Goal: Transaction & Acquisition: Purchase product/service

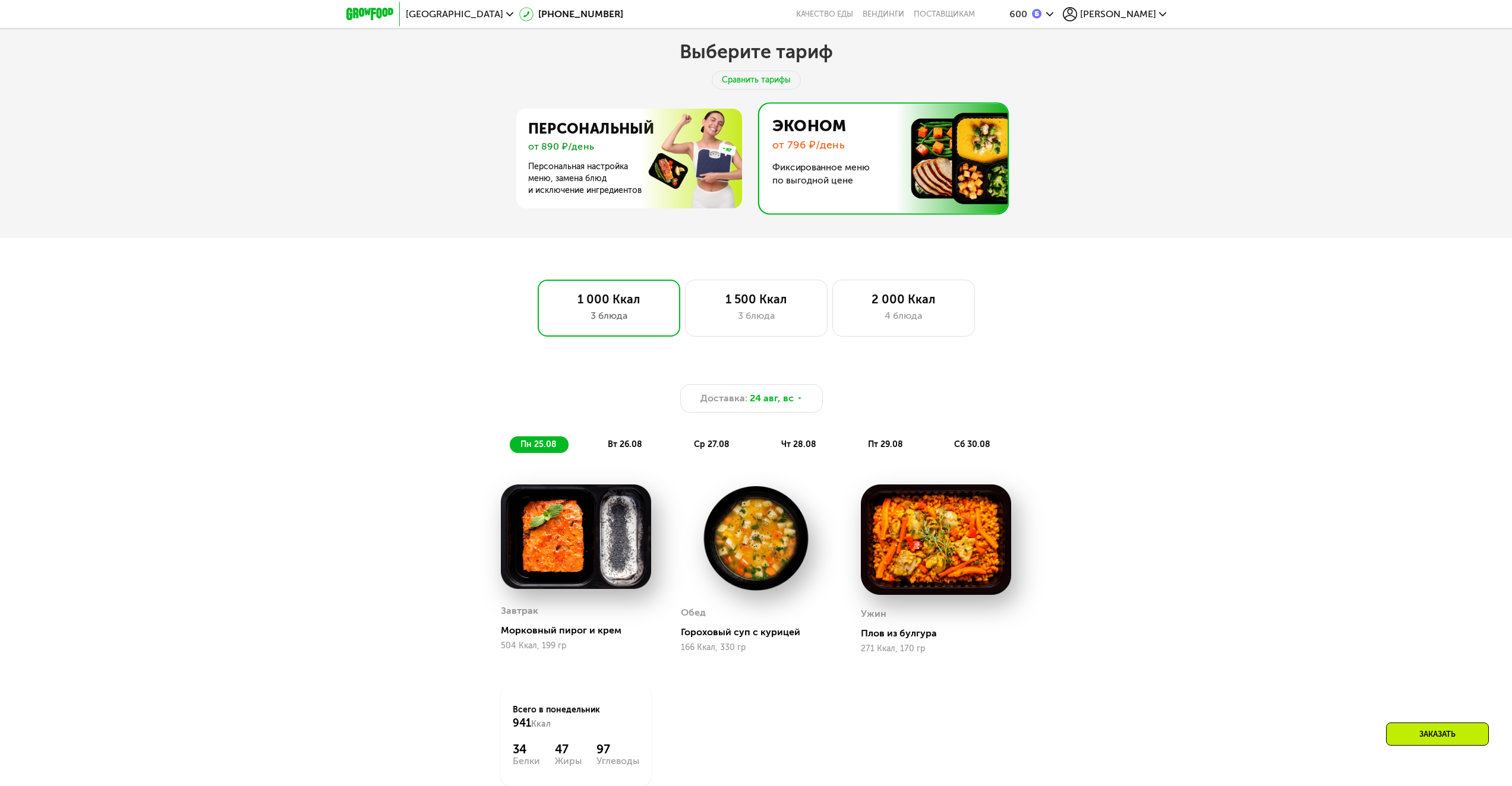
scroll to position [617, 0]
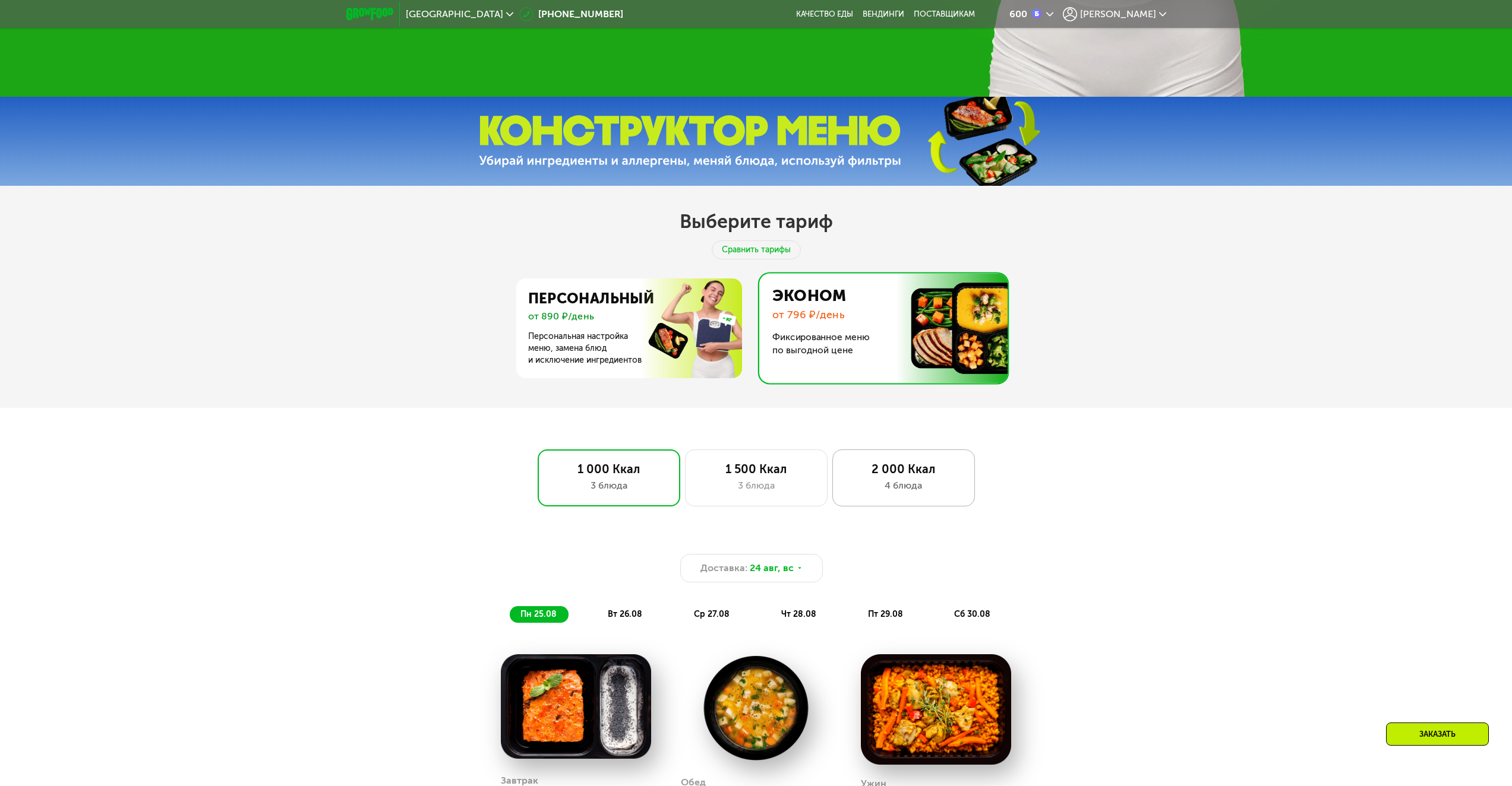
click at [918, 472] on div "2 000 Ккал" at bounding box center [903, 469] width 117 height 14
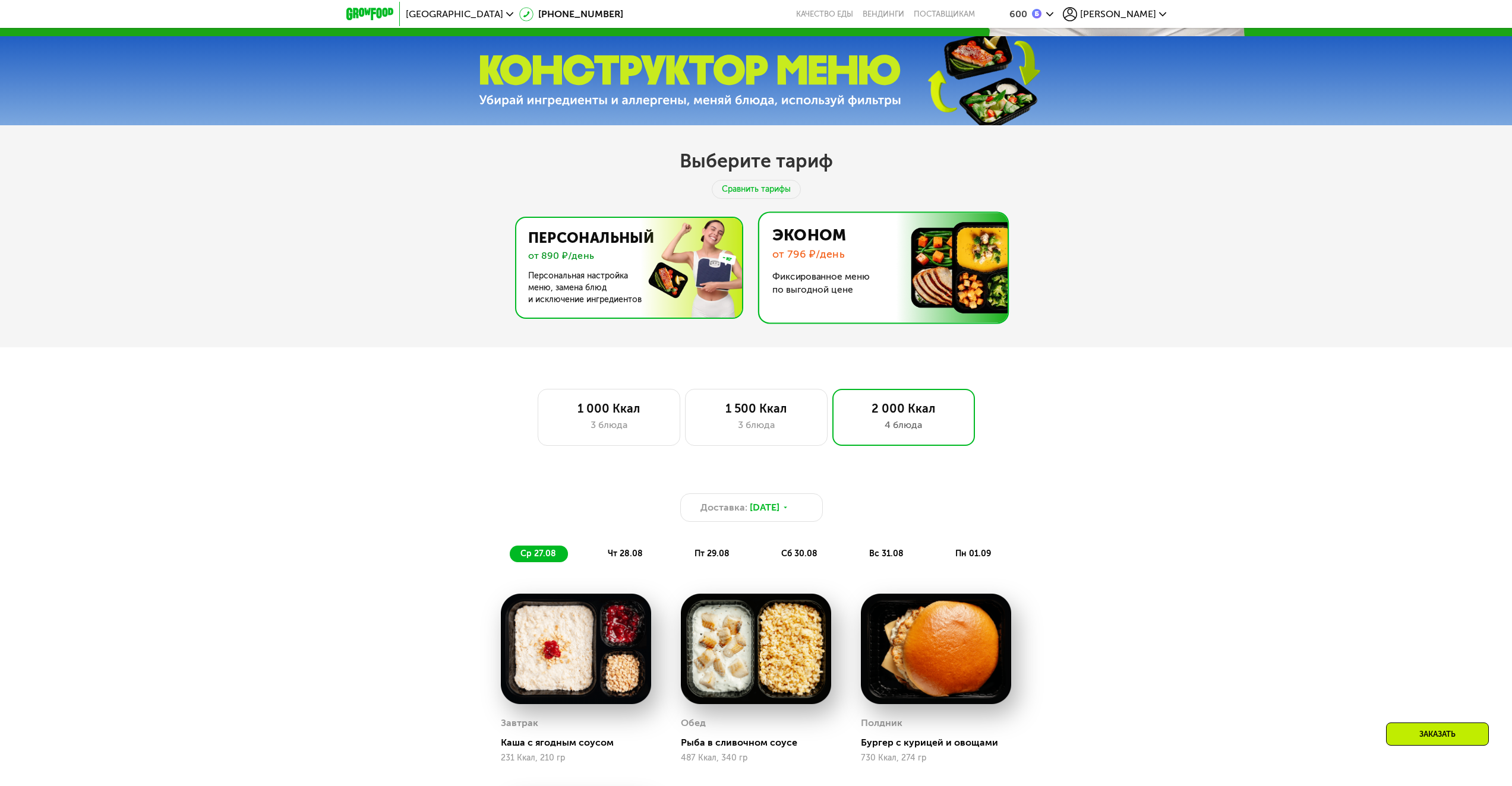
scroll to position [676, 0]
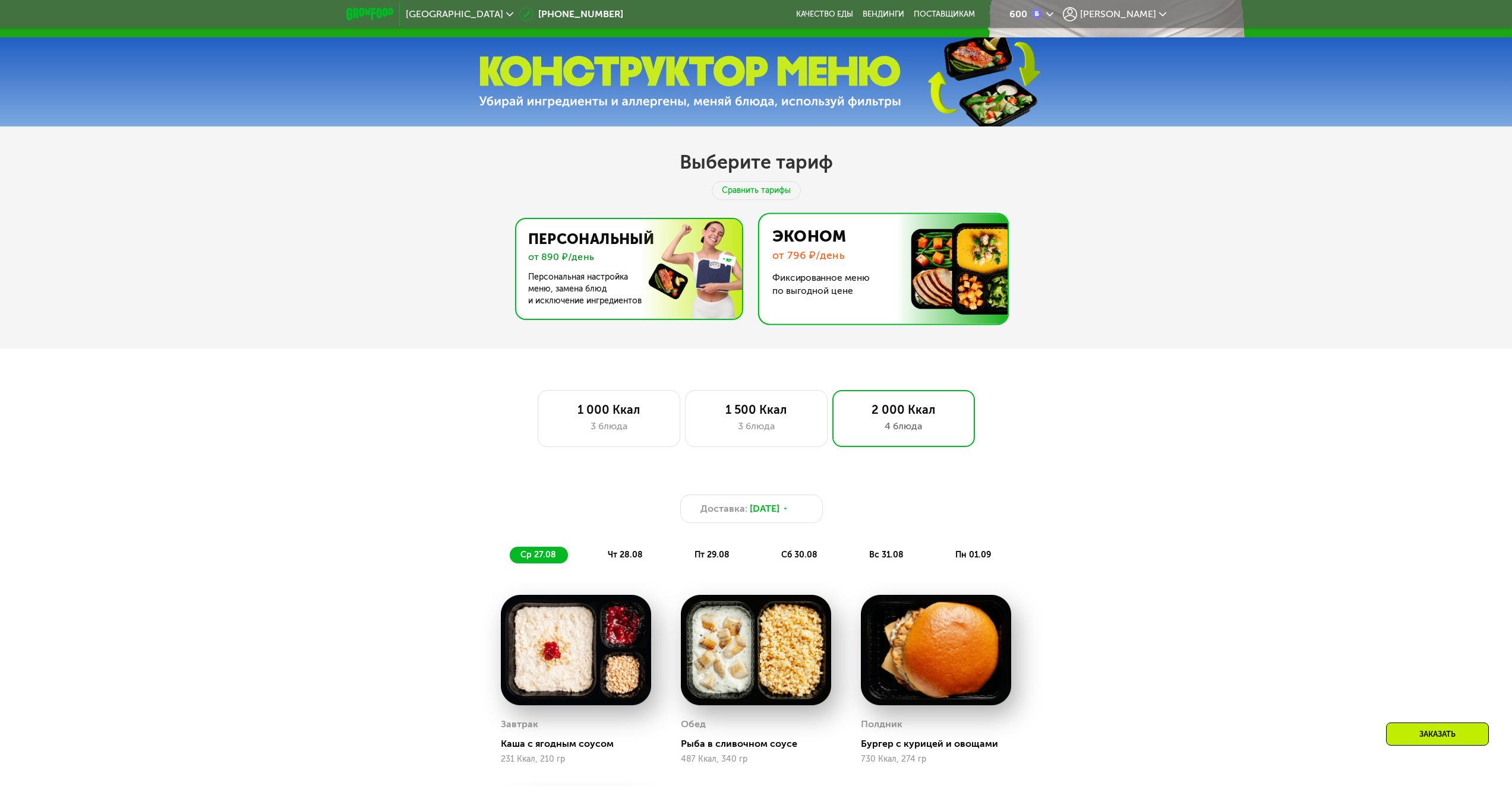
click at [607, 295] on img at bounding box center [626, 268] width 231 height 100
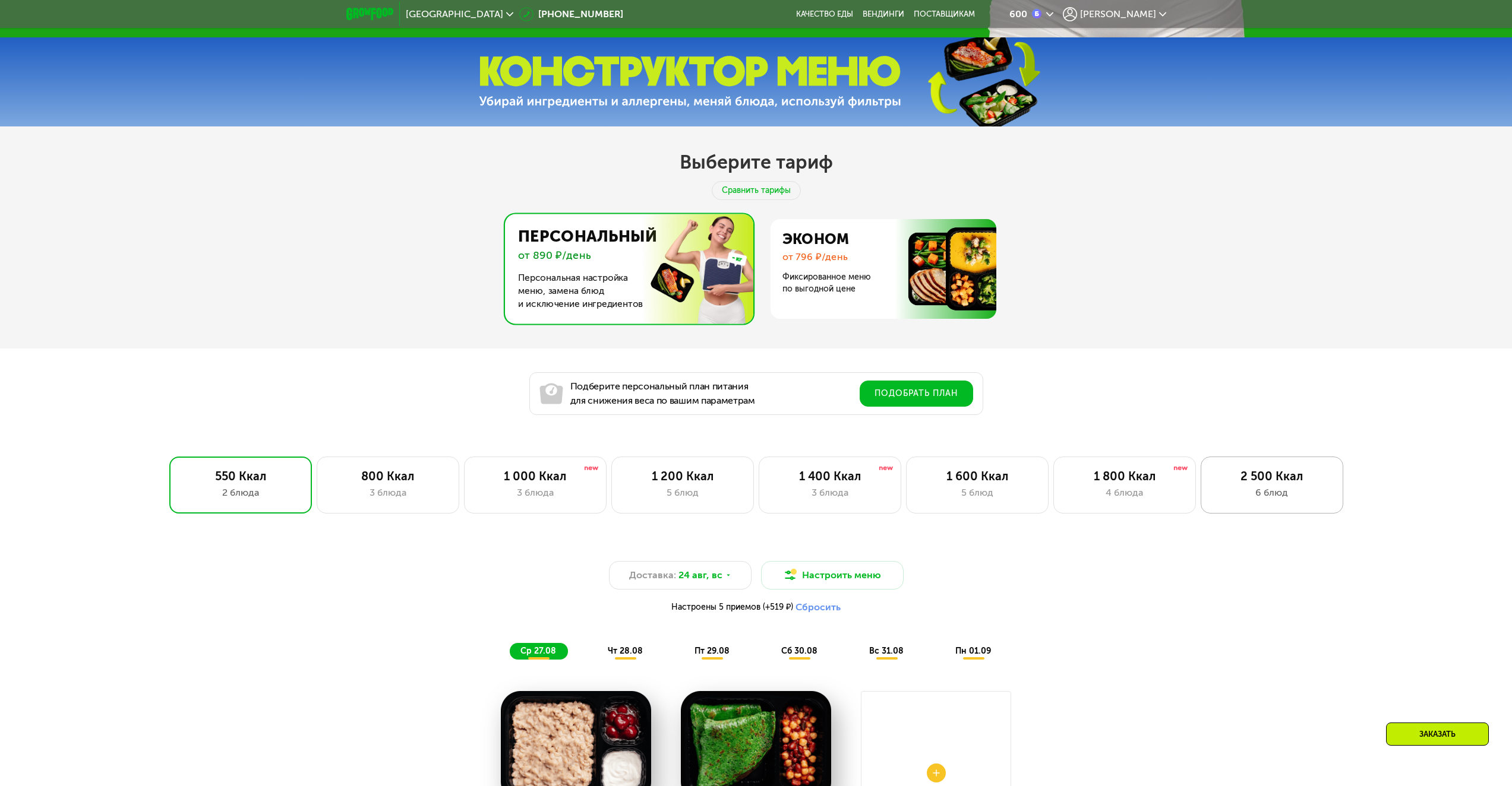
click at [1236, 504] on div "2 500 Ккал 6 блюд" at bounding box center [1272, 485] width 142 height 57
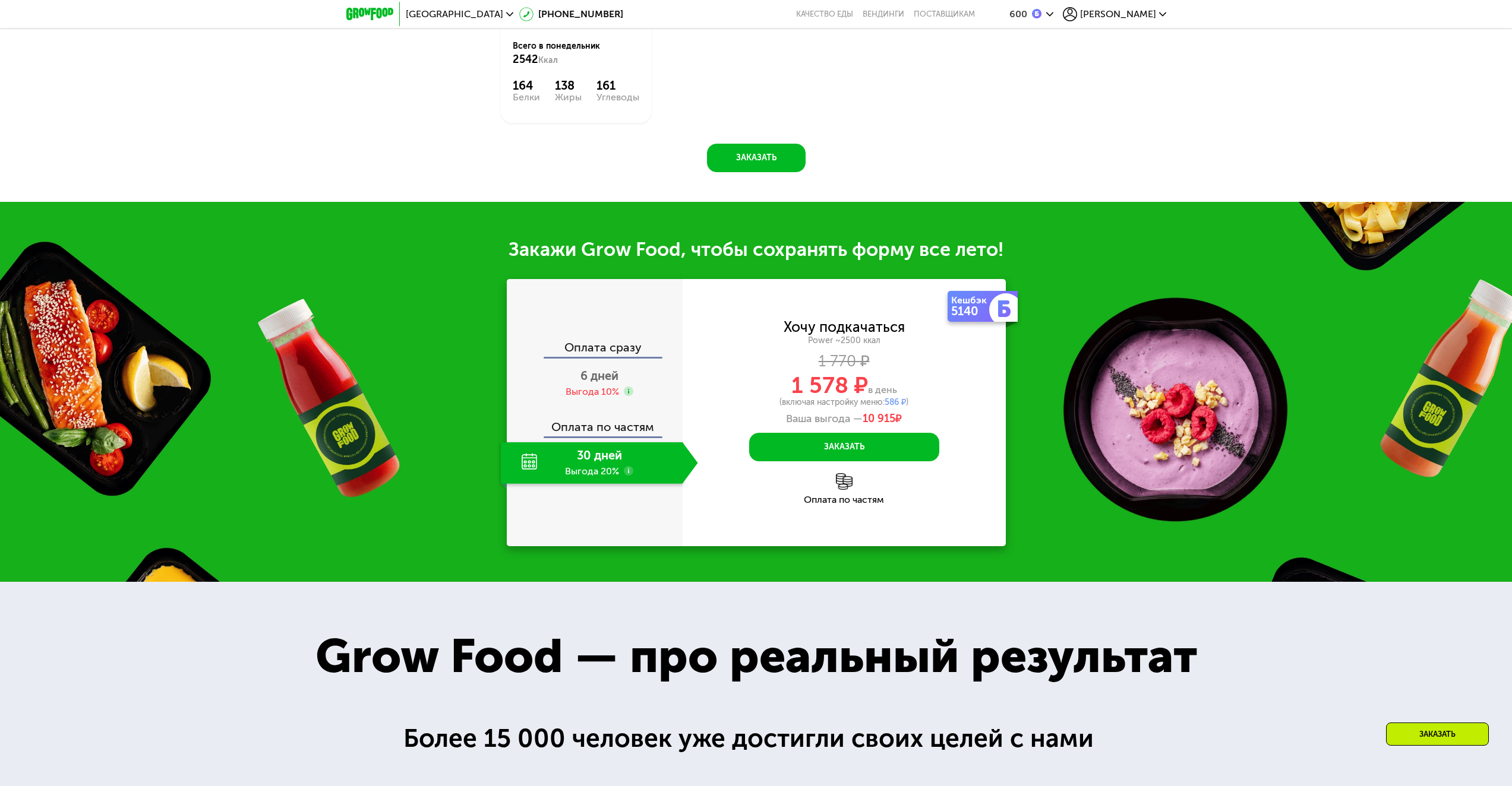
scroll to position [1864, 0]
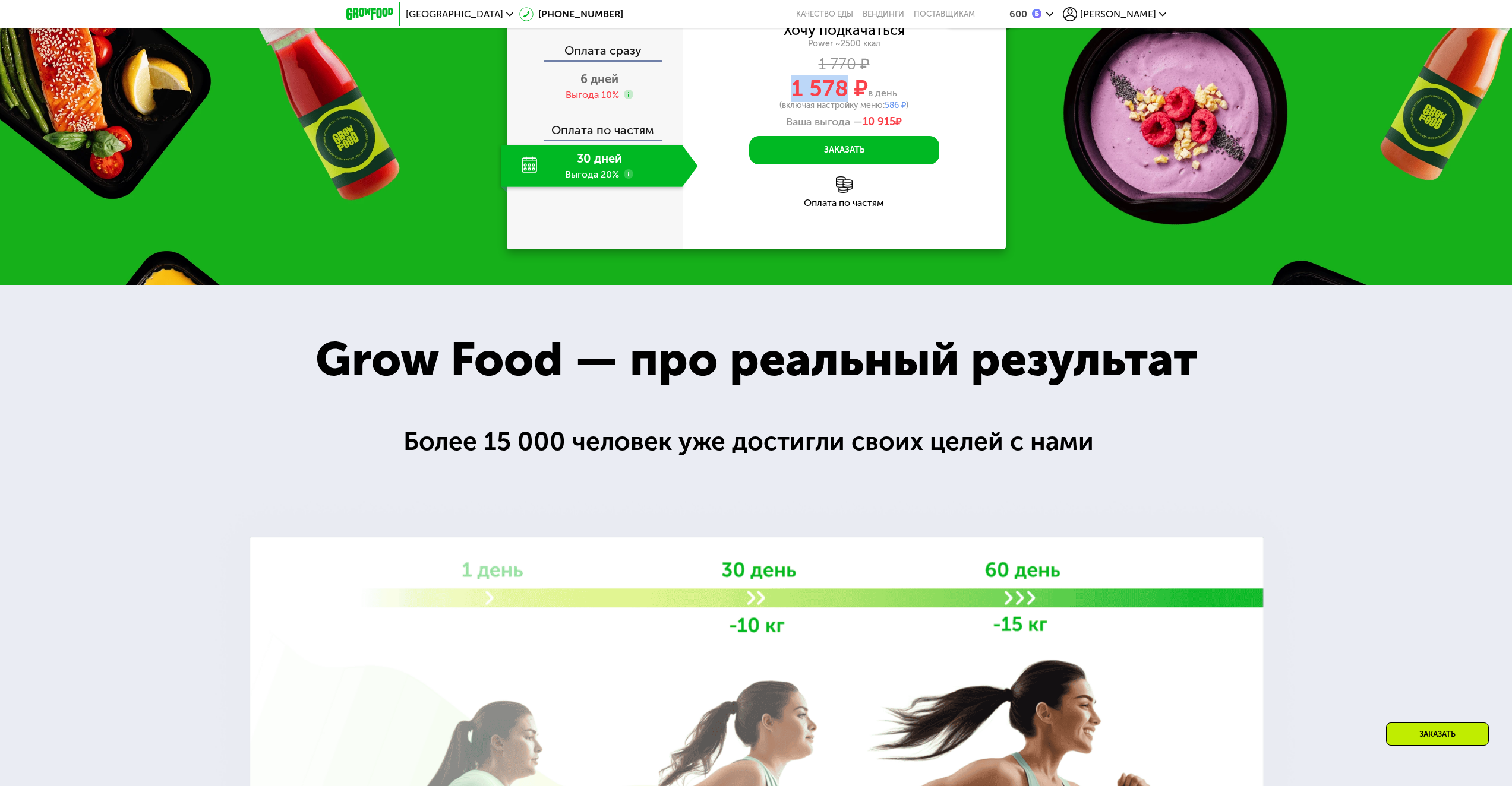
drag, startPoint x: 790, startPoint y: 307, endPoint x: 847, endPoint y: 301, distance: 57.3
click at [847, 102] on span "1 578 ₽" at bounding box center [829, 89] width 77 height 28
copy span "1 578"
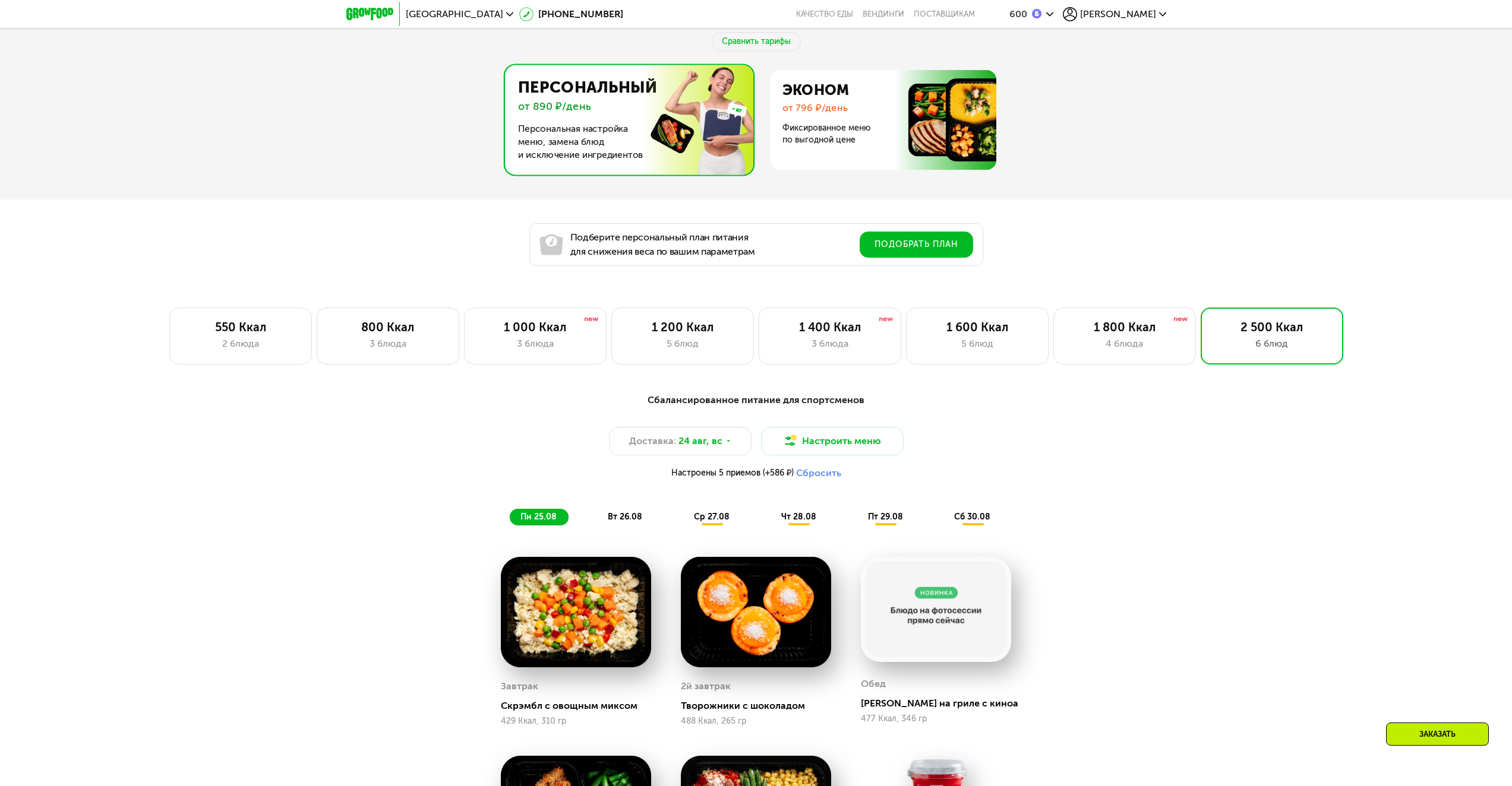
scroll to position [735, 0]
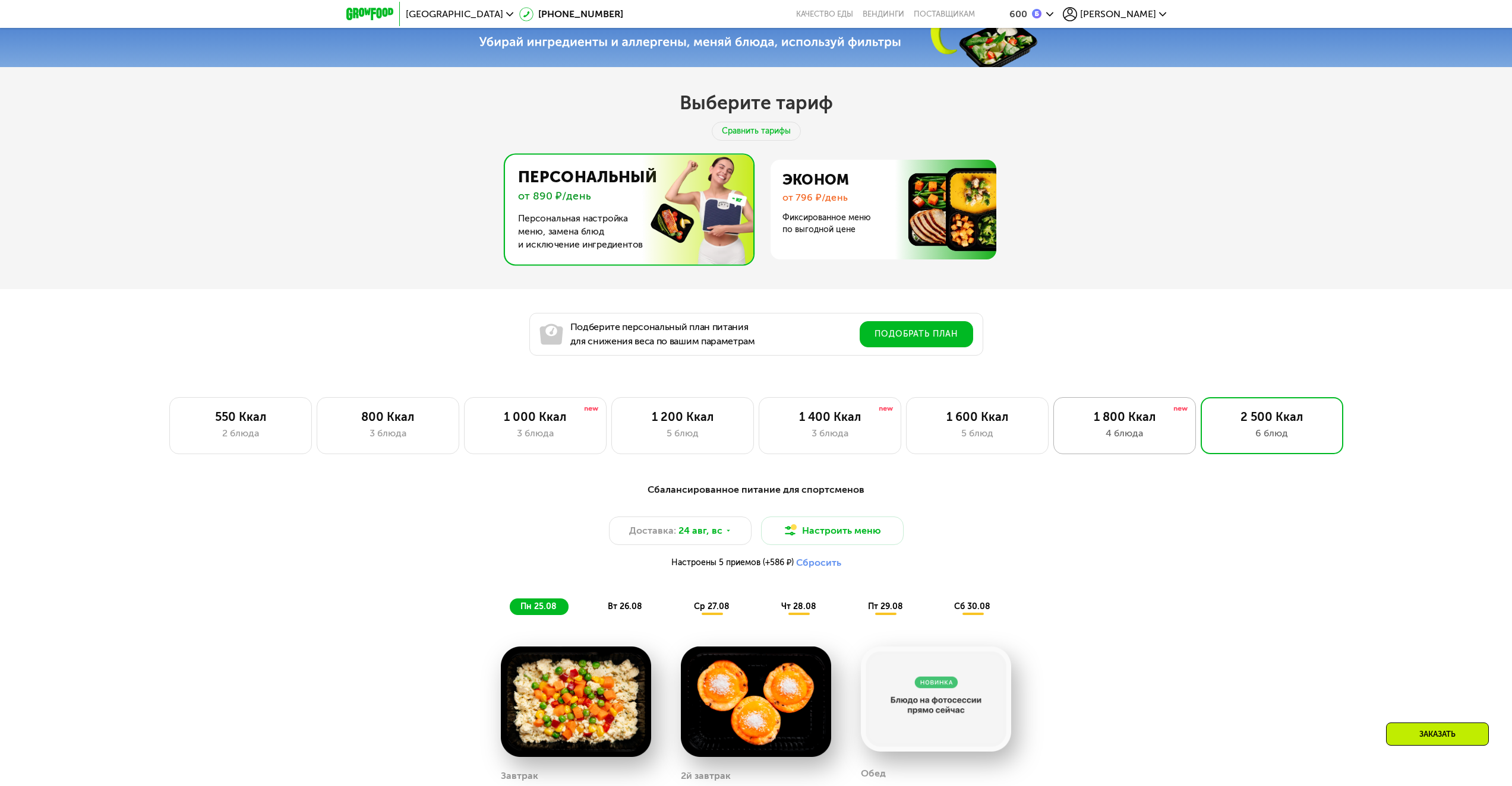
click at [1122, 423] on div "1 800 Ккал" at bounding box center [1123, 416] width 117 height 14
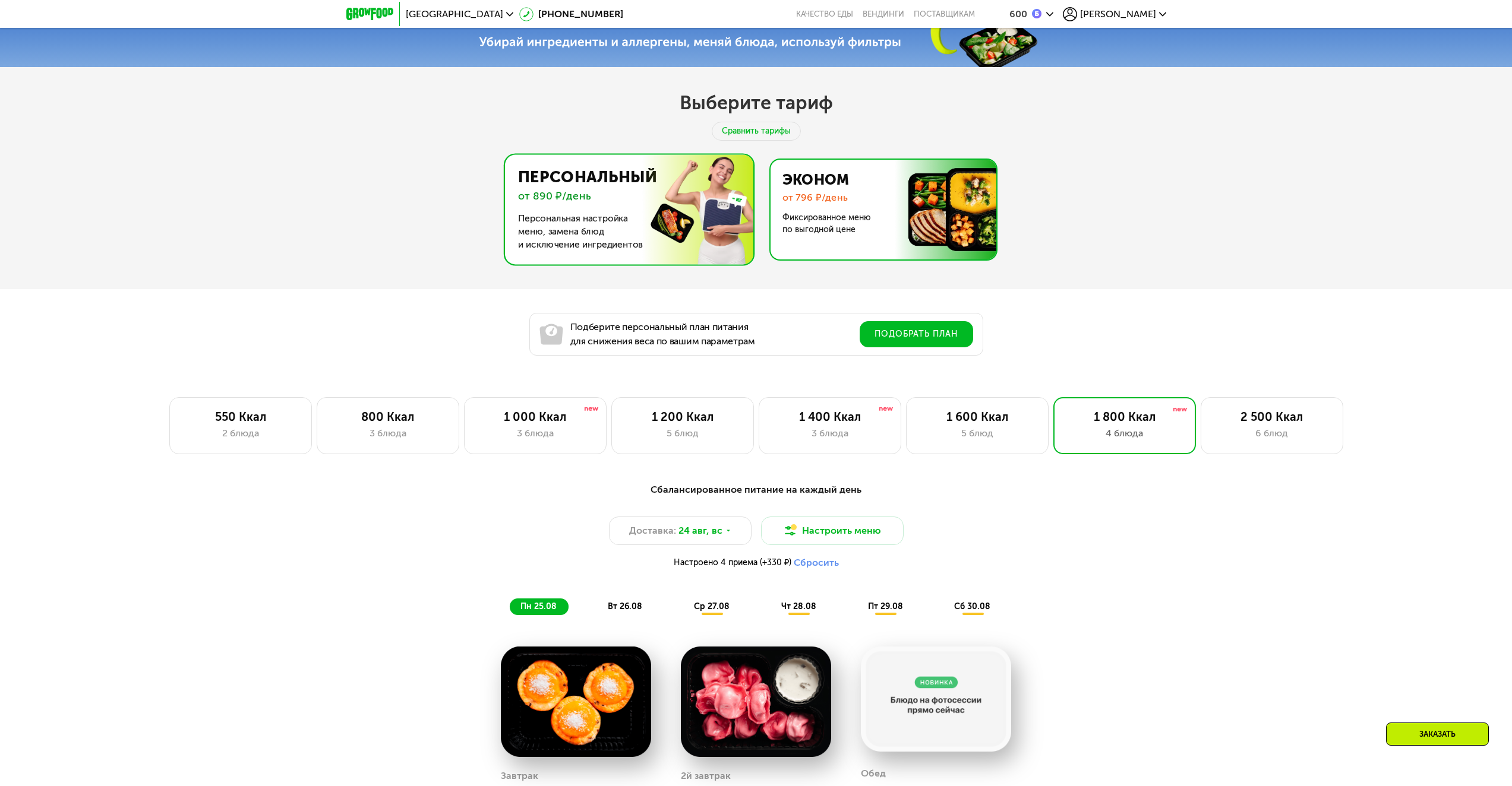
click at [846, 233] on img at bounding box center [880, 209] width 231 height 100
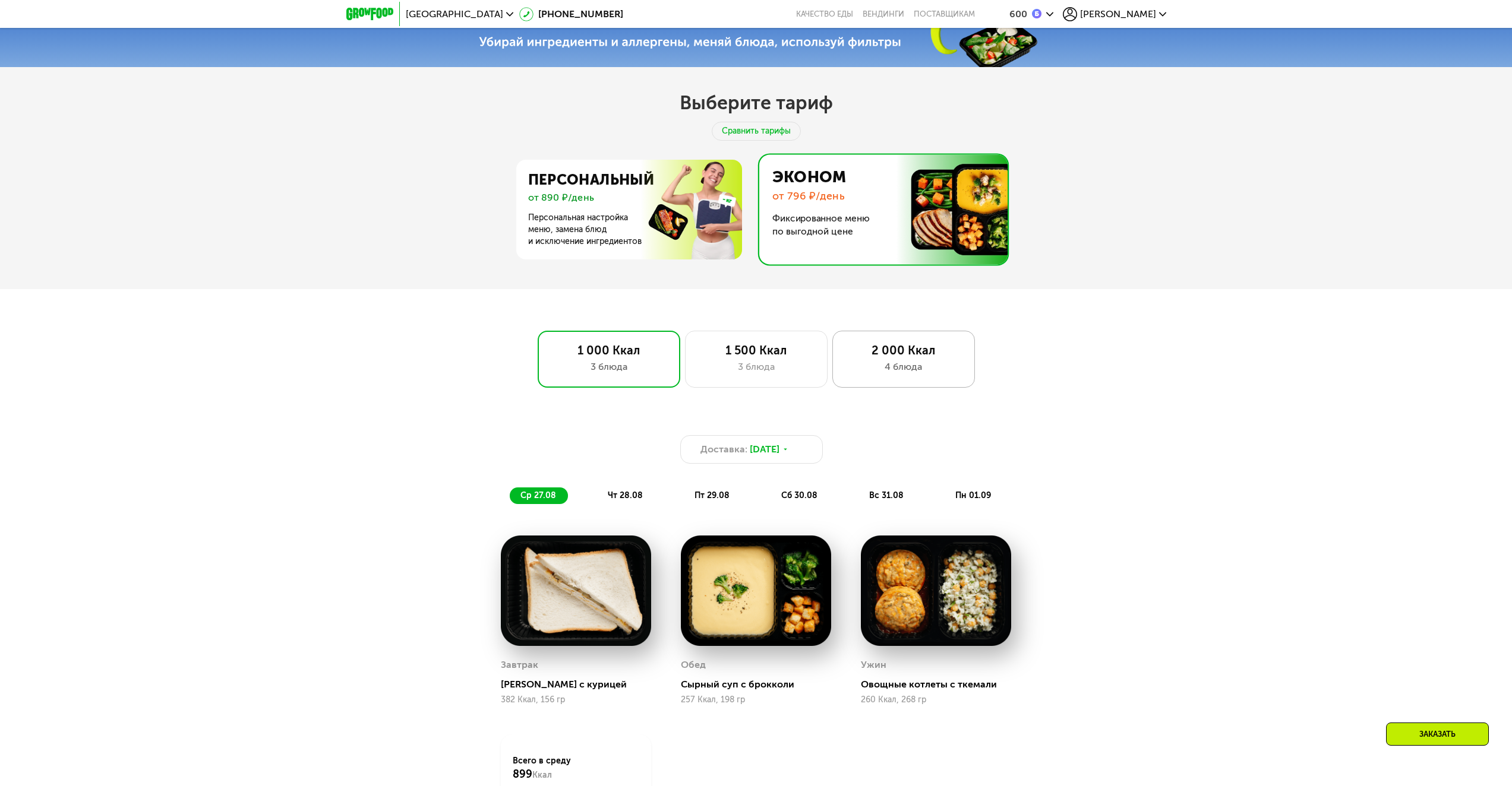
click at [913, 340] on div "2 000 Ккал 4 блюда" at bounding box center [904, 359] width 142 height 57
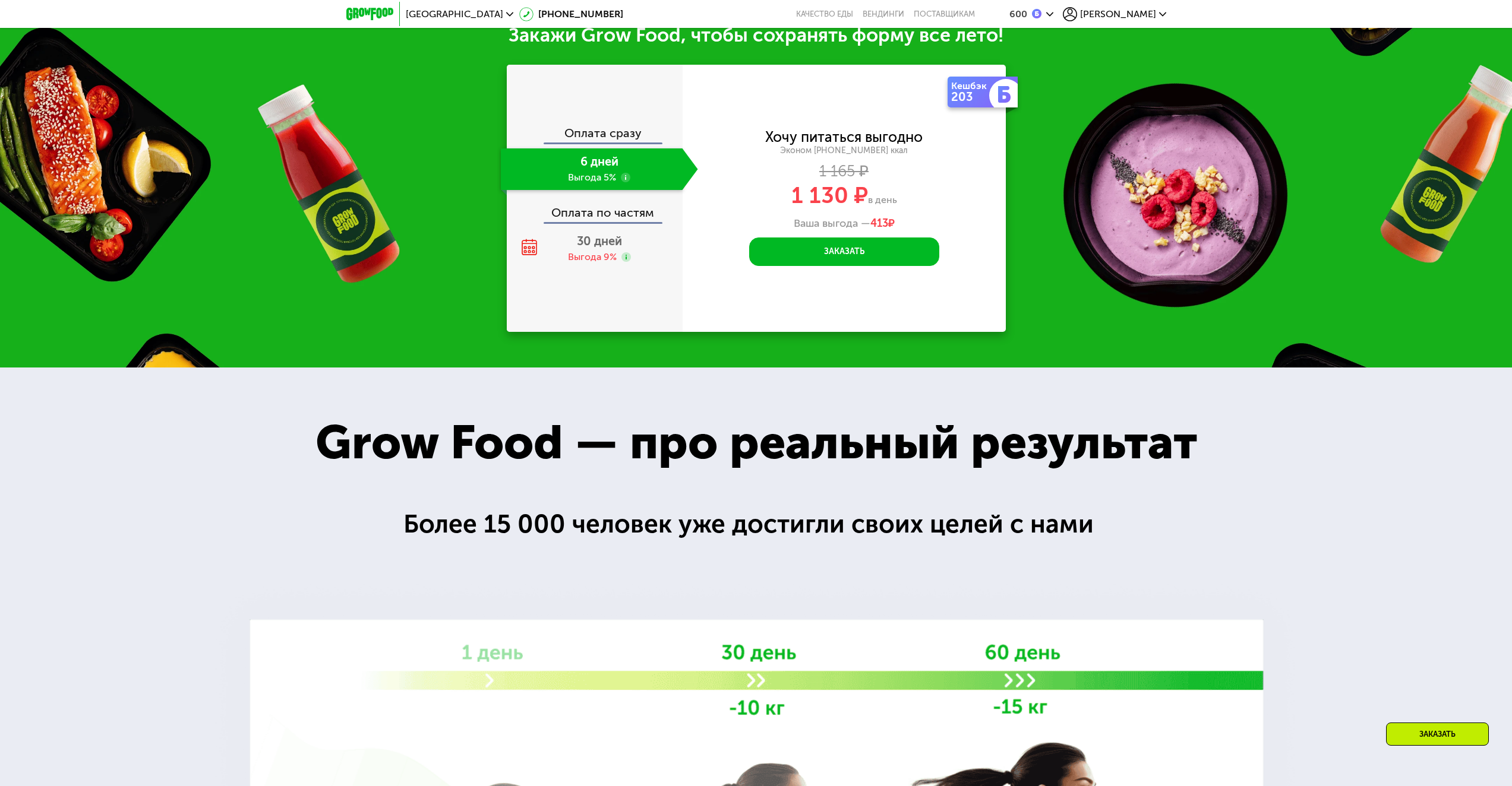
scroll to position [1804, 0]
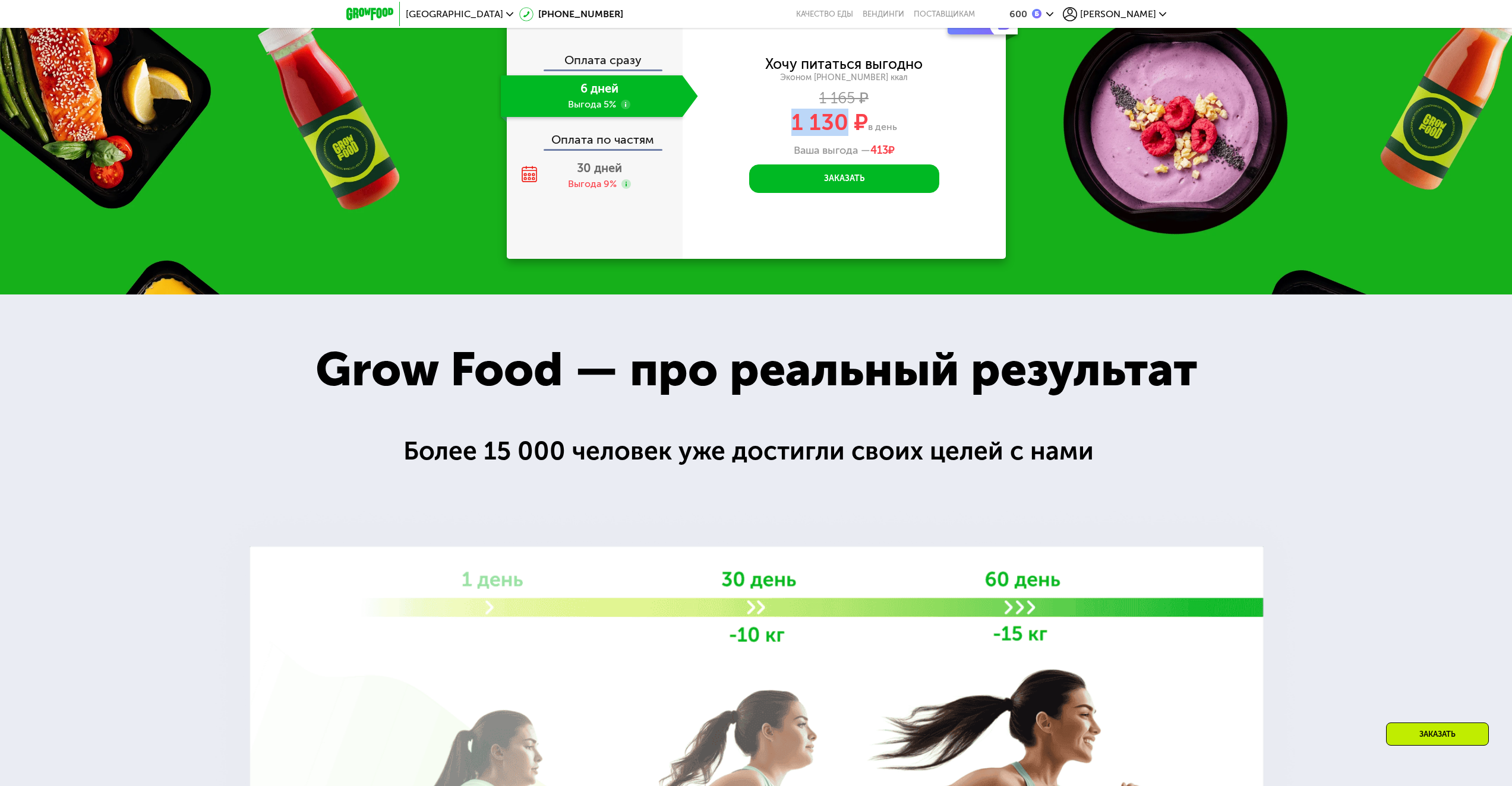
drag, startPoint x: 786, startPoint y: 119, endPoint x: 841, endPoint y: 120, distance: 55.0
click at [841, 120] on div "1 130 ₽ в день" at bounding box center [844, 122] width 323 height 22
copy span "1 130"
click at [608, 171] on span "30 дней" at bounding box center [599, 167] width 45 height 14
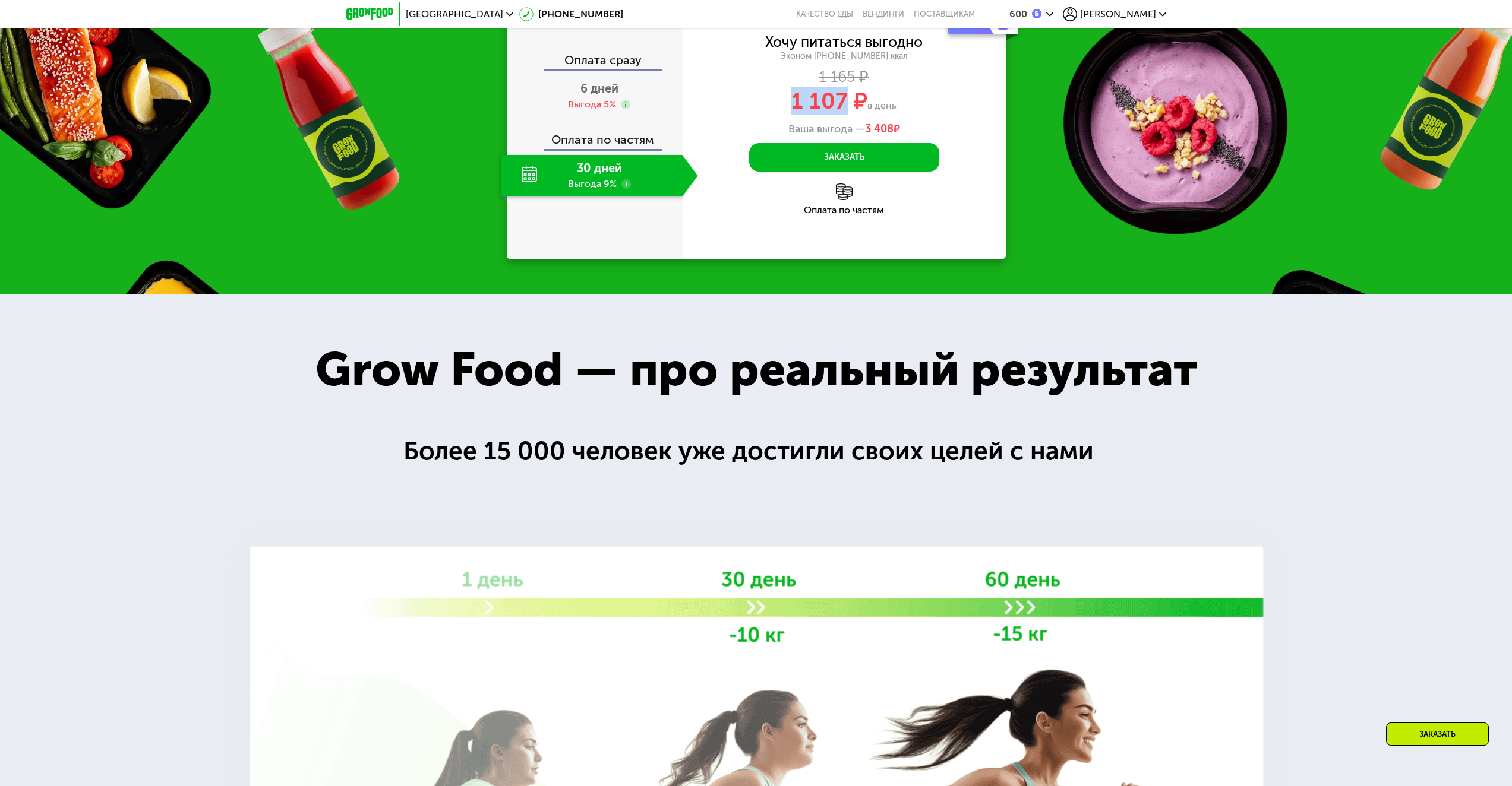
drag, startPoint x: 818, startPoint y: 109, endPoint x: 843, endPoint y: 113, distance: 25.3
click at [843, 113] on div "1 107 ₽ в день" at bounding box center [844, 101] width 323 height 22
copy span "1 107"
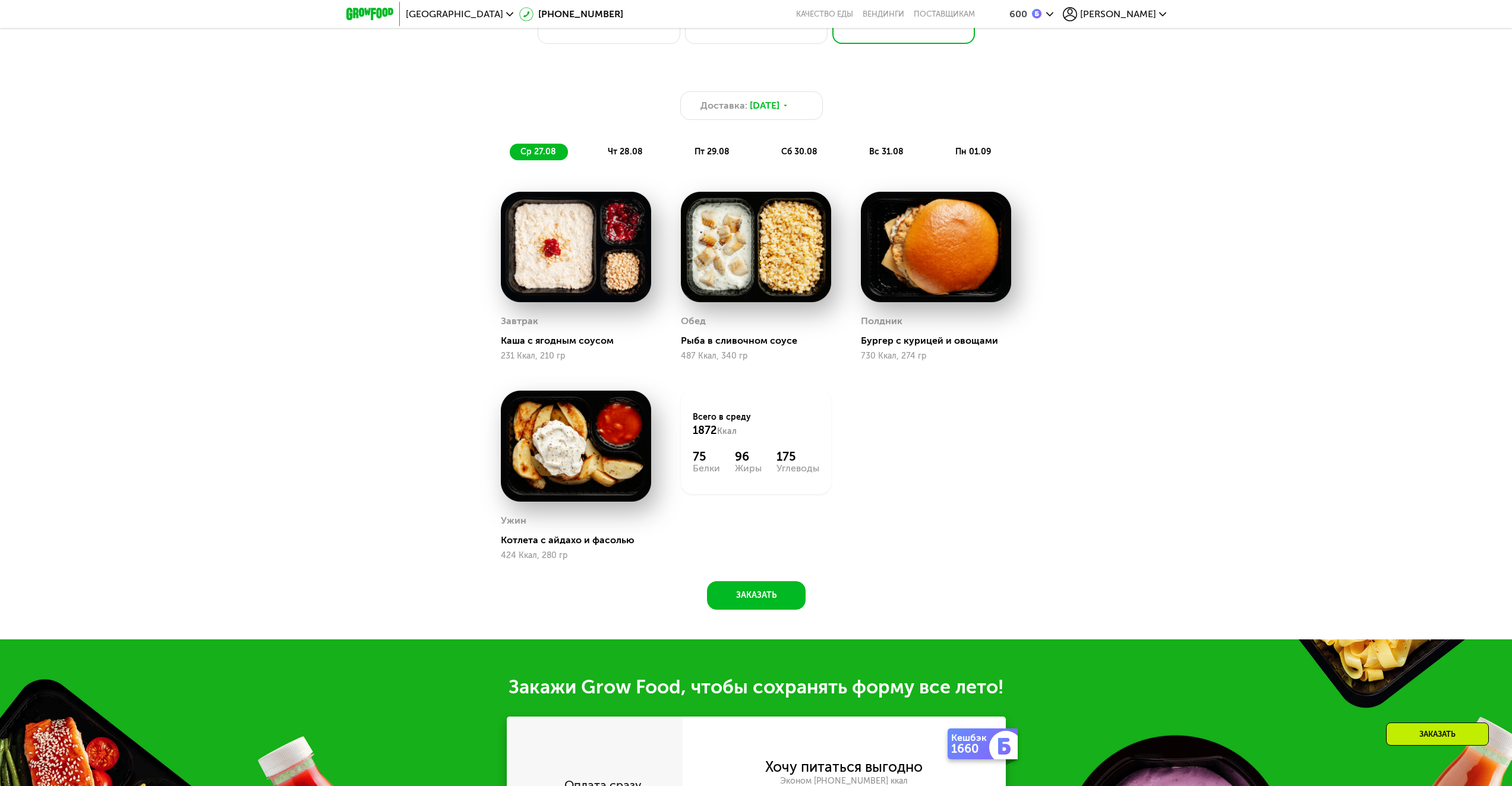
scroll to position [913, 0]
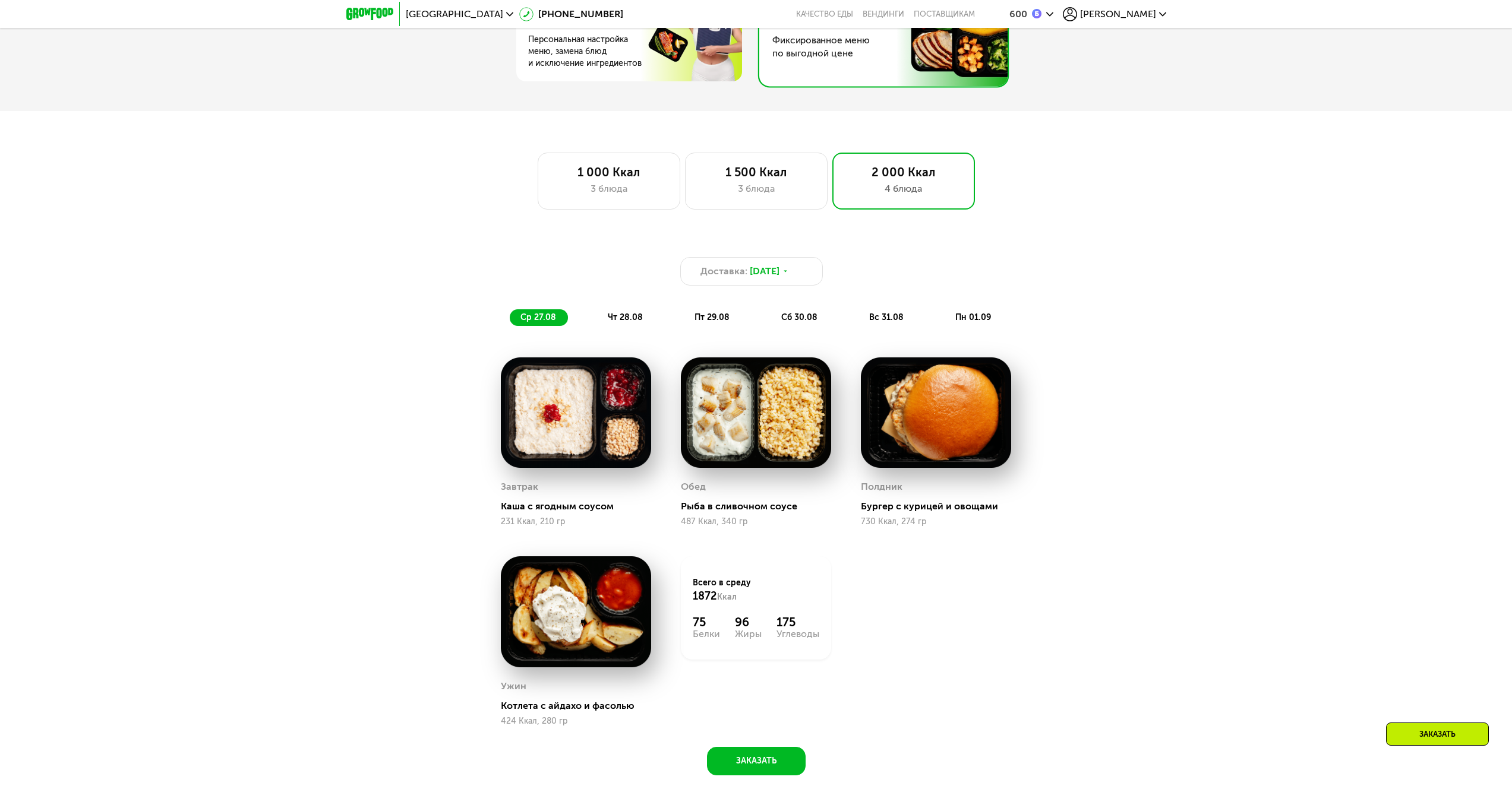
click at [581, 324] on div "ср 27.08 чт 28.08 пт 29.08 сб 30.08 вс 31.08 пн 01.09" at bounding box center [756, 317] width 493 height 17
click at [607, 322] on span "чт 28.08" at bounding box center [625, 316] width 35 height 10
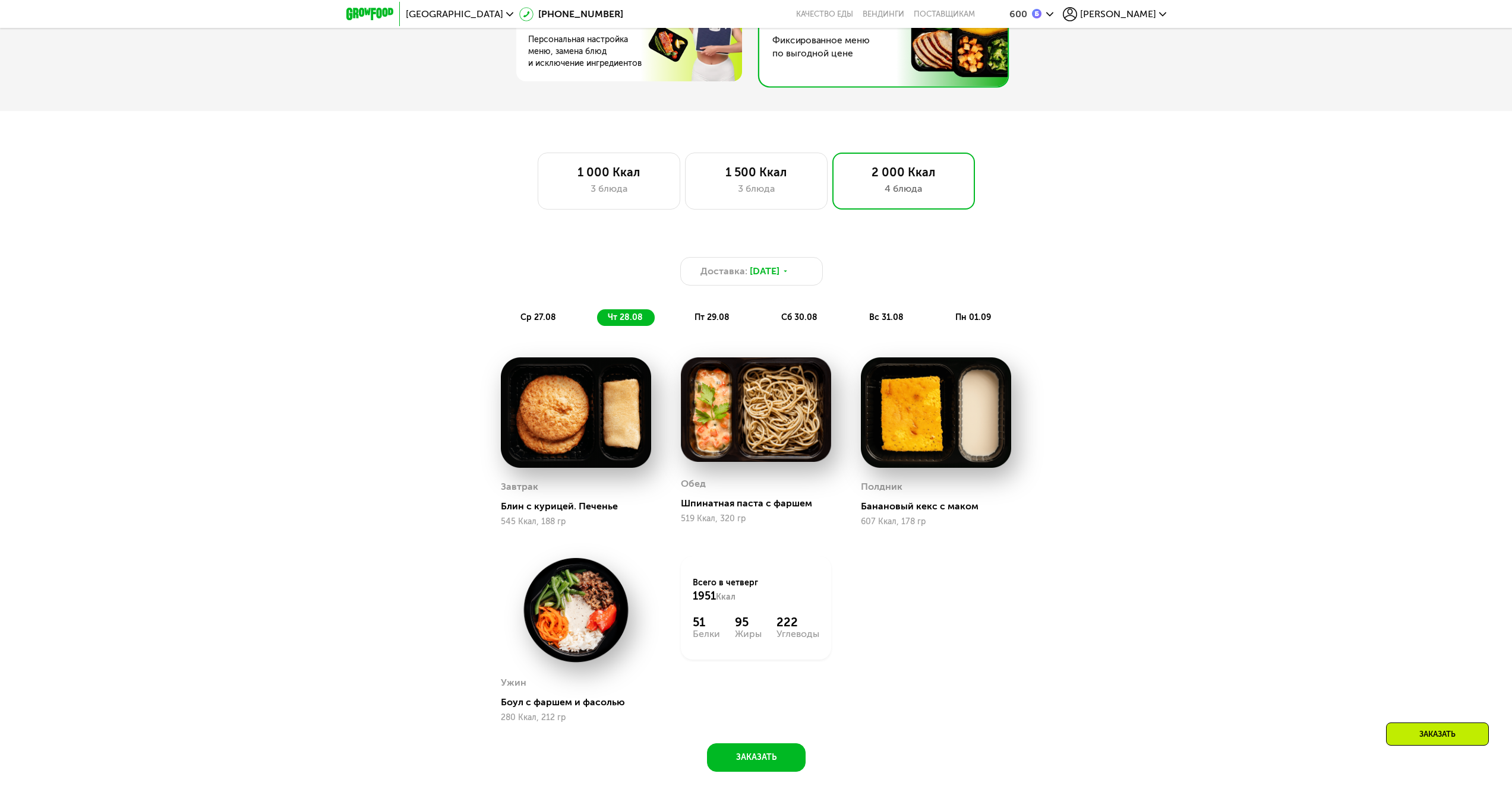
click at [714, 312] on div "Доставка: [DATE] ср 27.08 чт 28.08 пт 29.08 сб 30.08 вс 31.08 пн 01.09" at bounding box center [756, 292] width 703 height 69
click at [771, 313] on div "пт 29.08" at bounding box center [800, 317] width 59 height 17
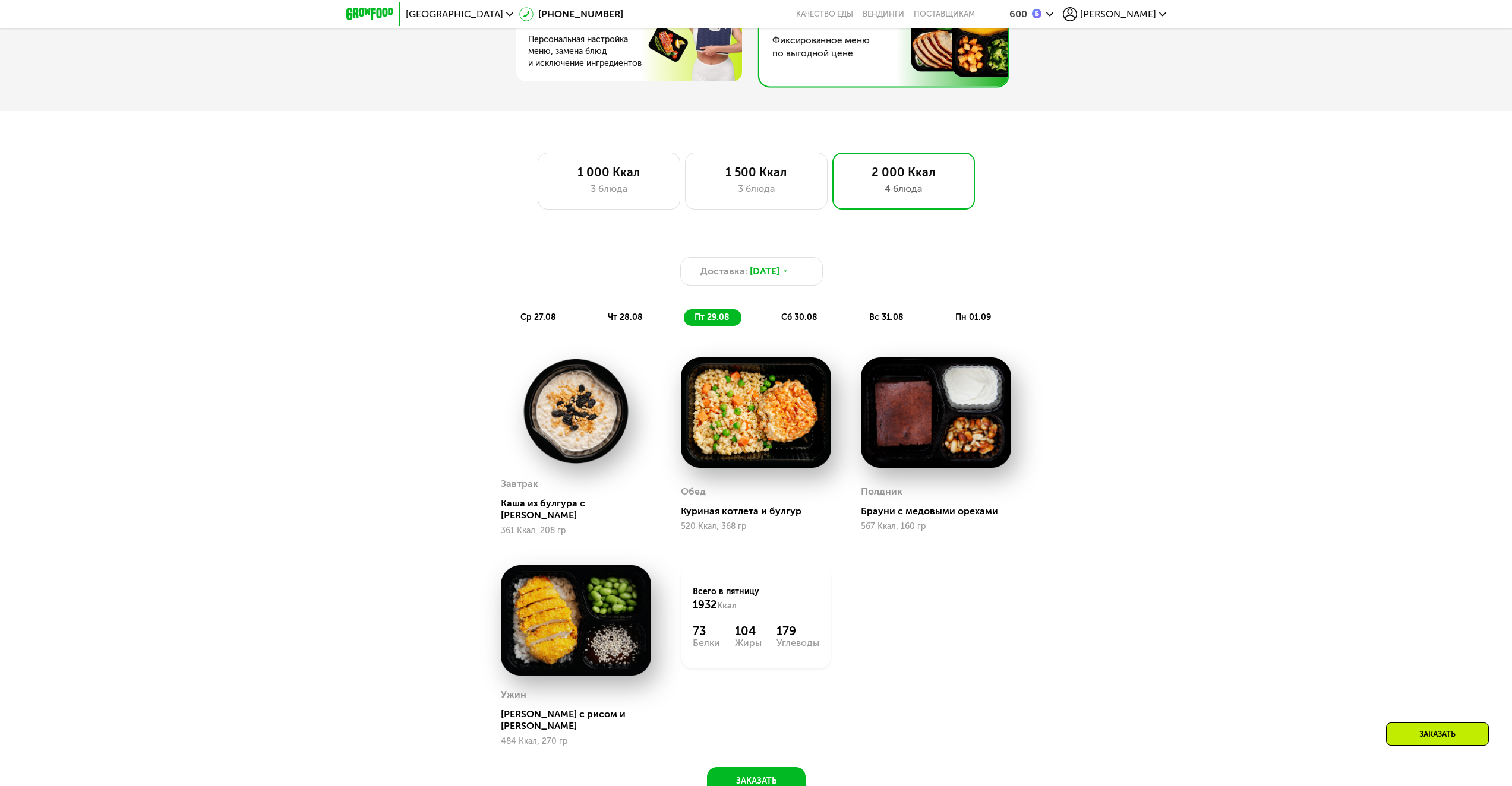
click at [858, 321] on div "сб 30.08" at bounding box center [887, 317] width 57 height 17
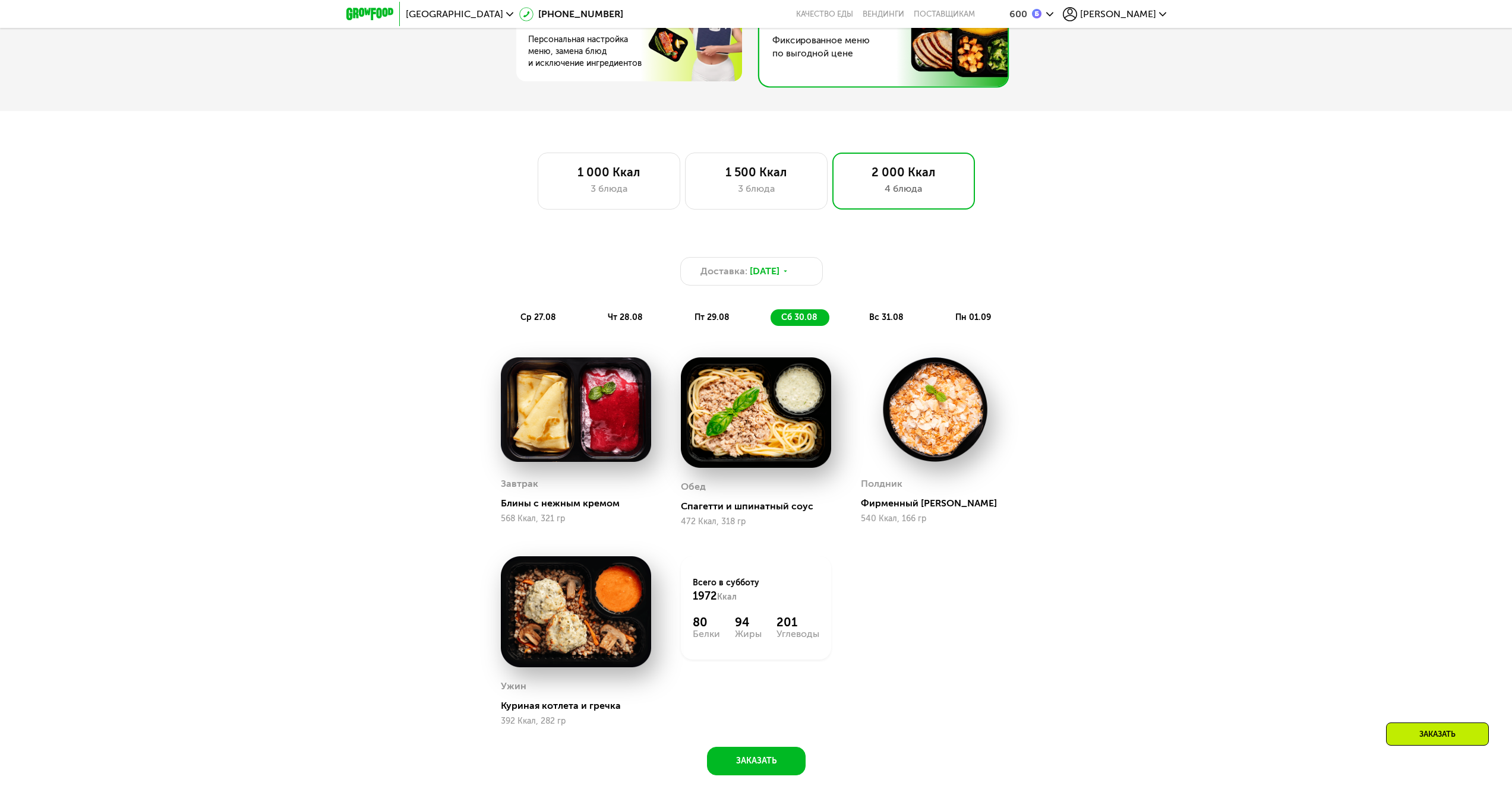
click at [881, 322] on span "вс 31.08" at bounding box center [885, 316] width 34 height 10
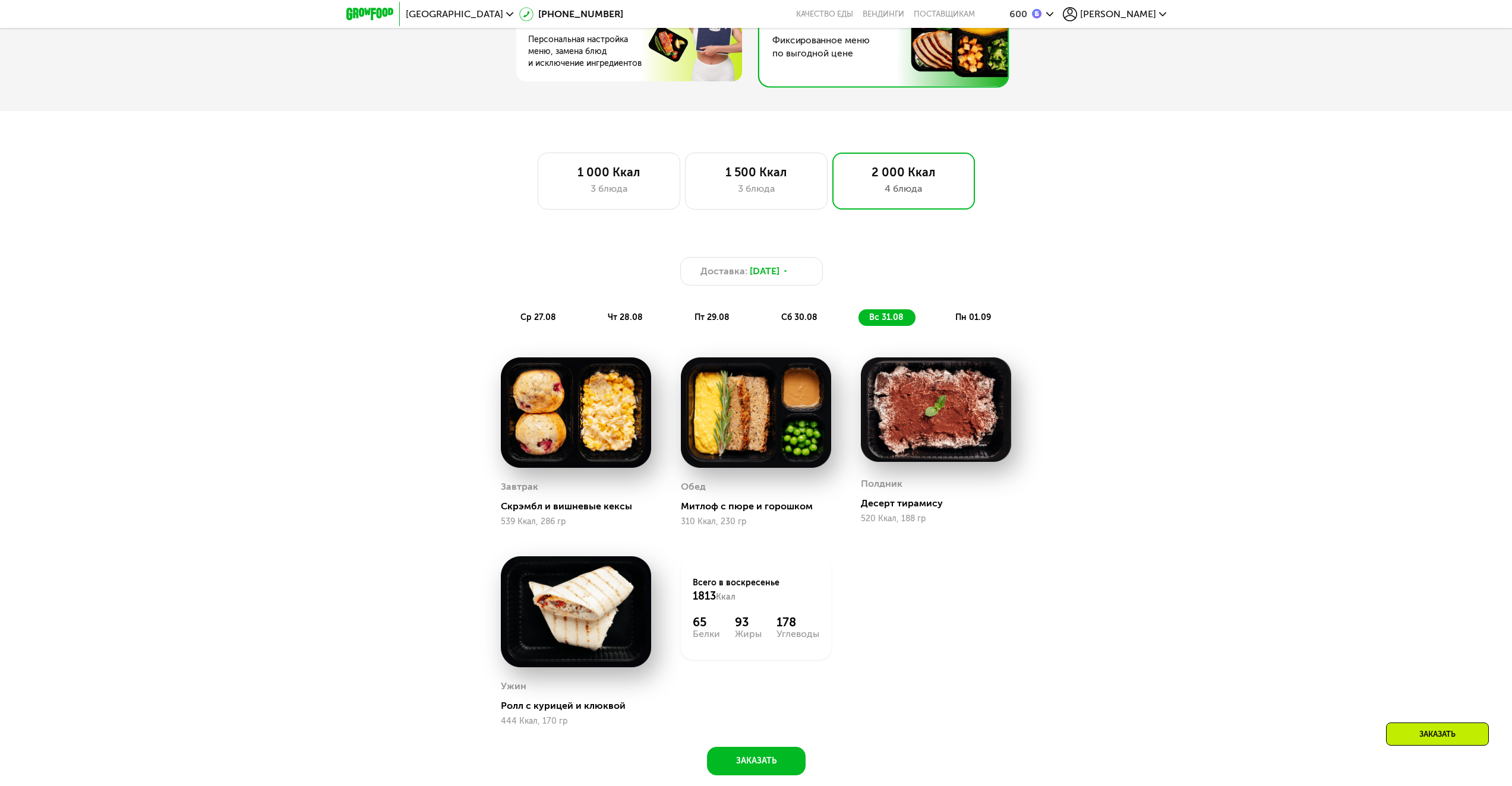
click at [990, 322] on span "пн 01.09" at bounding box center [973, 316] width 36 height 10
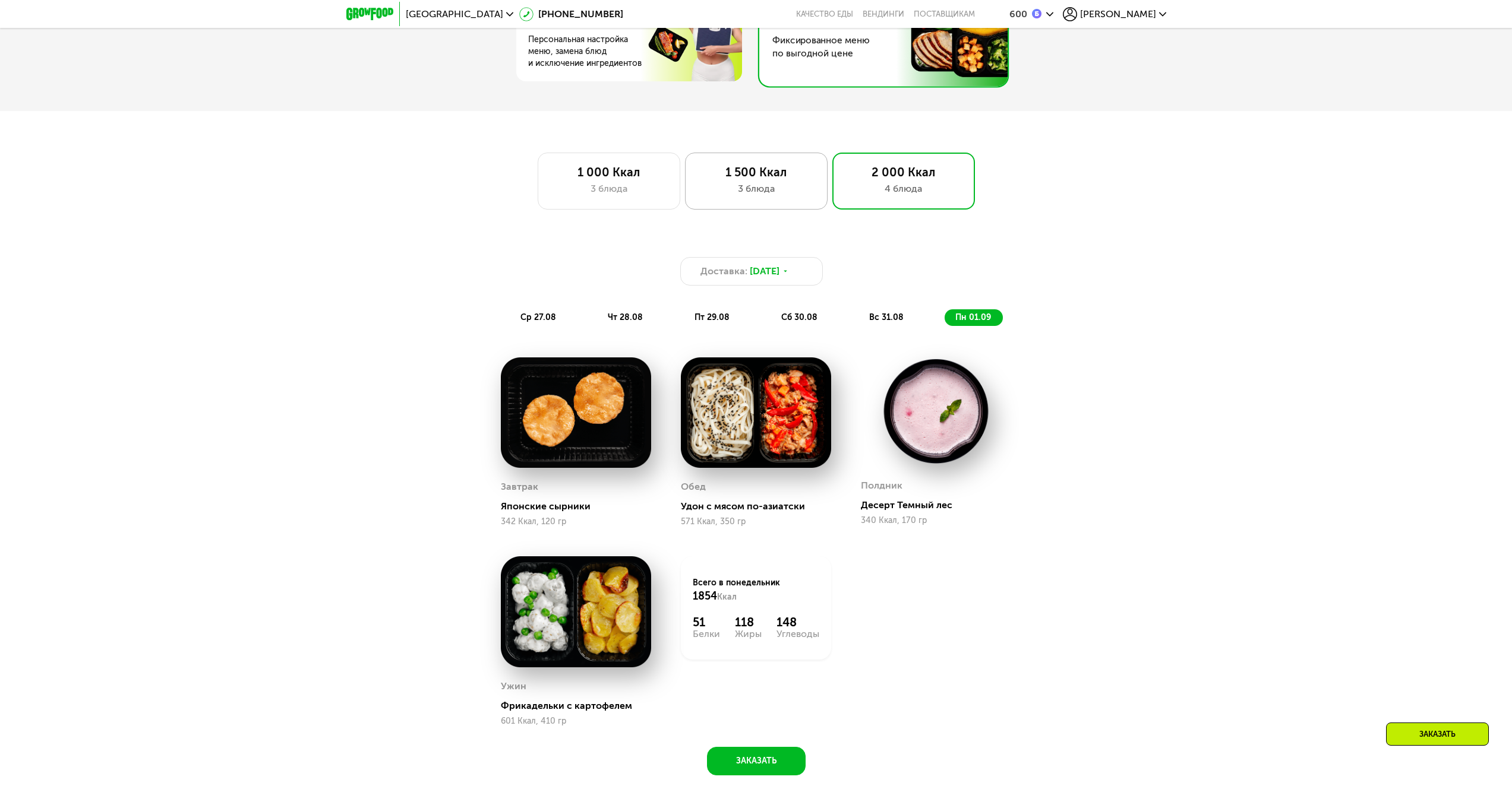
click at [808, 189] on div "3 блюда" at bounding box center [756, 188] width 117 height 14
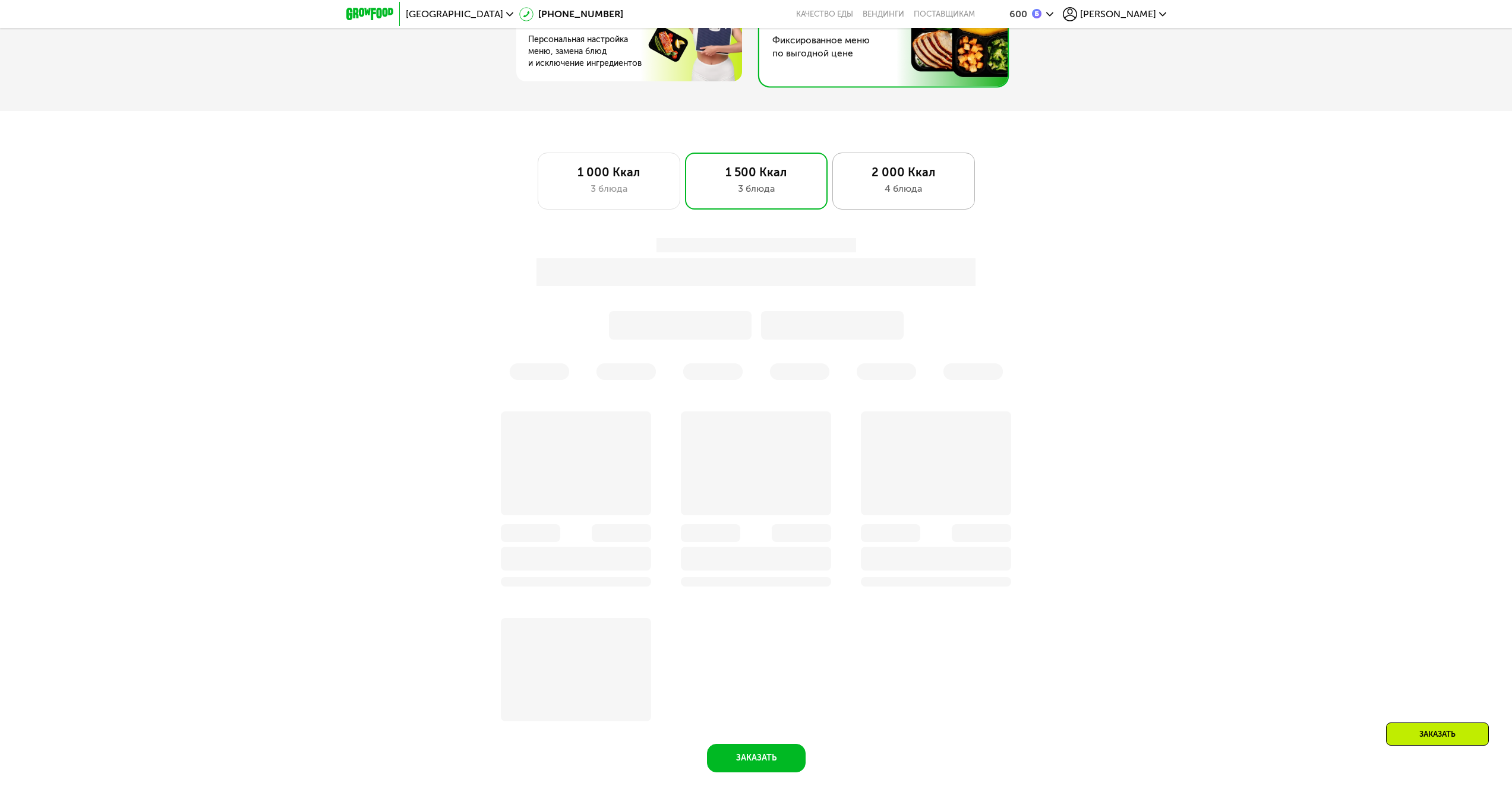
click at [887, 184] on div "2 000 Ккал 4 блюда" at bounding box center [904, 181] width 142 height 57
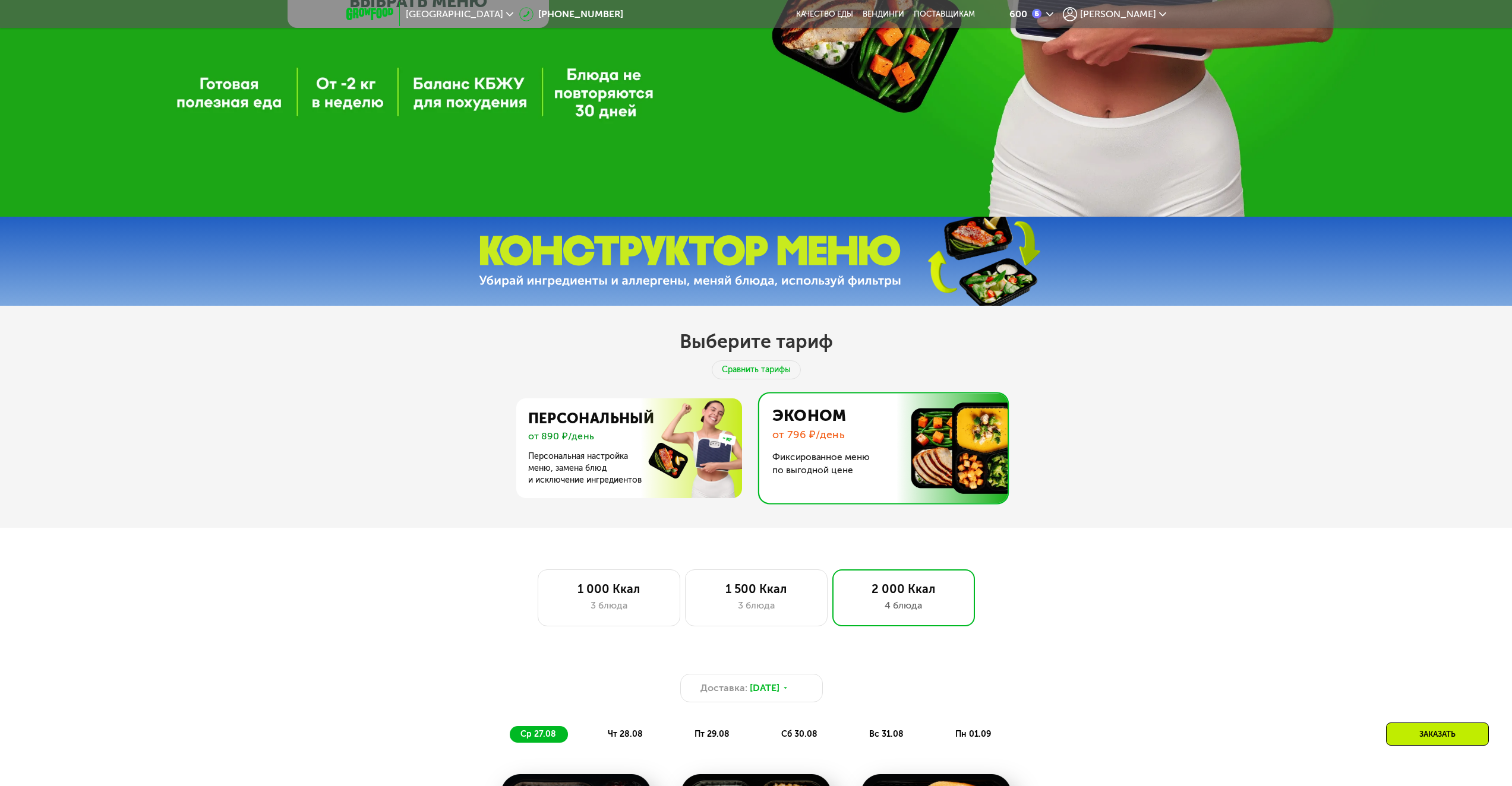
scroll to position [526, 0]
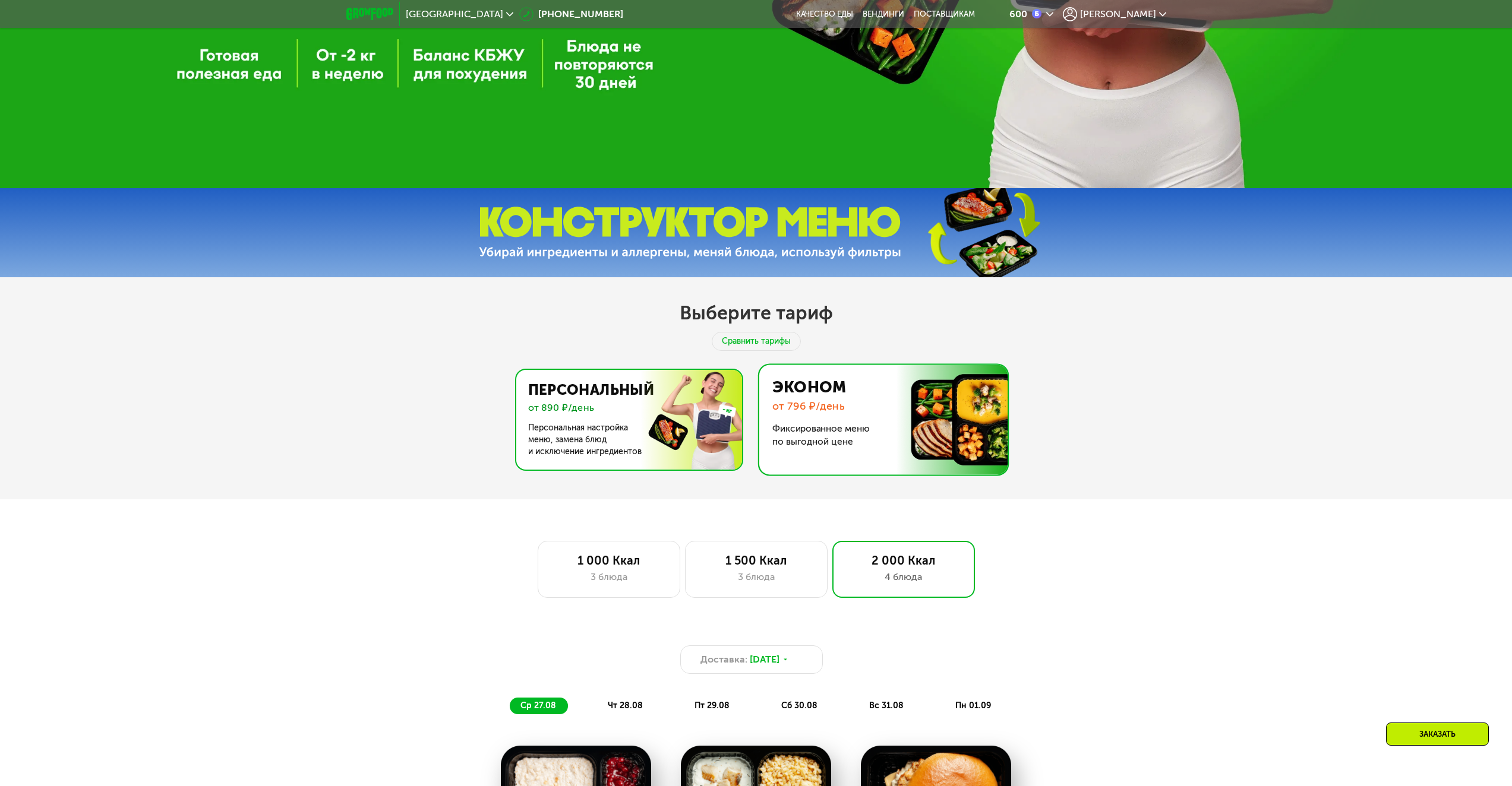
click at [543, 458] on img at bounding box center [626, 420] width 231 height 100
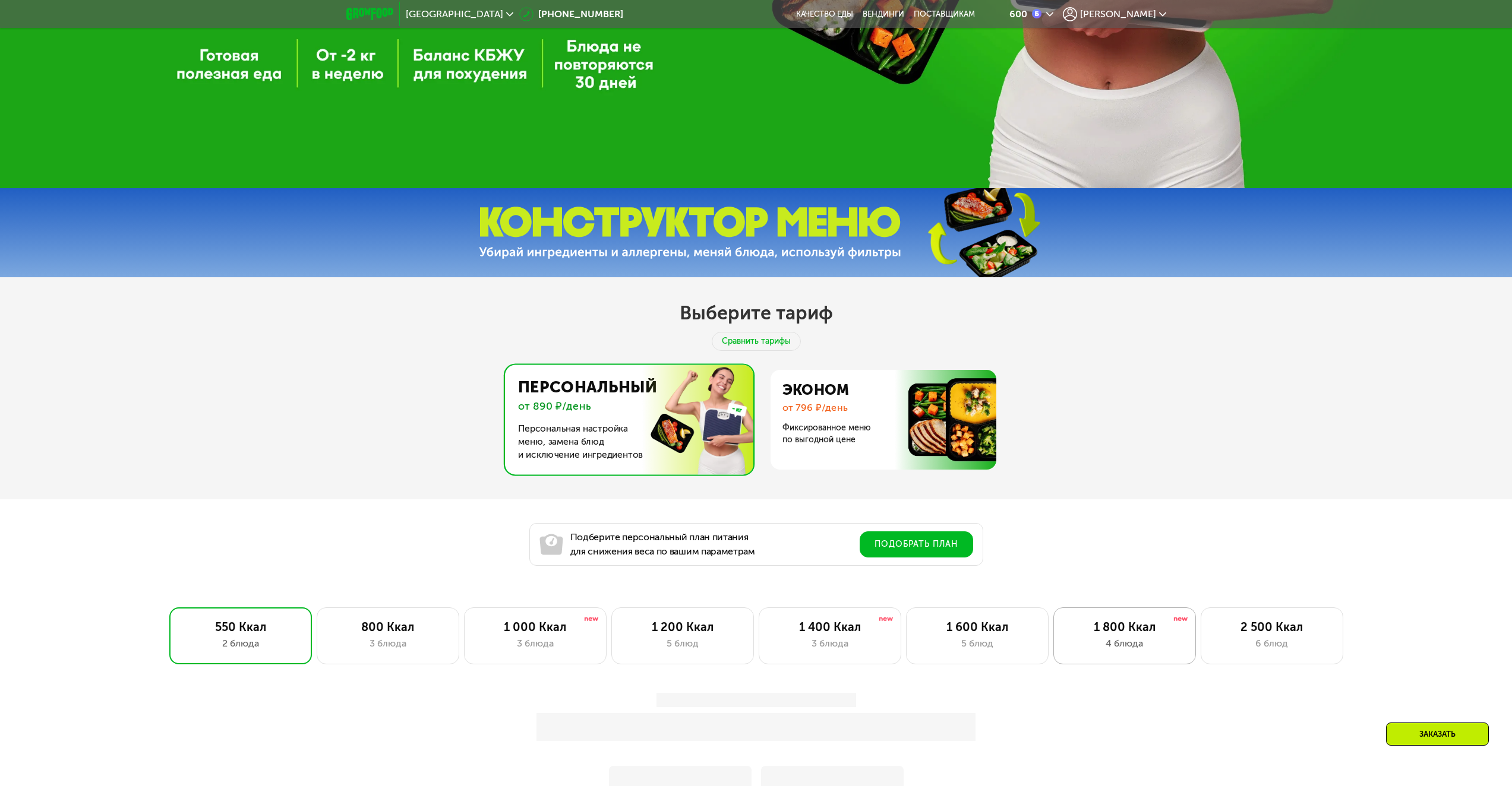
click at [1125, 634] on div "1 800 Ккал" at bounding box center [1123, 626] width 117 height 14
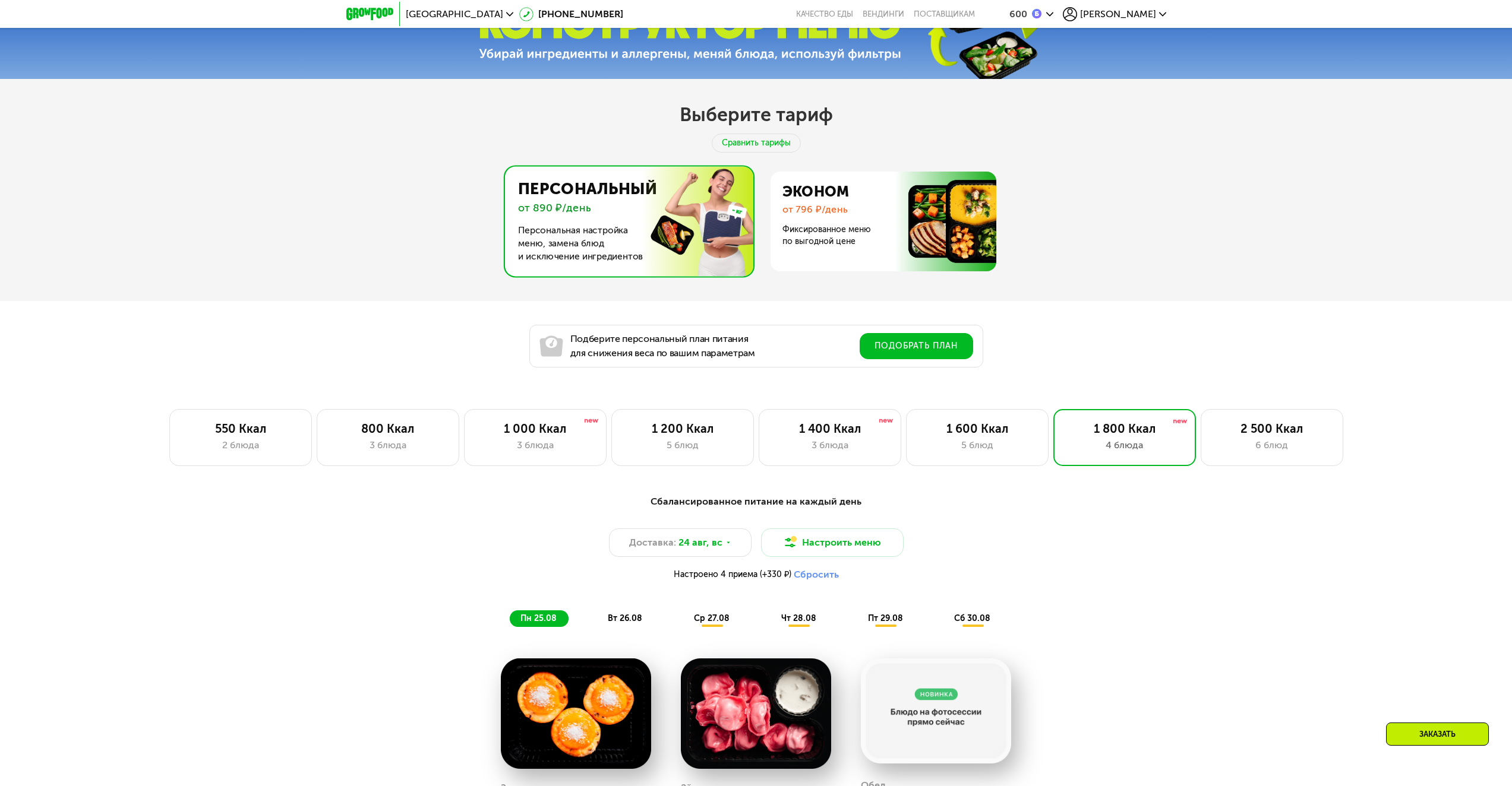
scroll to position [704, 0]
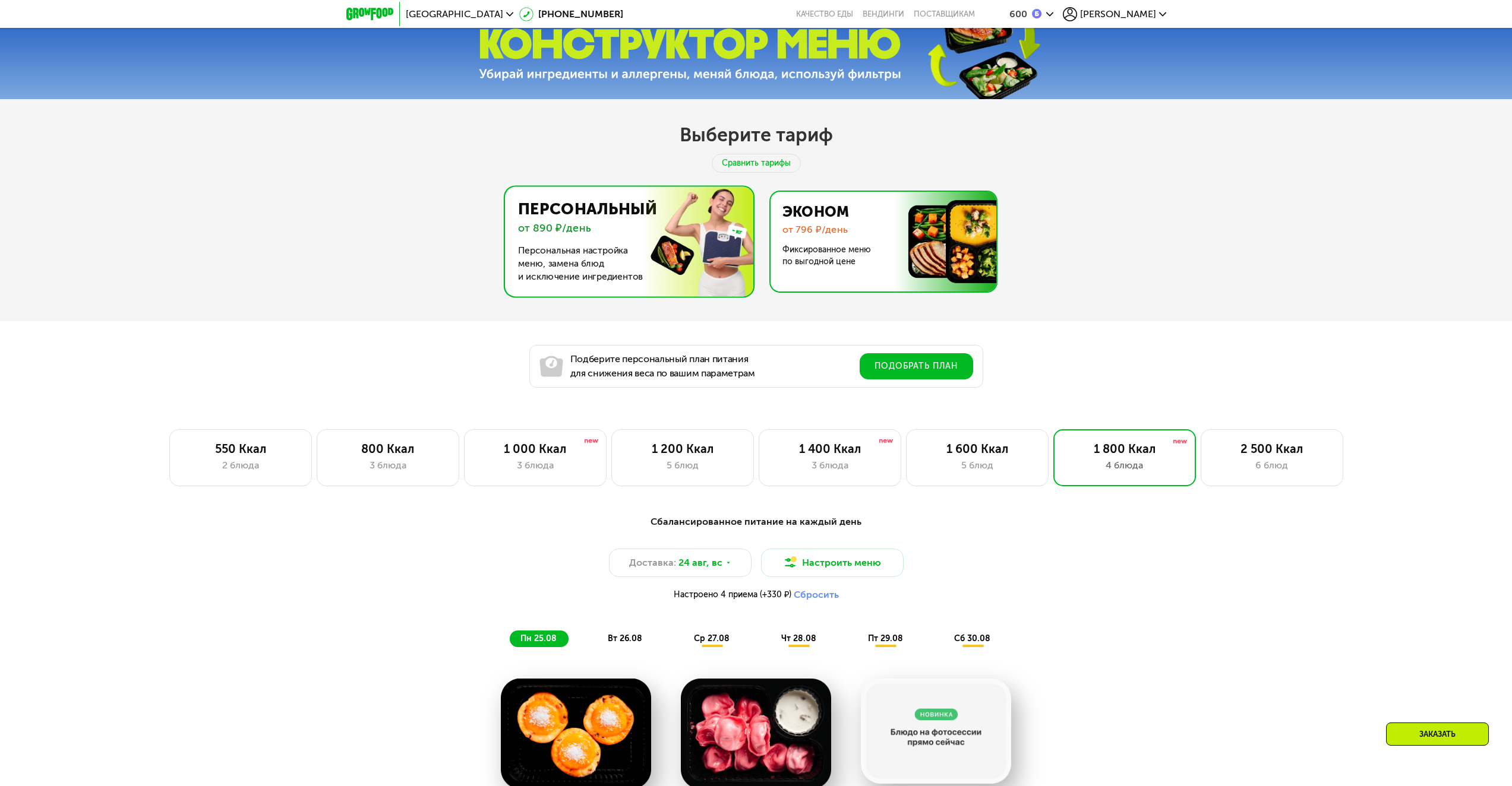
click at [870, 273] on img at bounding box center [880, 242] width 231 height 100
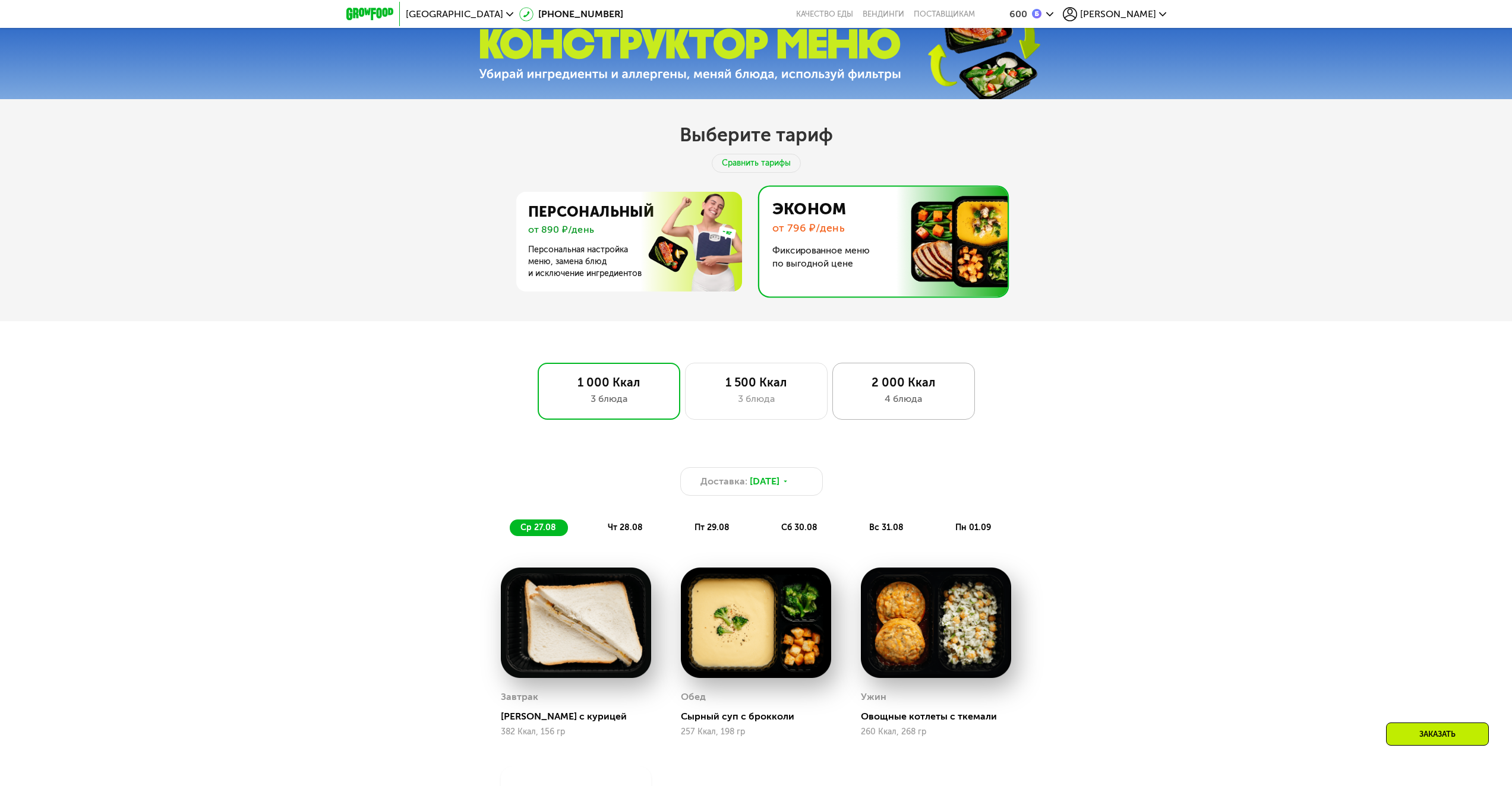
click at [898, 400] on div "4 блюда" at bounding box center [903, 399] width 117 height 14
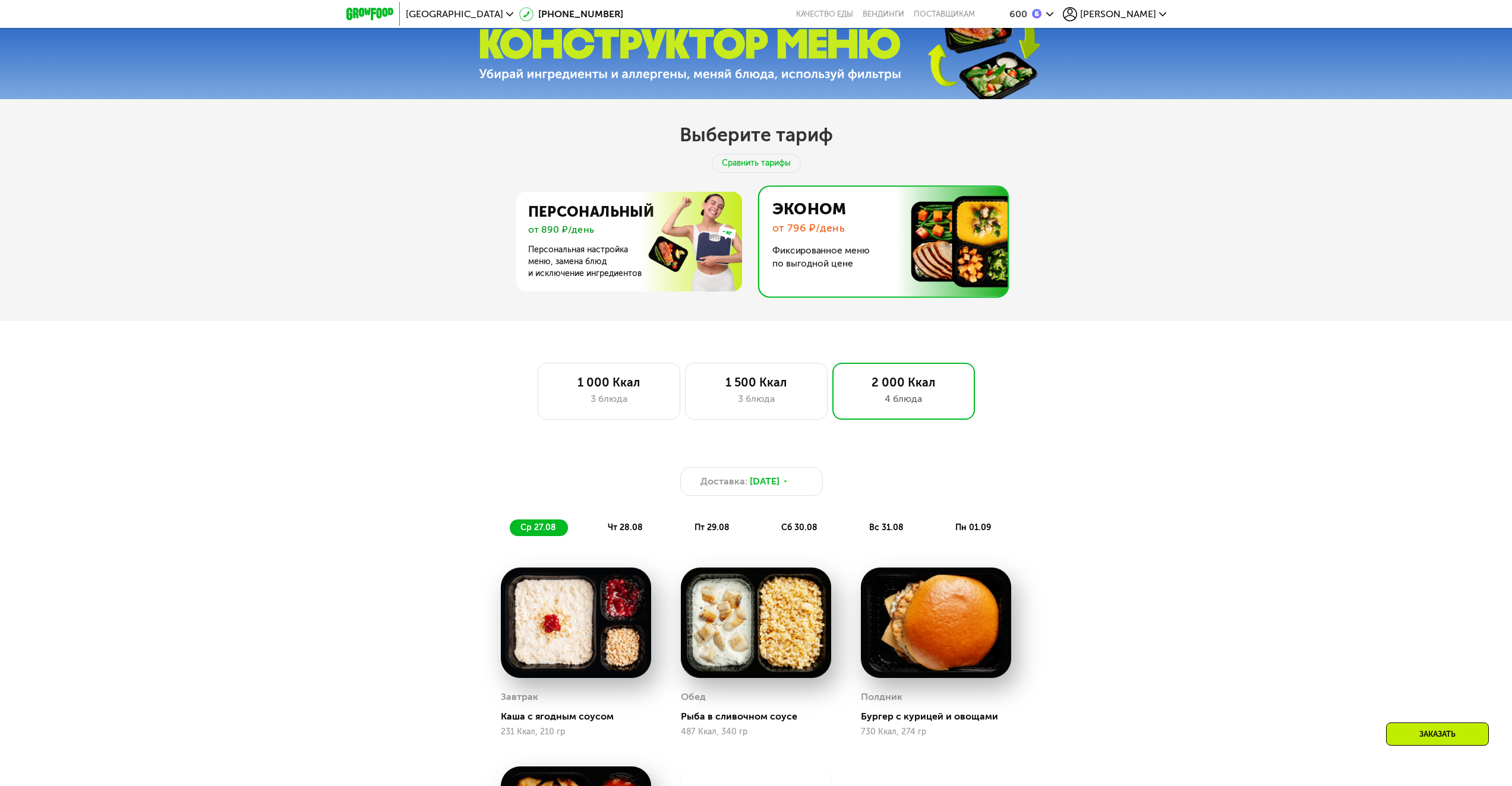
scroll to position [1000, 0]
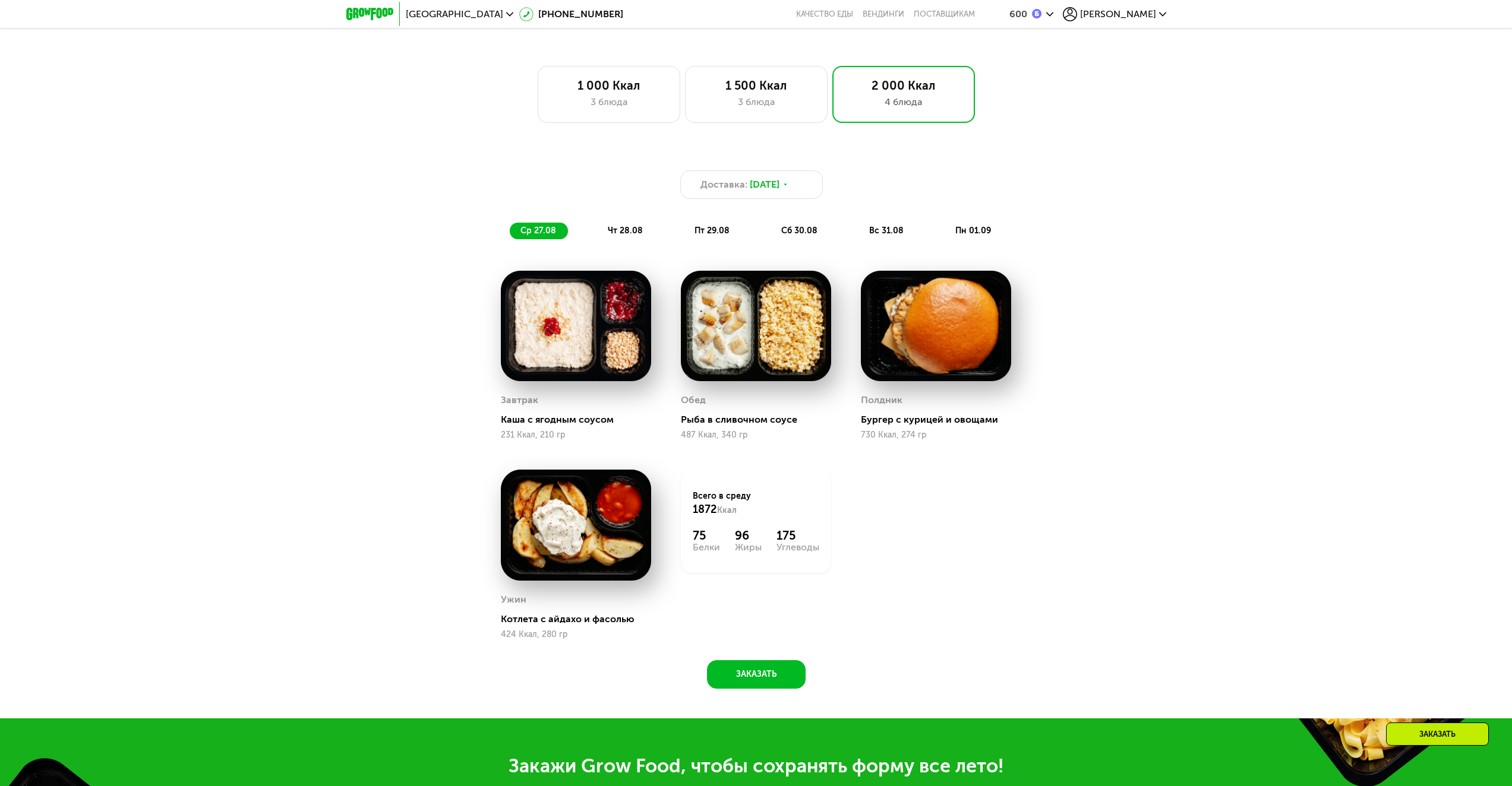
click at [622, 235] on span "чт 28.08" at bounding box center [625, 231] width 35 height 10
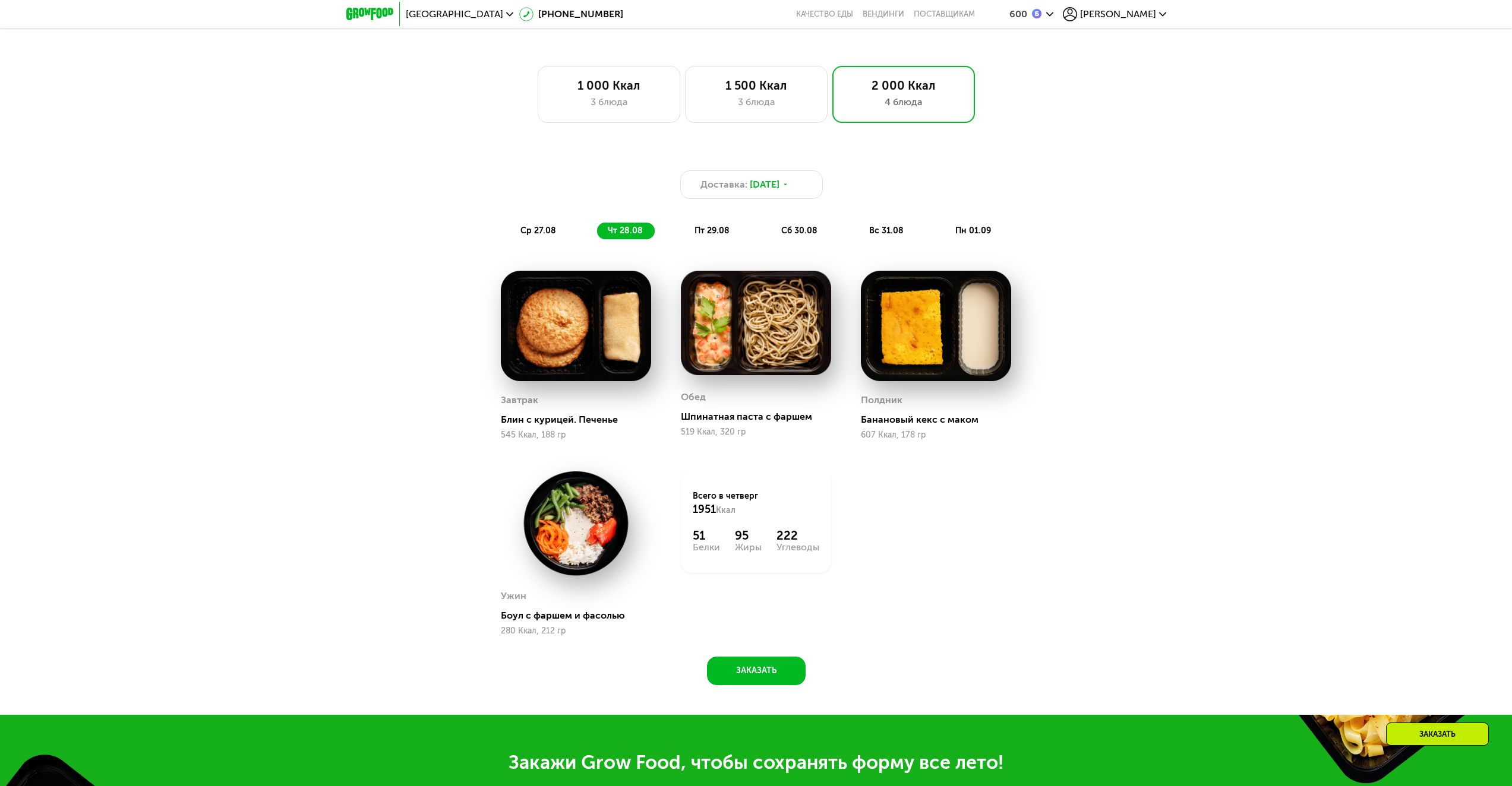
click at [771, 227] on div "пт 29.08" at bounding box center [800, 231] width 59 height 17
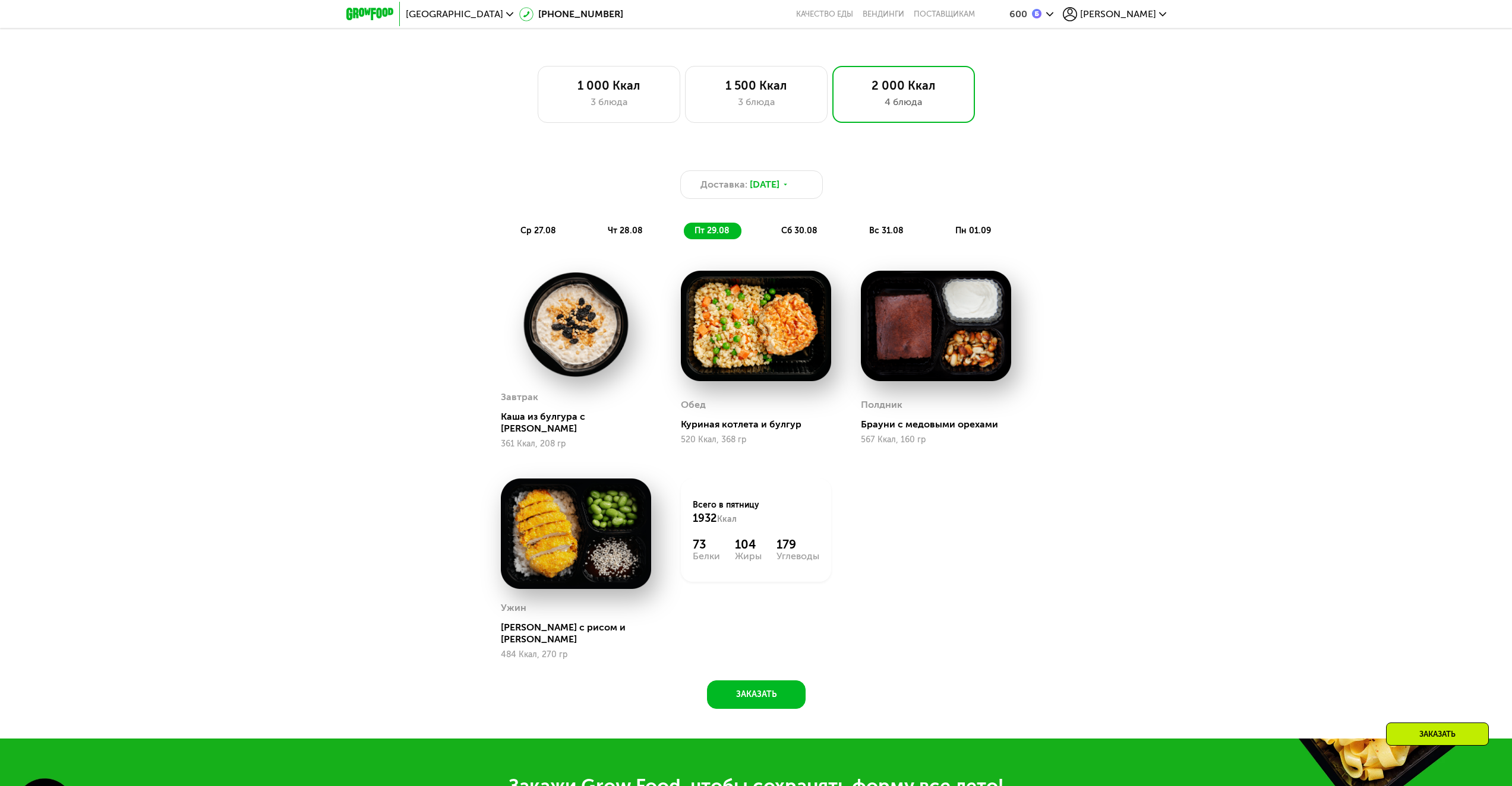
click at [786, 235] on span "сб 30.08" at bounding box center [798, 231] width 36 height 10
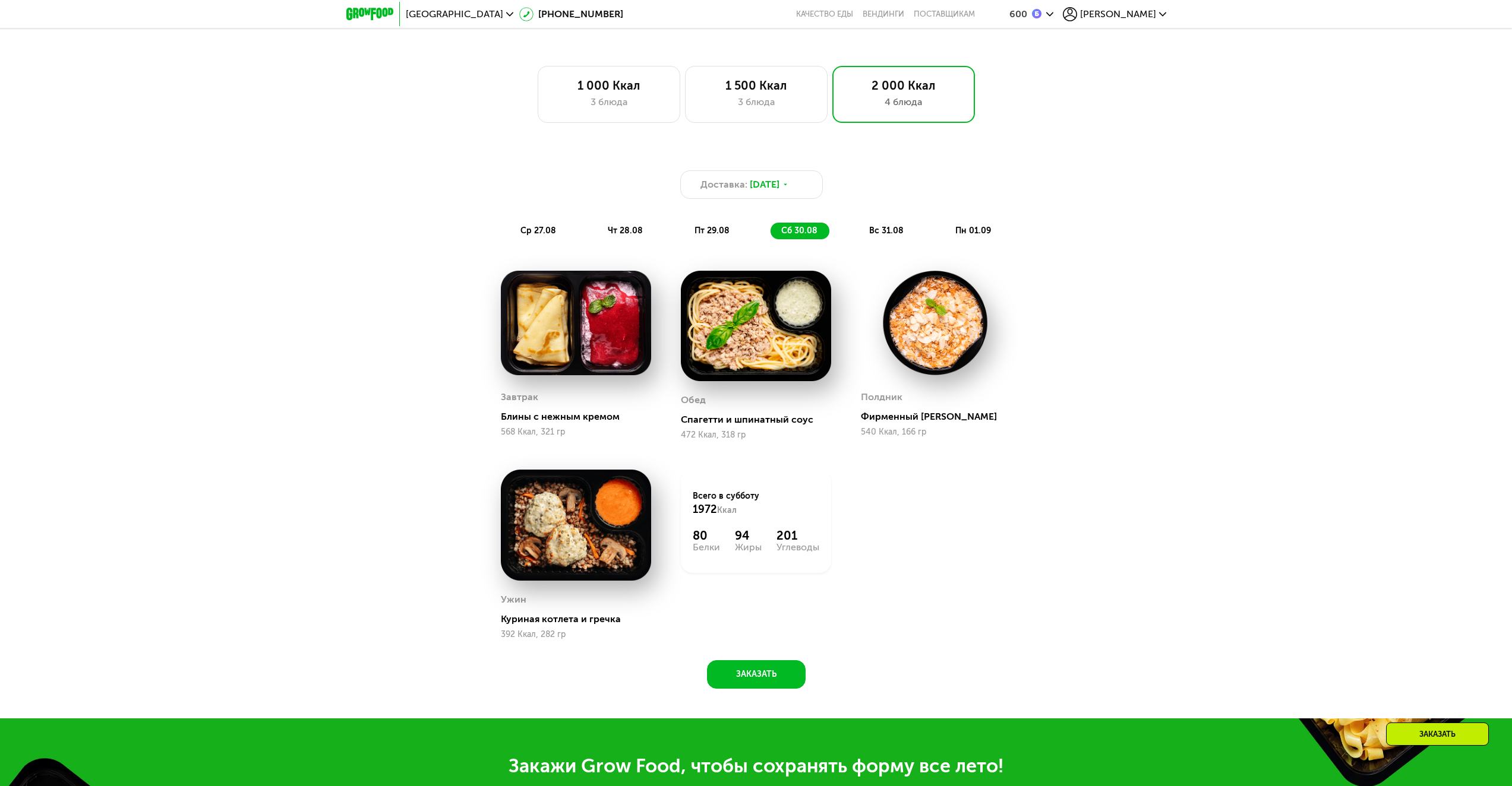
click at [887, 235] on span "вс 31.08" at bounding box center [885, 231] width 34 height 10
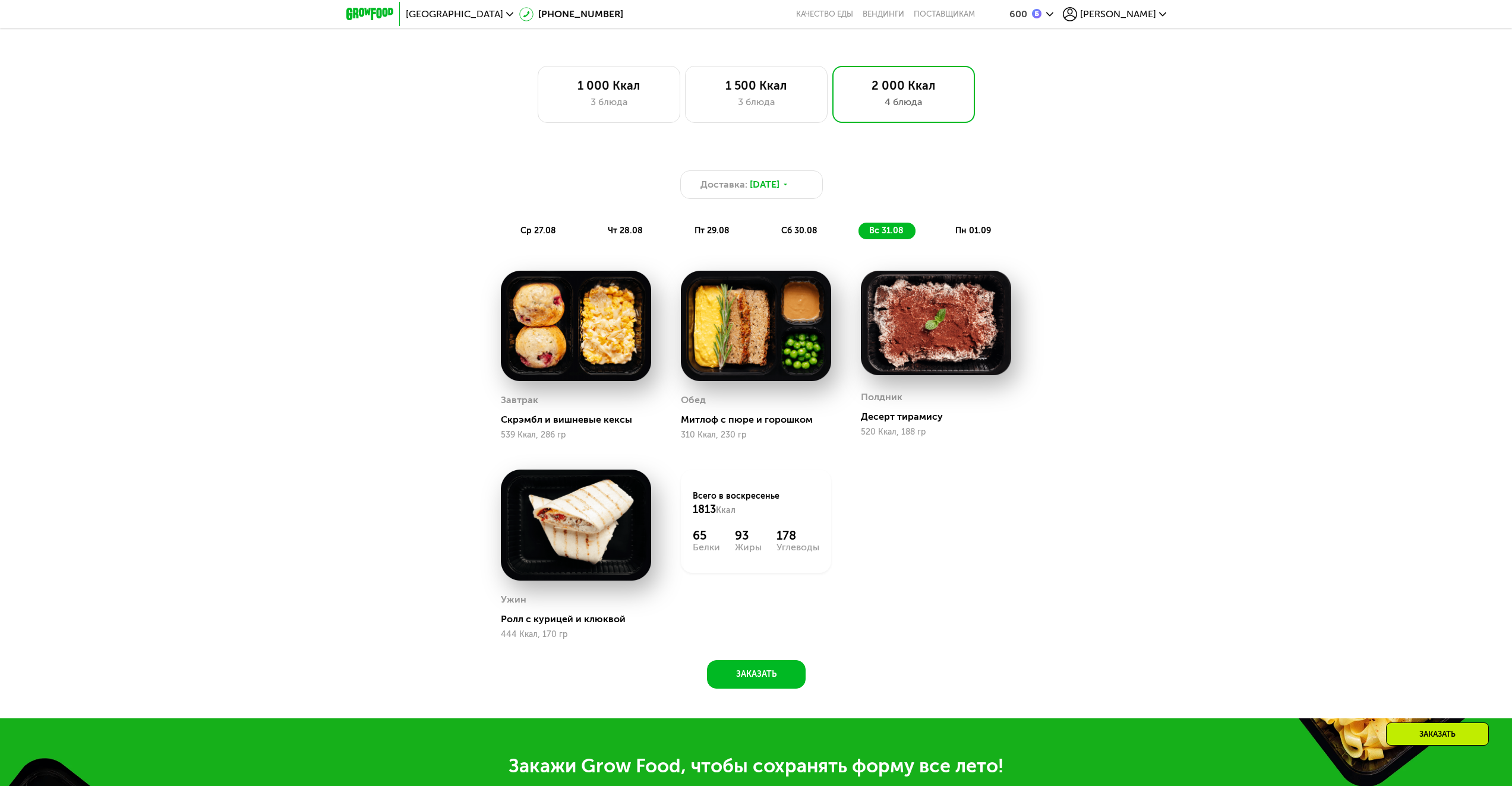
click at [963, 235] on span "пн 01.09" at bounding box center [973, 231] width 36 height 10
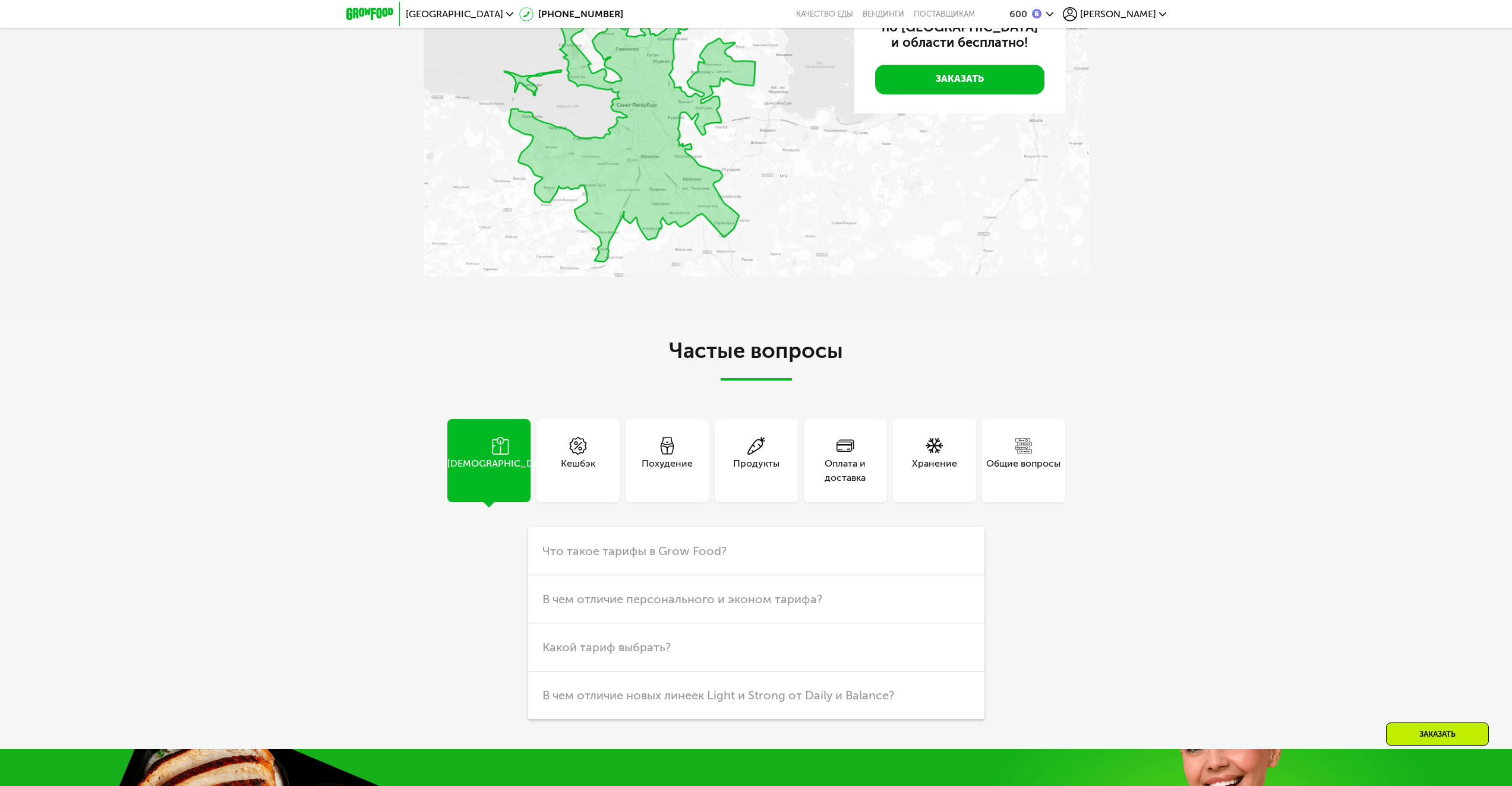
scroll to position [3554, 0]
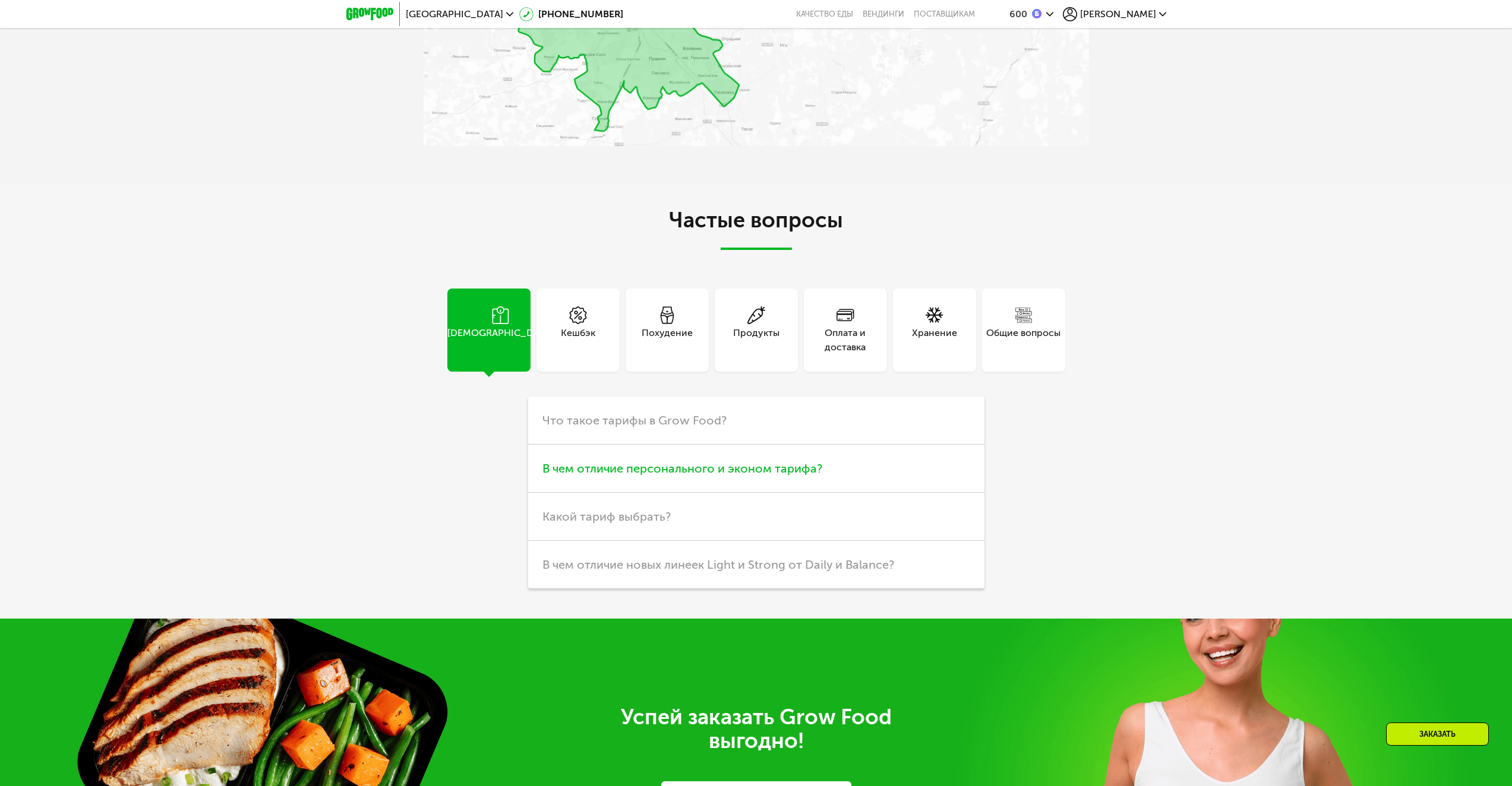
click at [752, 482] on h3 "В чем отличие персонального и эконом тарифа?" at bounding box center [756, 469] width 456 height 48
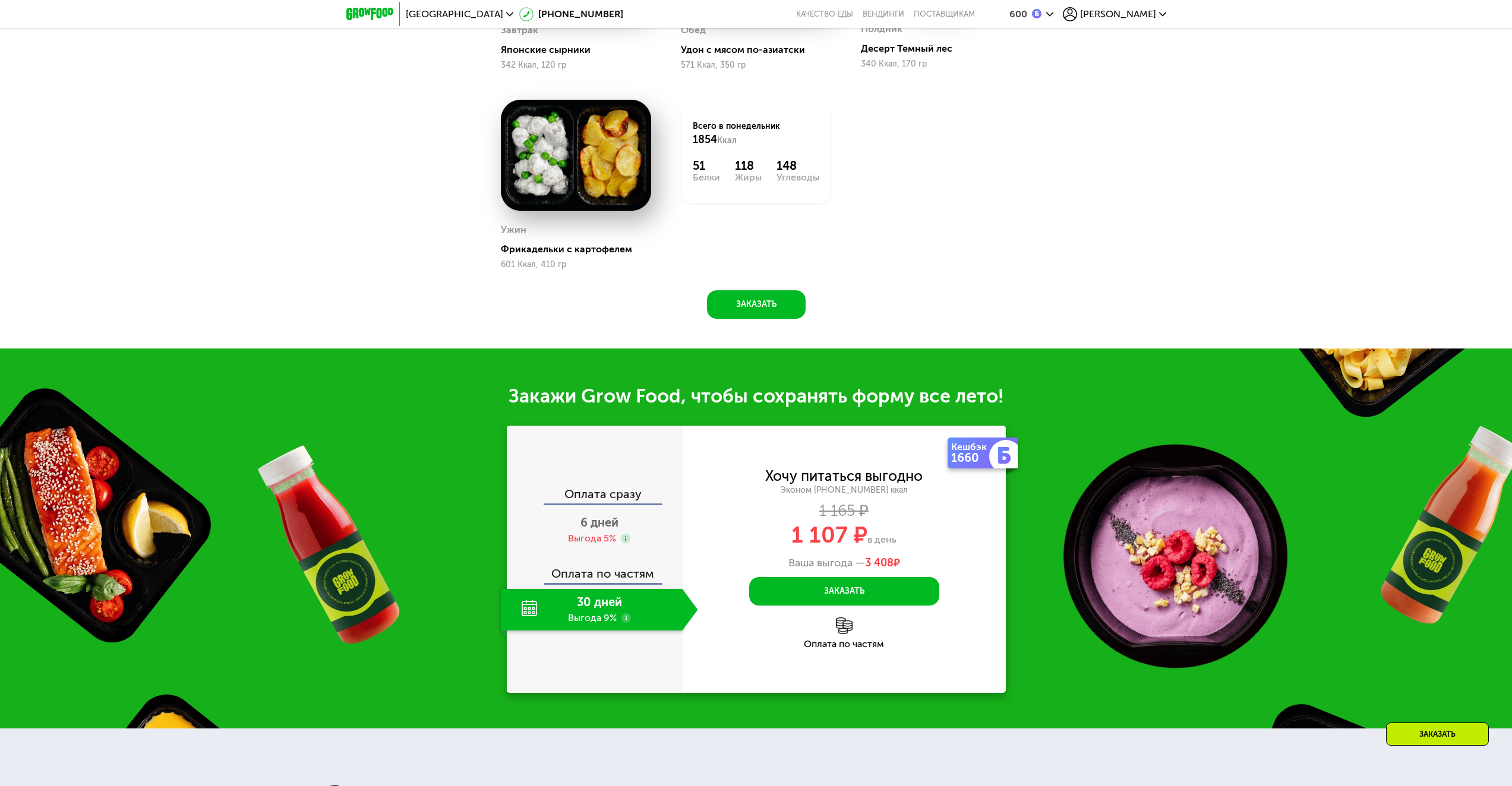
scroll to position [1356, 0]
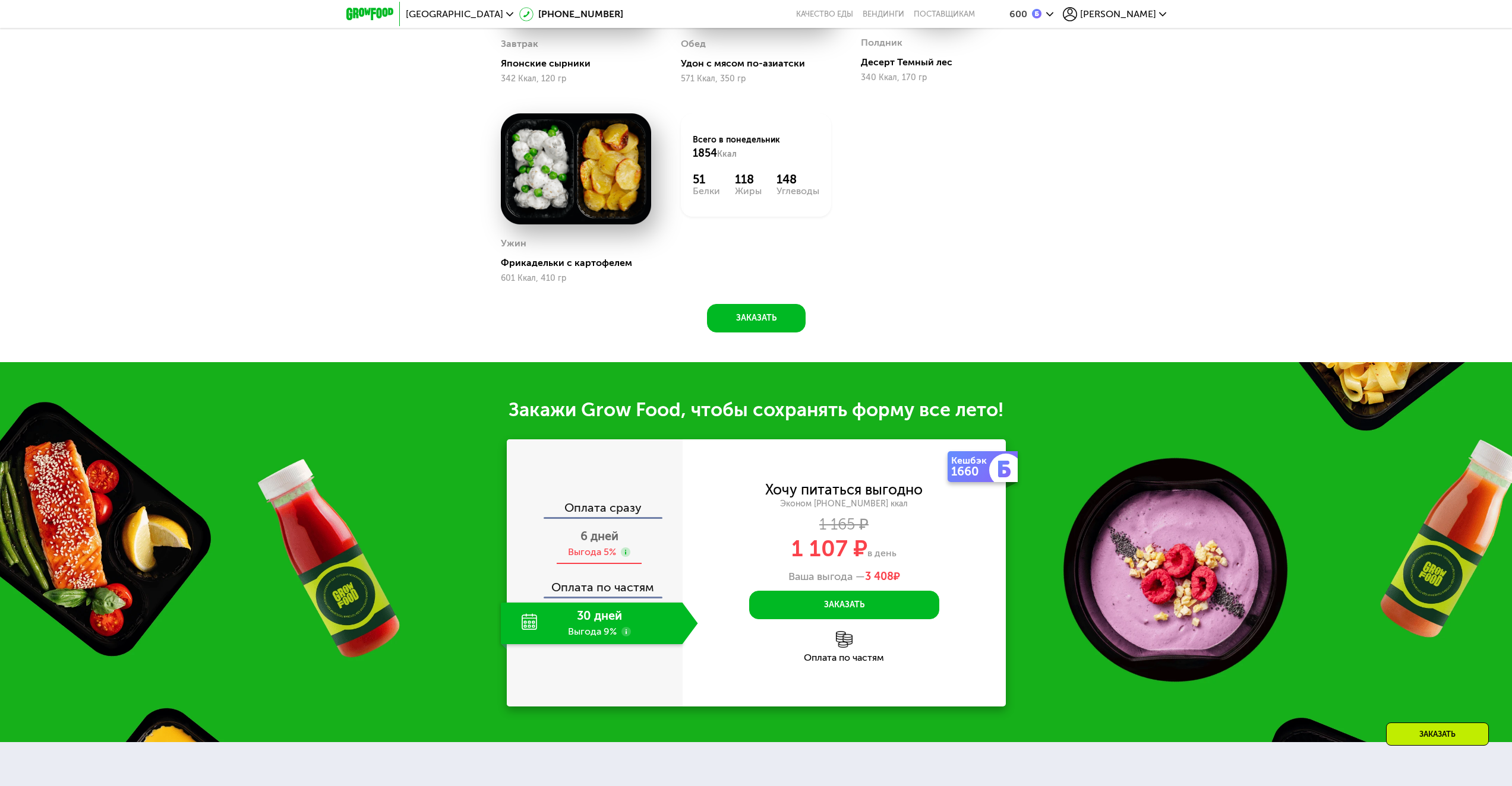
click at [614, 543] on span "6 дней" at bounding box center [599, 535] width 38 height 14
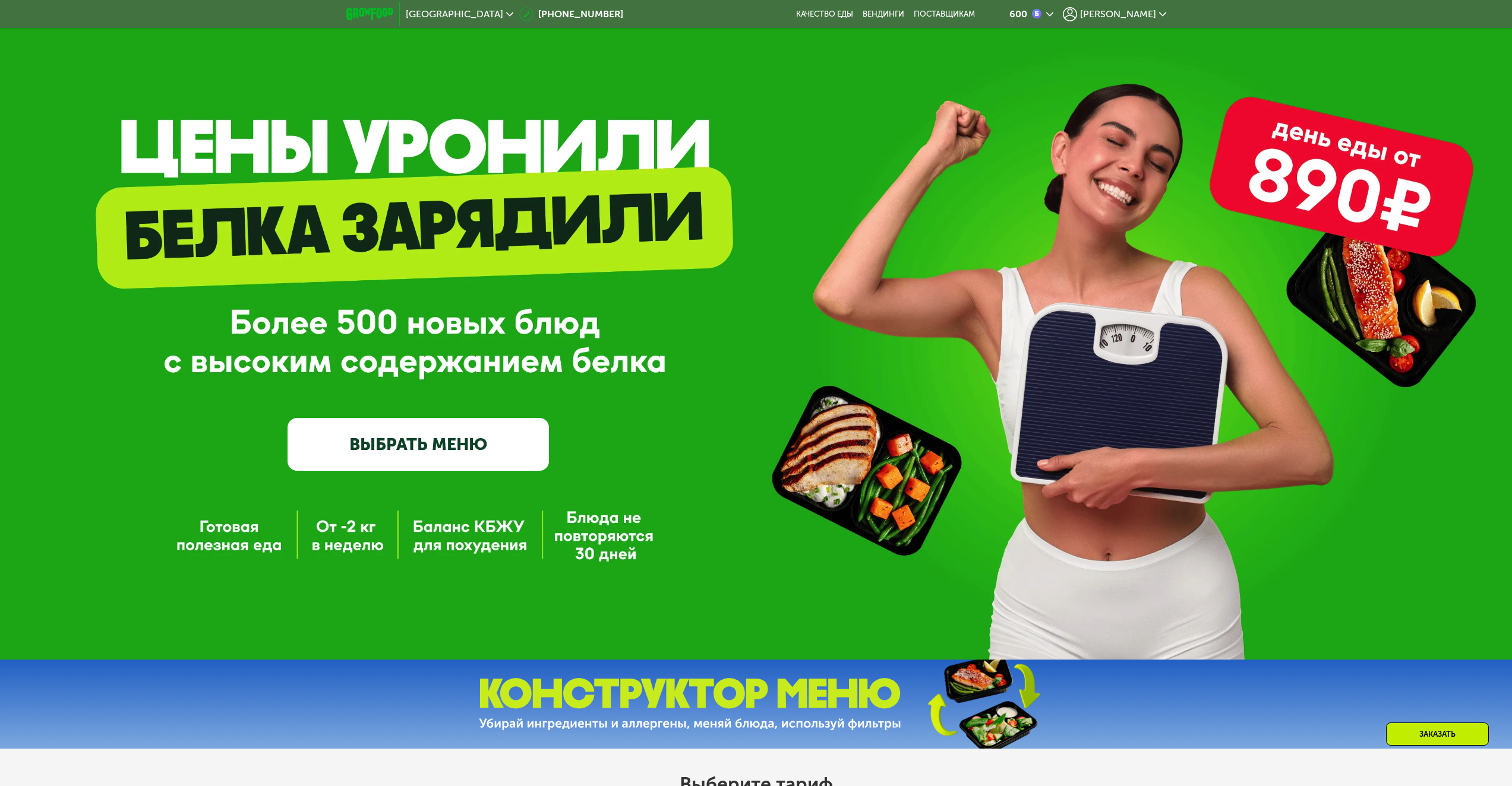
scroll to position [0, 0]
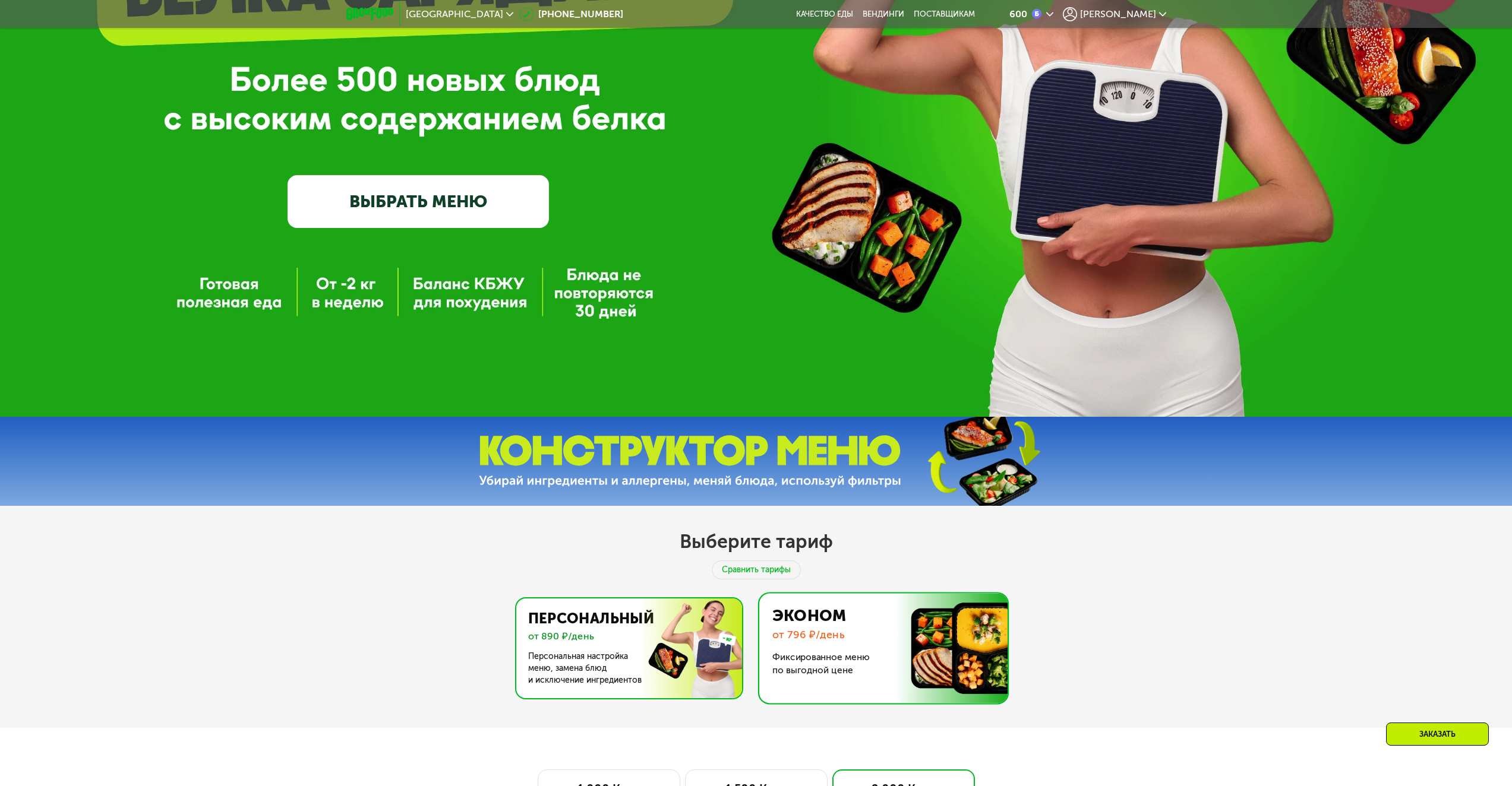
click at [674, 638] on img at bounding box center [626, 649] width 231 height 100
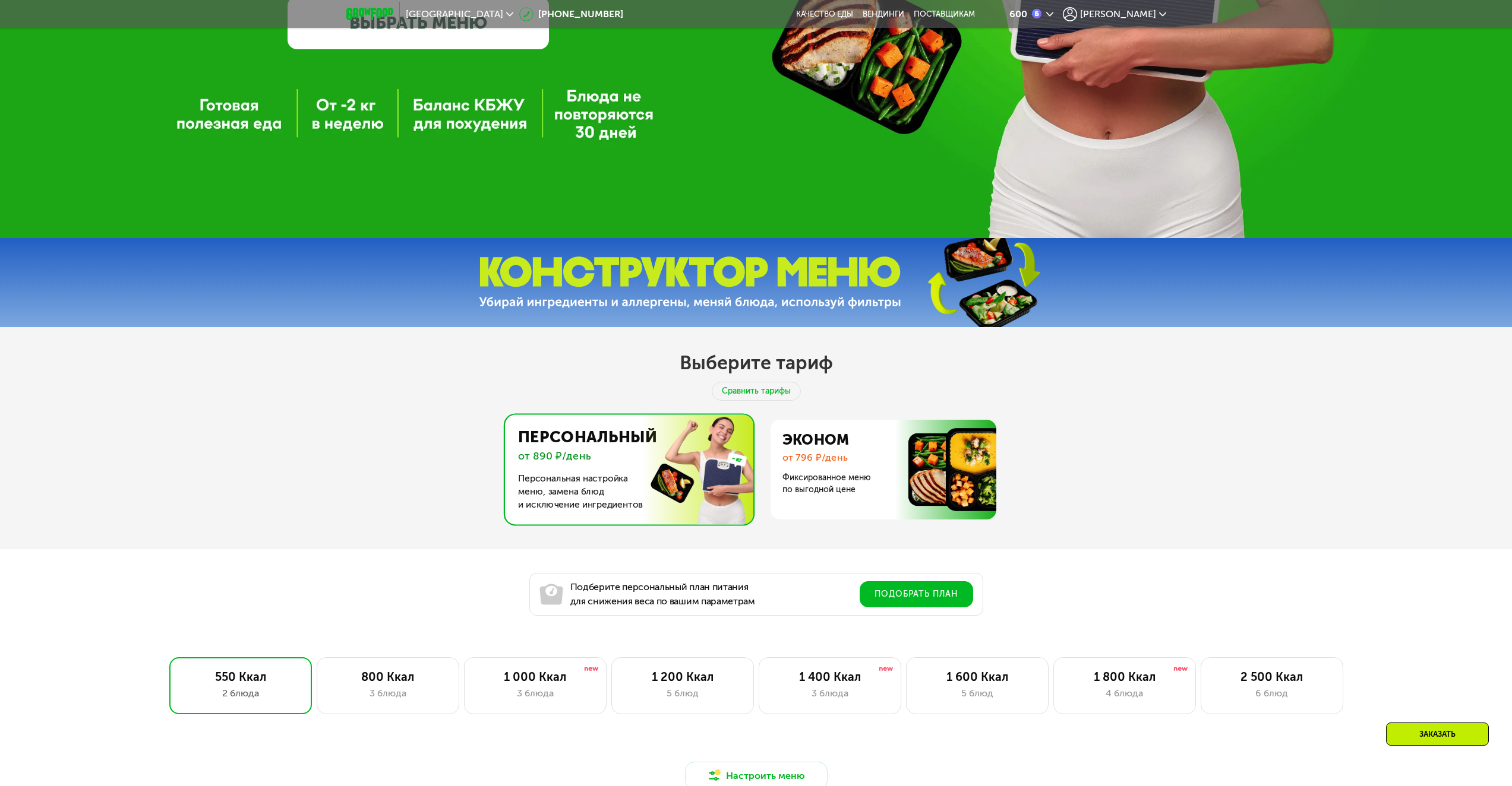
scroll to position [594, 0]
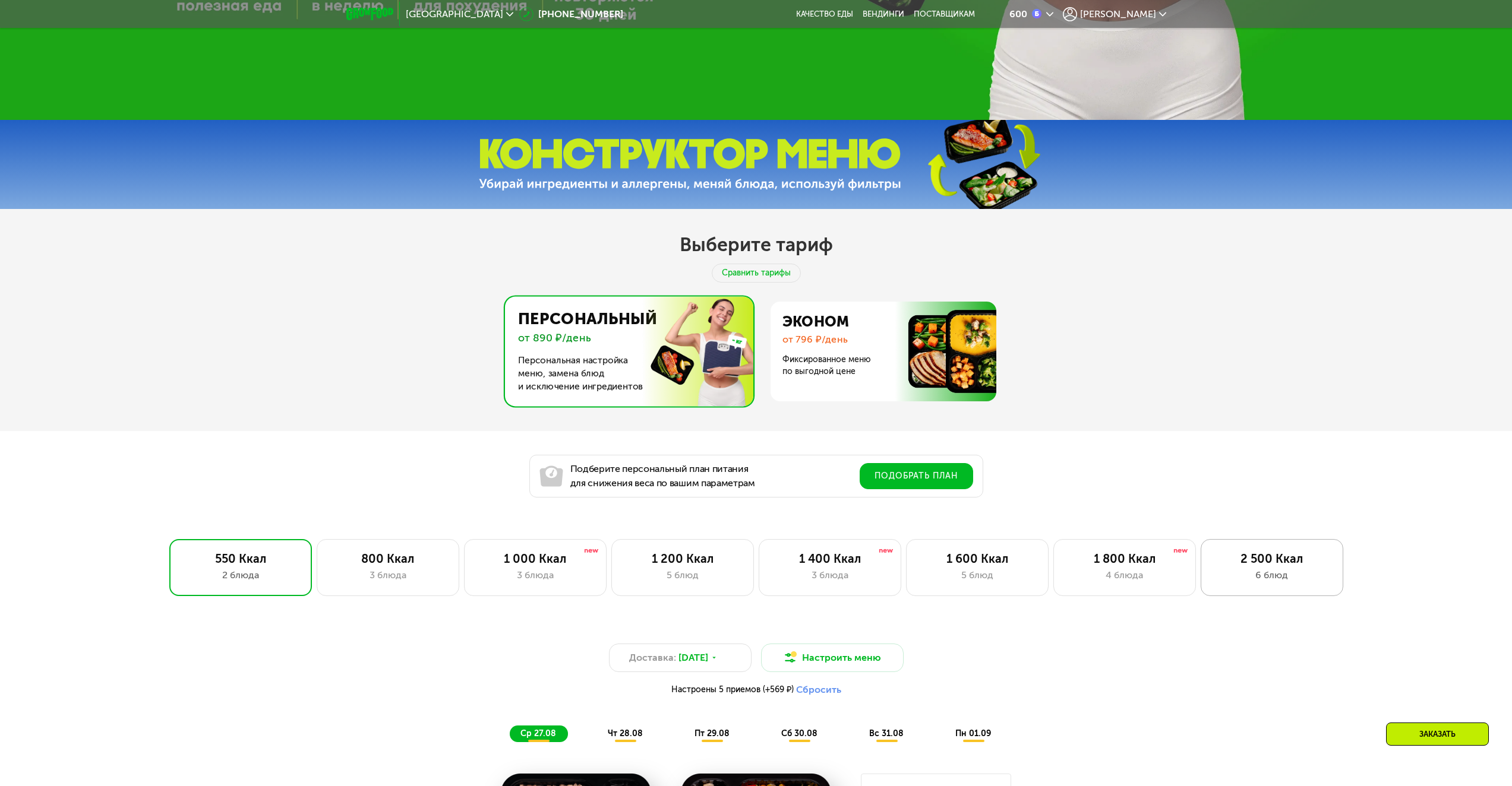
click at [1295, 595] on div "2 500 Ккал 6 блюд" at bounding box center [1272, 567] width 142 height 57
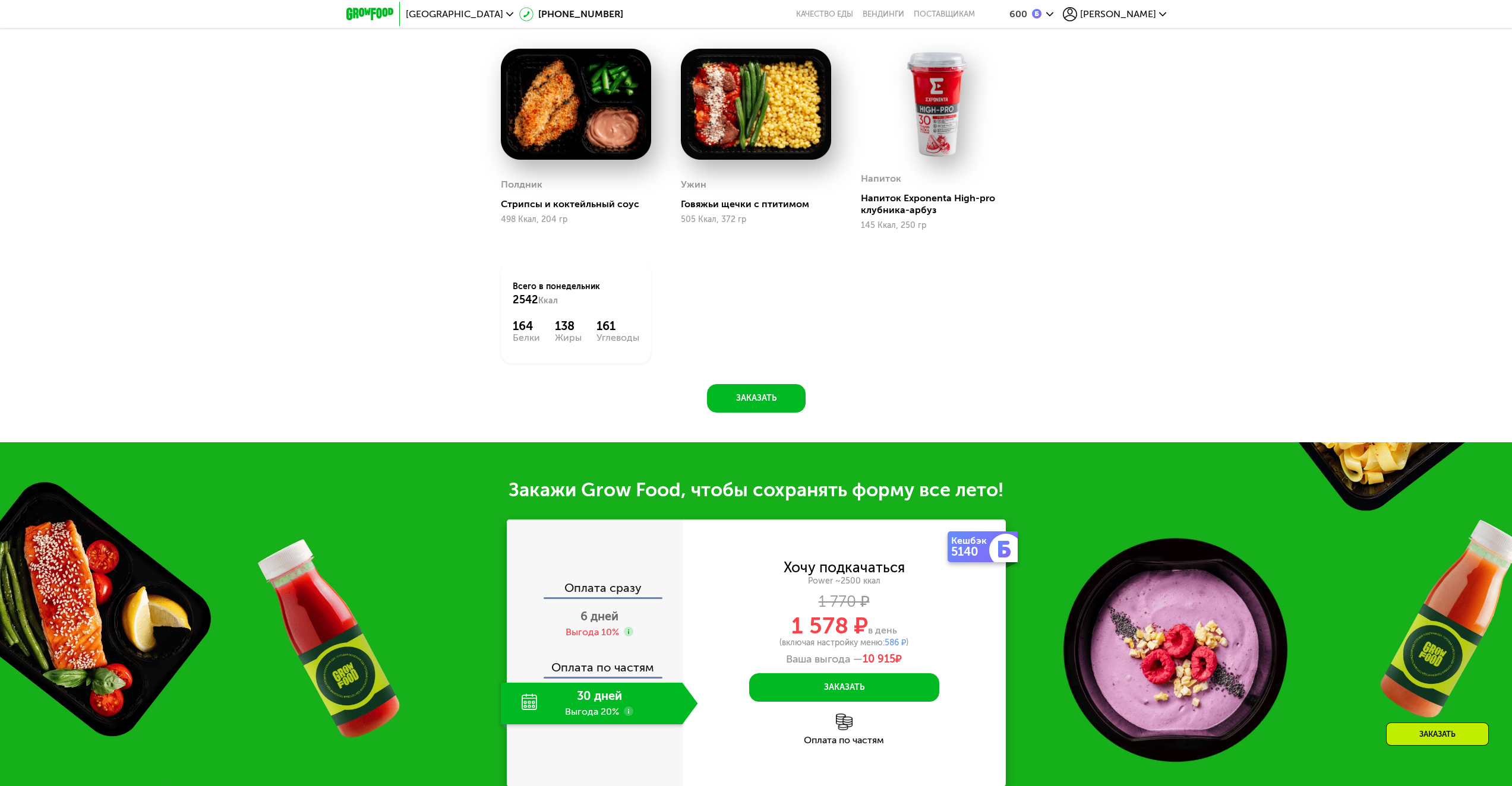
scroll to position [1662, 0]
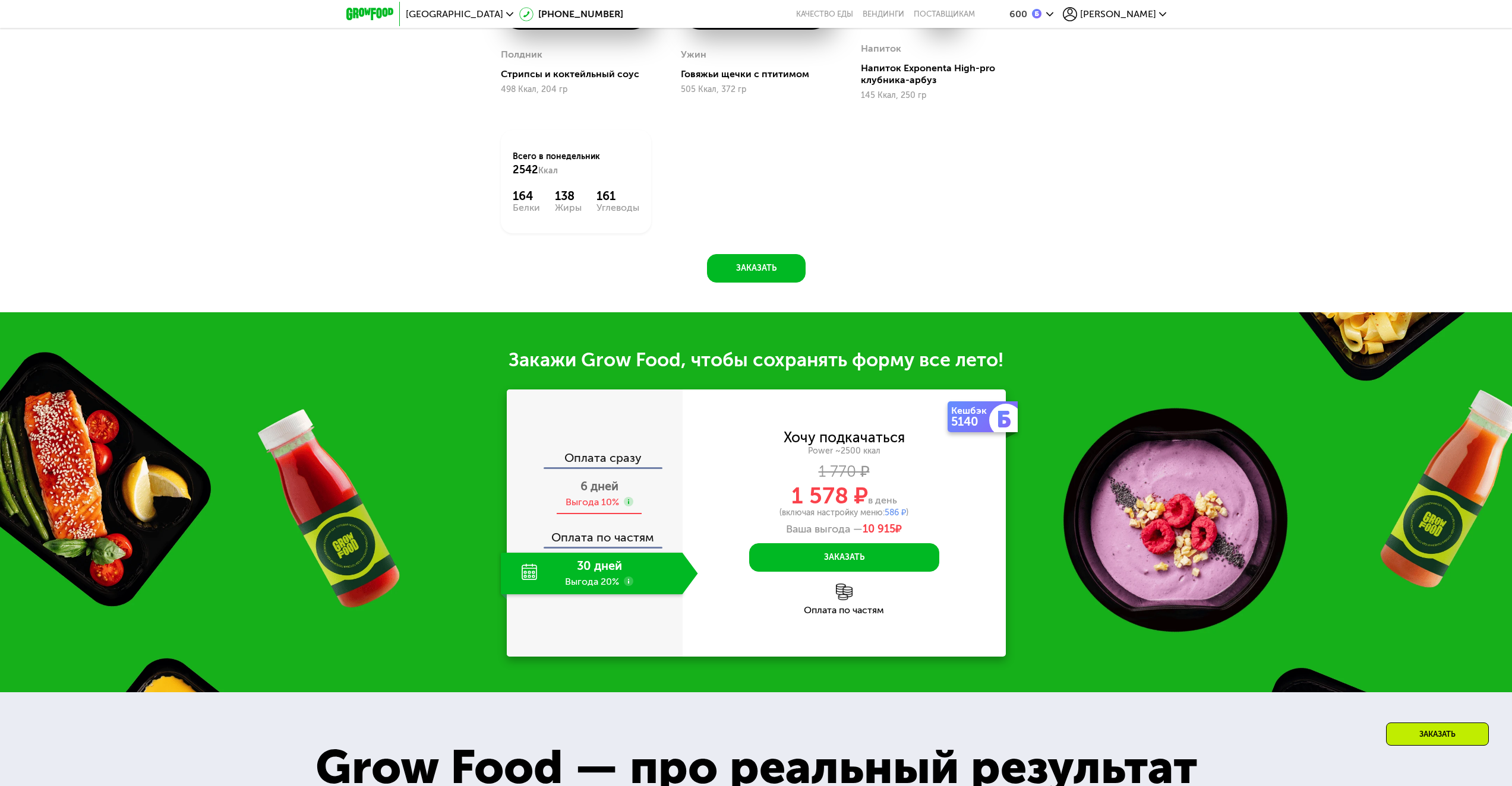
click at [606, 494] on span "6 дней" at bounding box center [599, 485] width 38 height 14
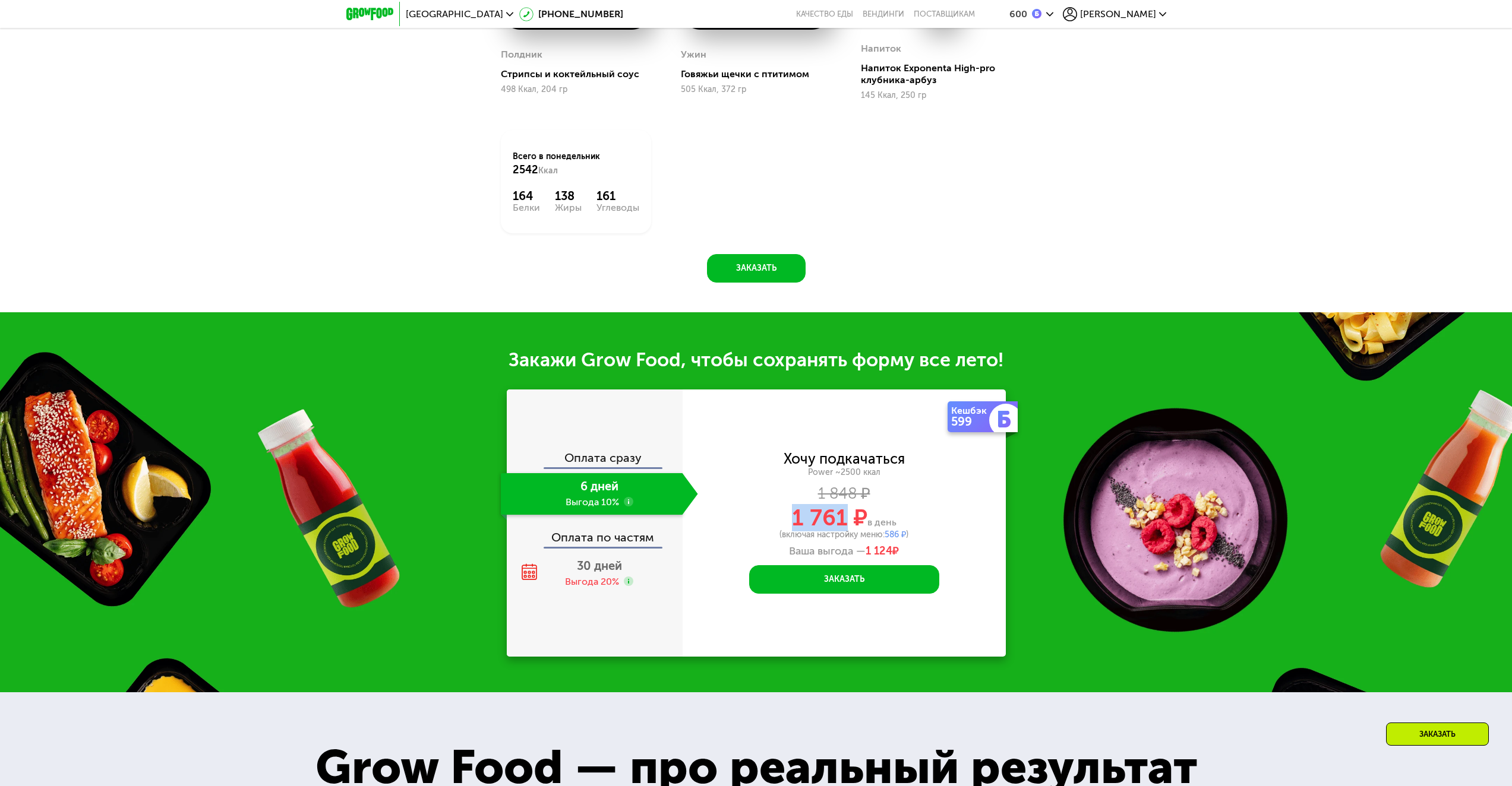
drag, startPoint x: 804, startPoint y: 522, endPoint x: 847, endPoint y: 518, distance: 43.2
click at [847, 518] on div "1 761 ₽ в день" at bounding box center [844, 518] width 323 height 22
copy span "1 761"
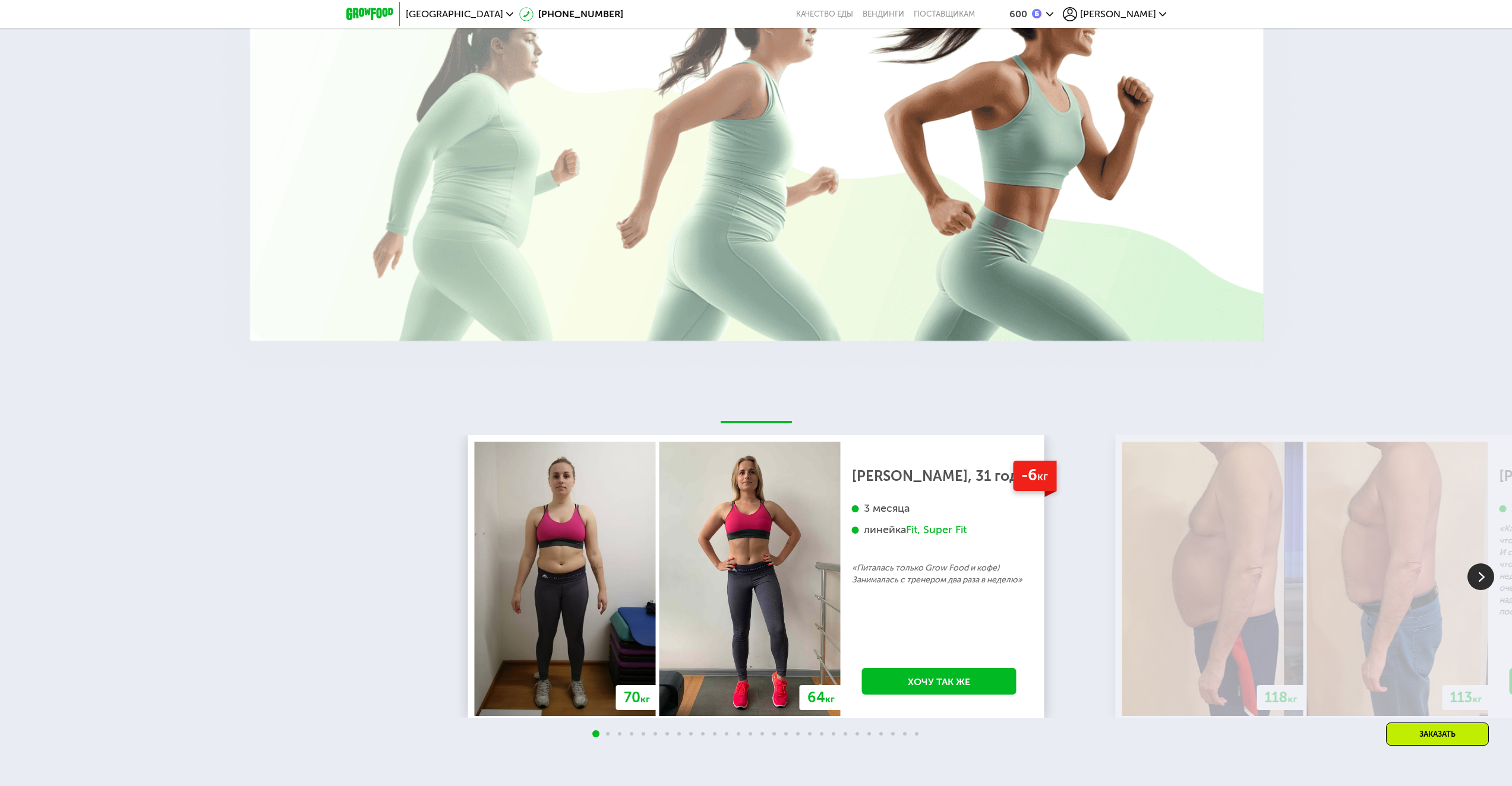
scroll to position [2850, 0]
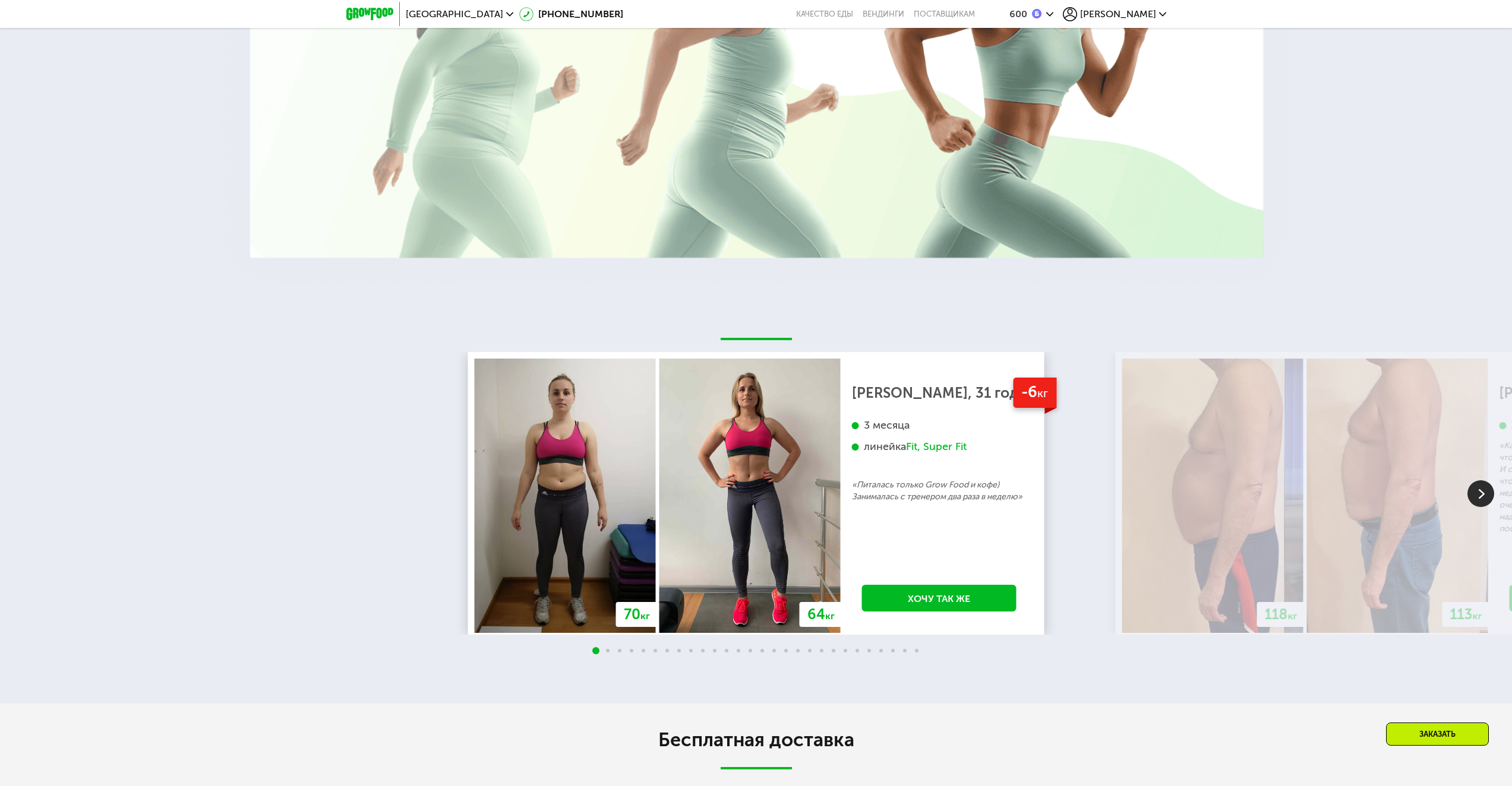
click at [1473, 494] on img at bounding box center [1481, 494] width 27 height 27
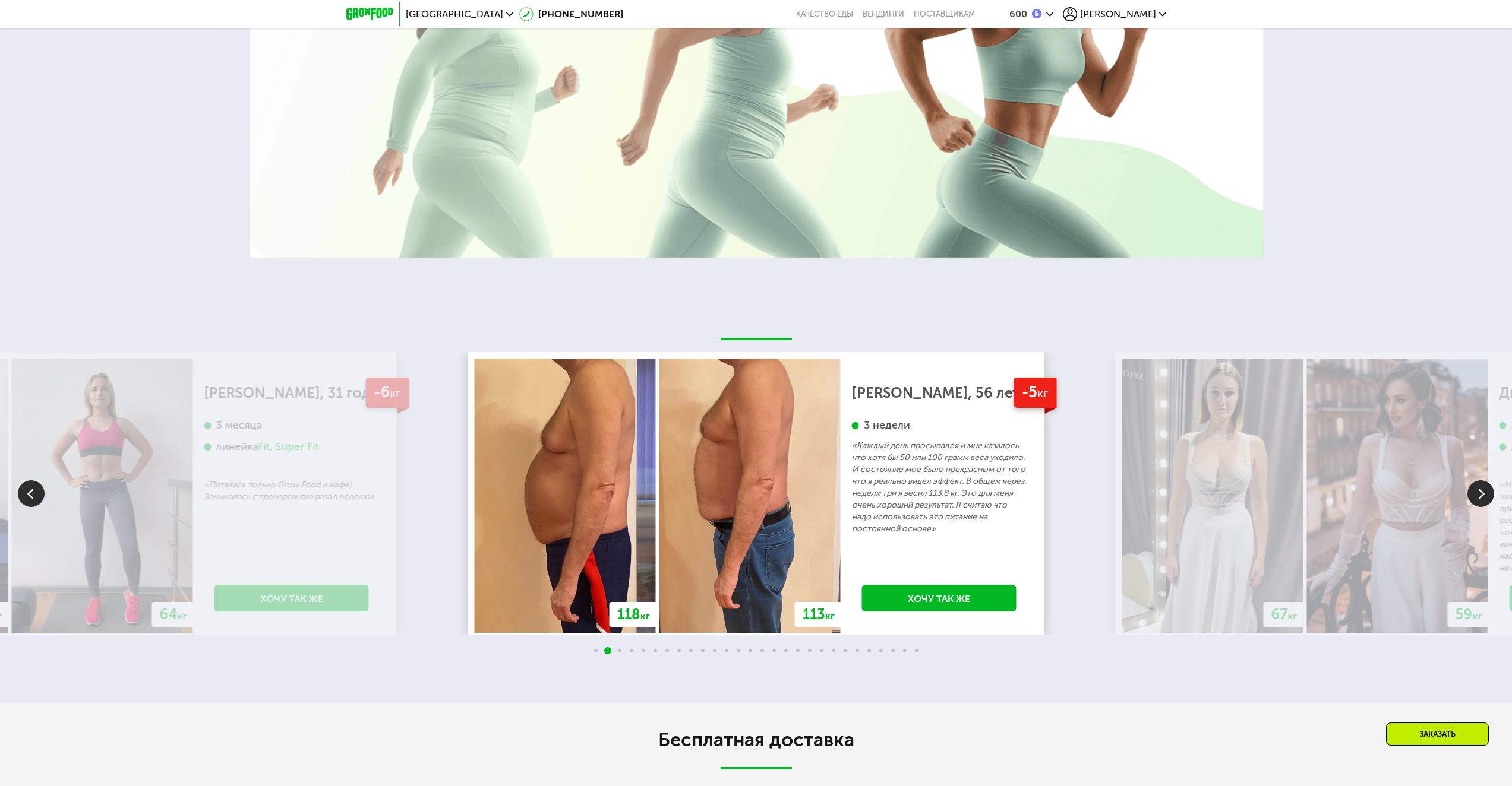
click at [1473, 494] on img at bounding box center [1481, 494] width 27 height 27
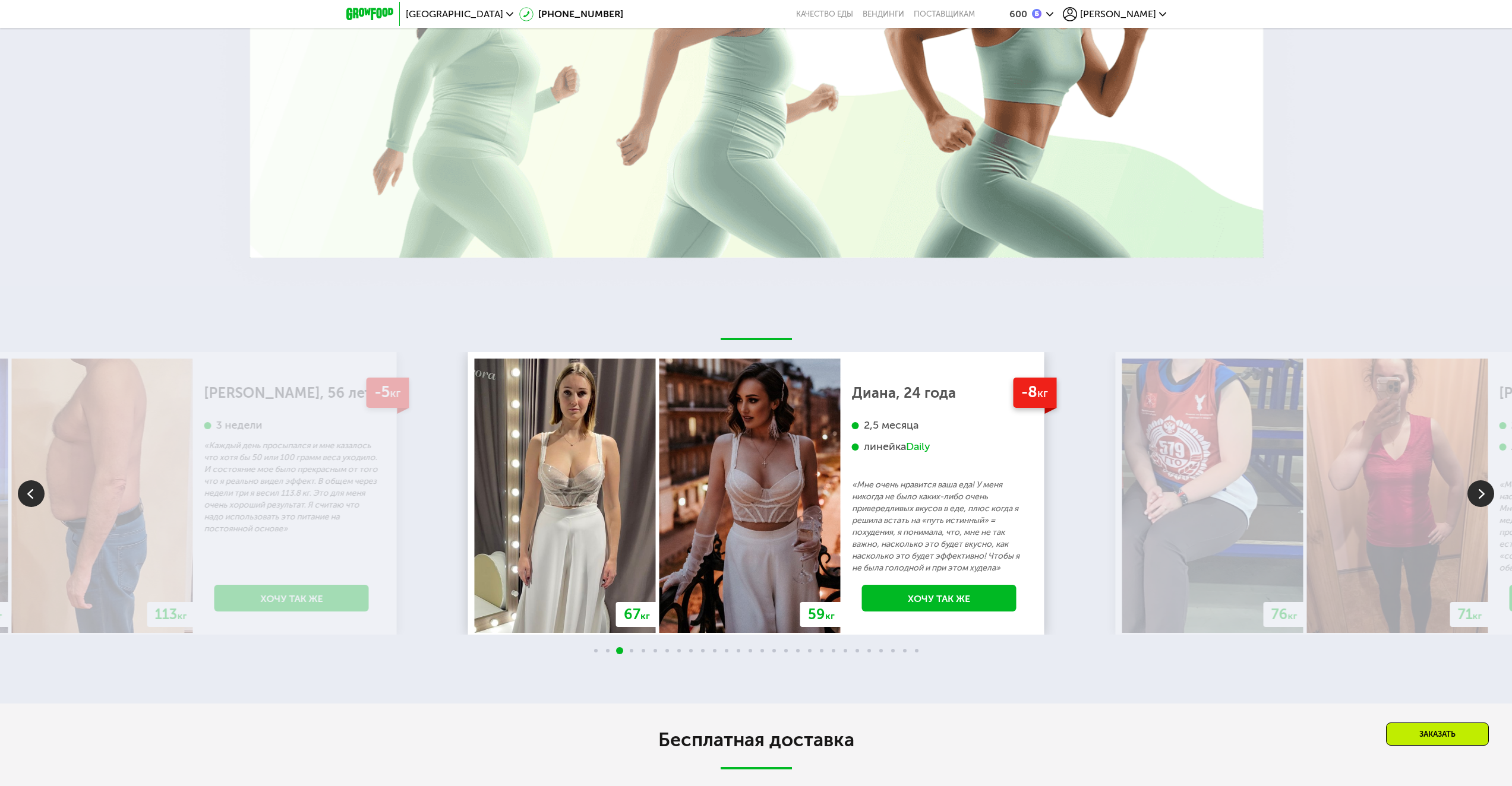
click at [1473, 494] on img at bounding box center [1481, 494] width 27 height 27
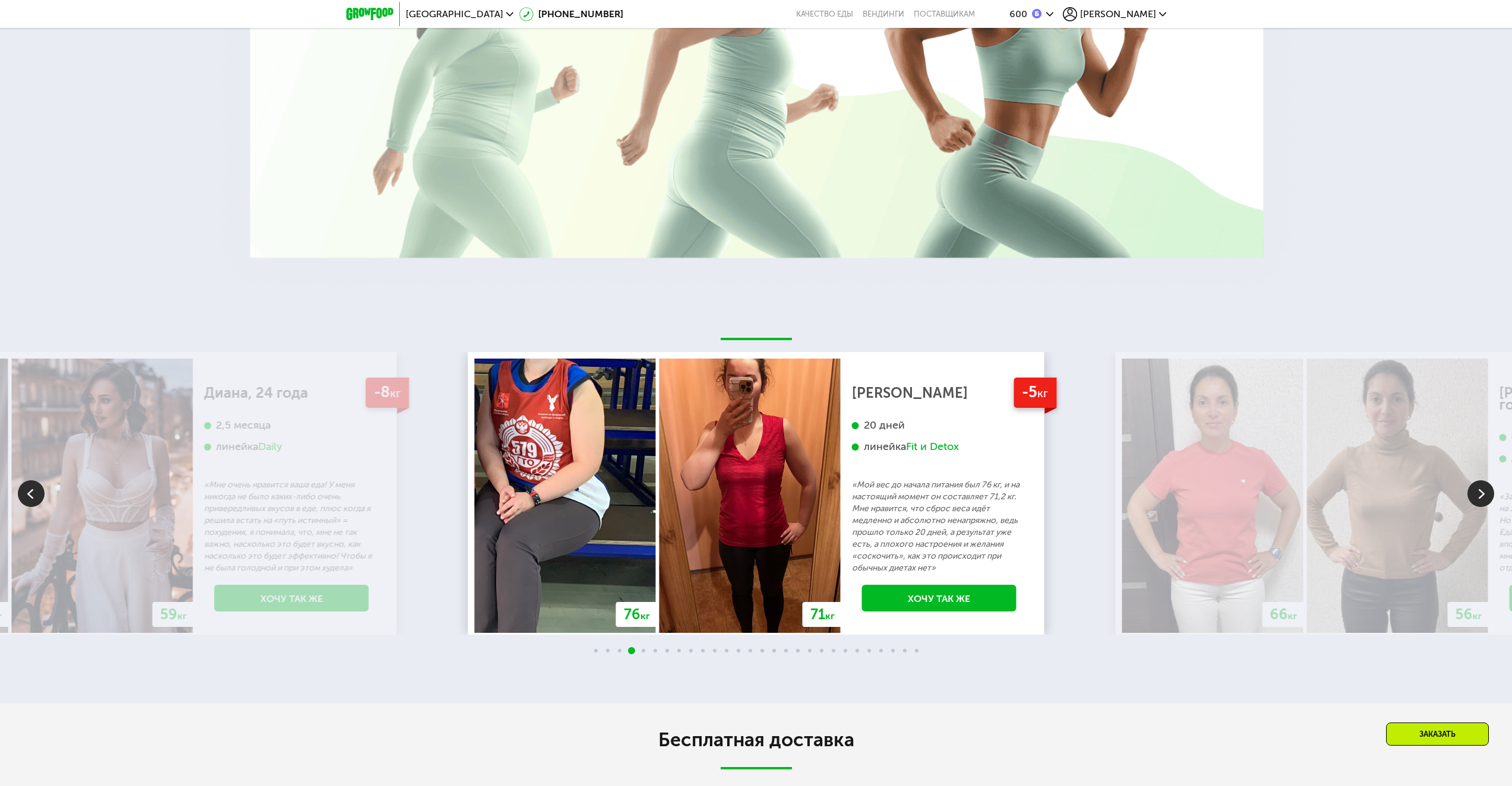
click at [1473, 494] on img at bounding box center [1481, 494] width 27 height 27
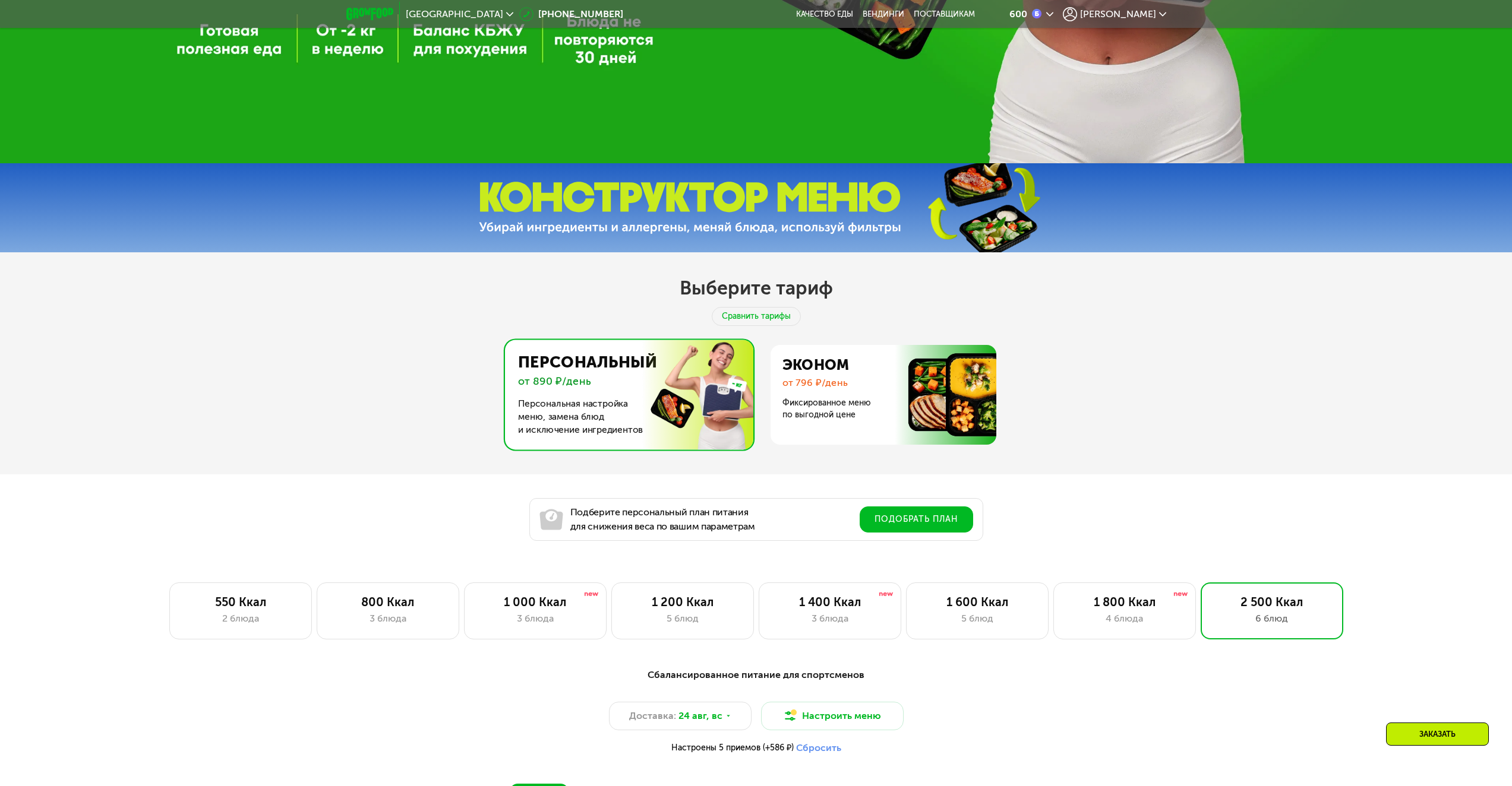
scroll to position [712, 0]
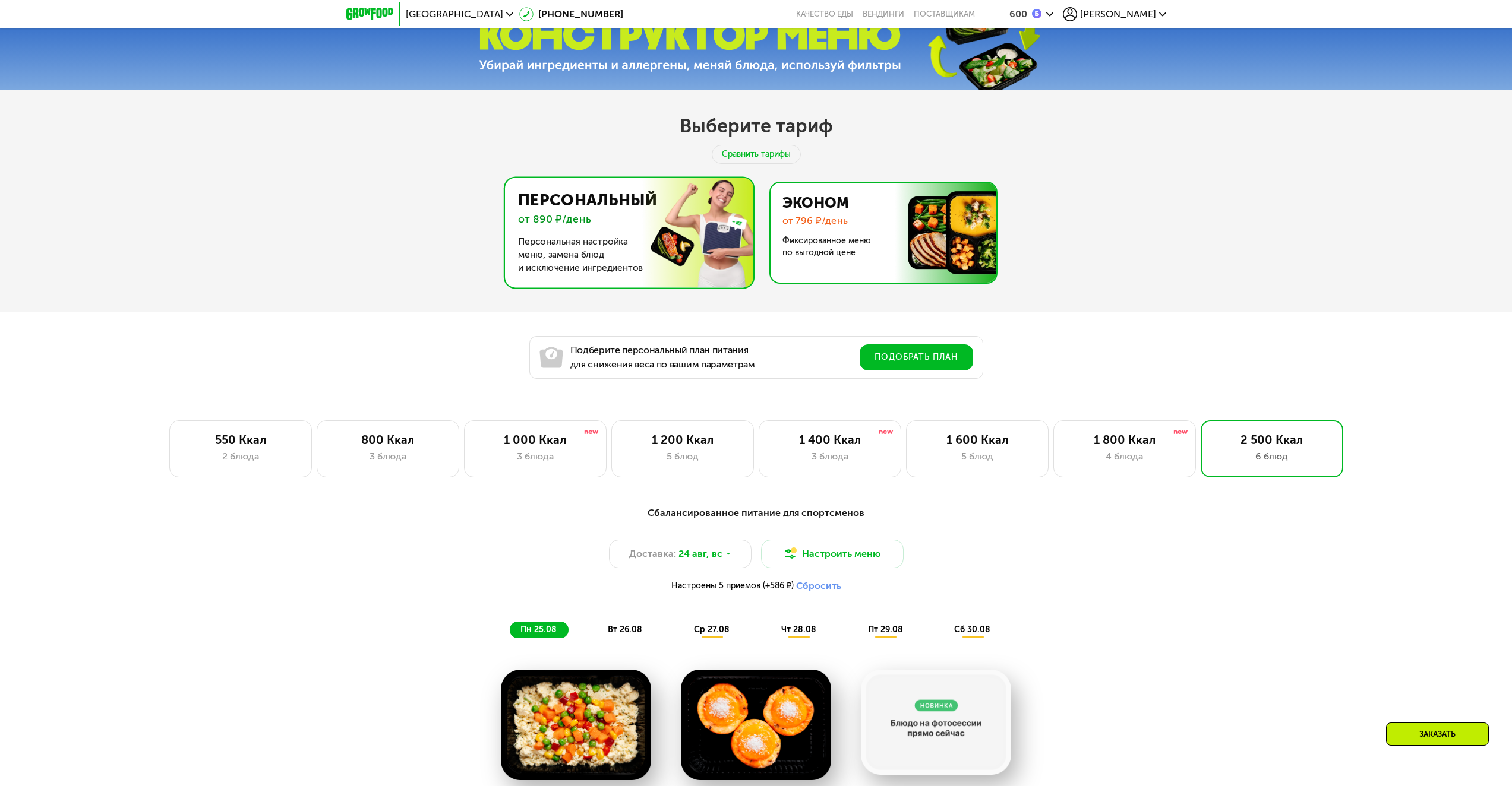
click at [848, 245] on img at bounding box center [880, 232] width 231 height 100
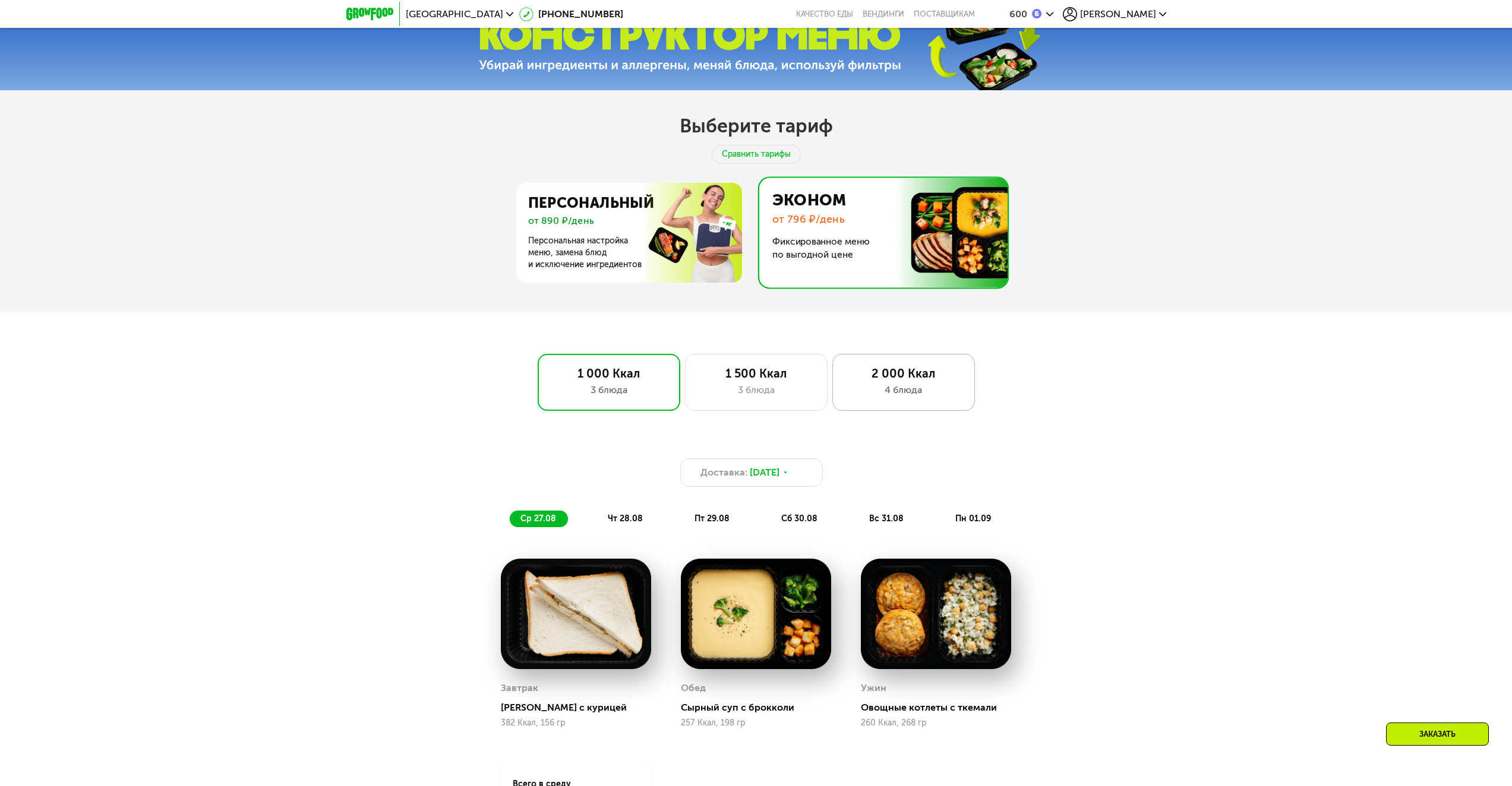
click at [904, 392] on div "4 блюда" at bounding box center [903, 389] width 117 height 14
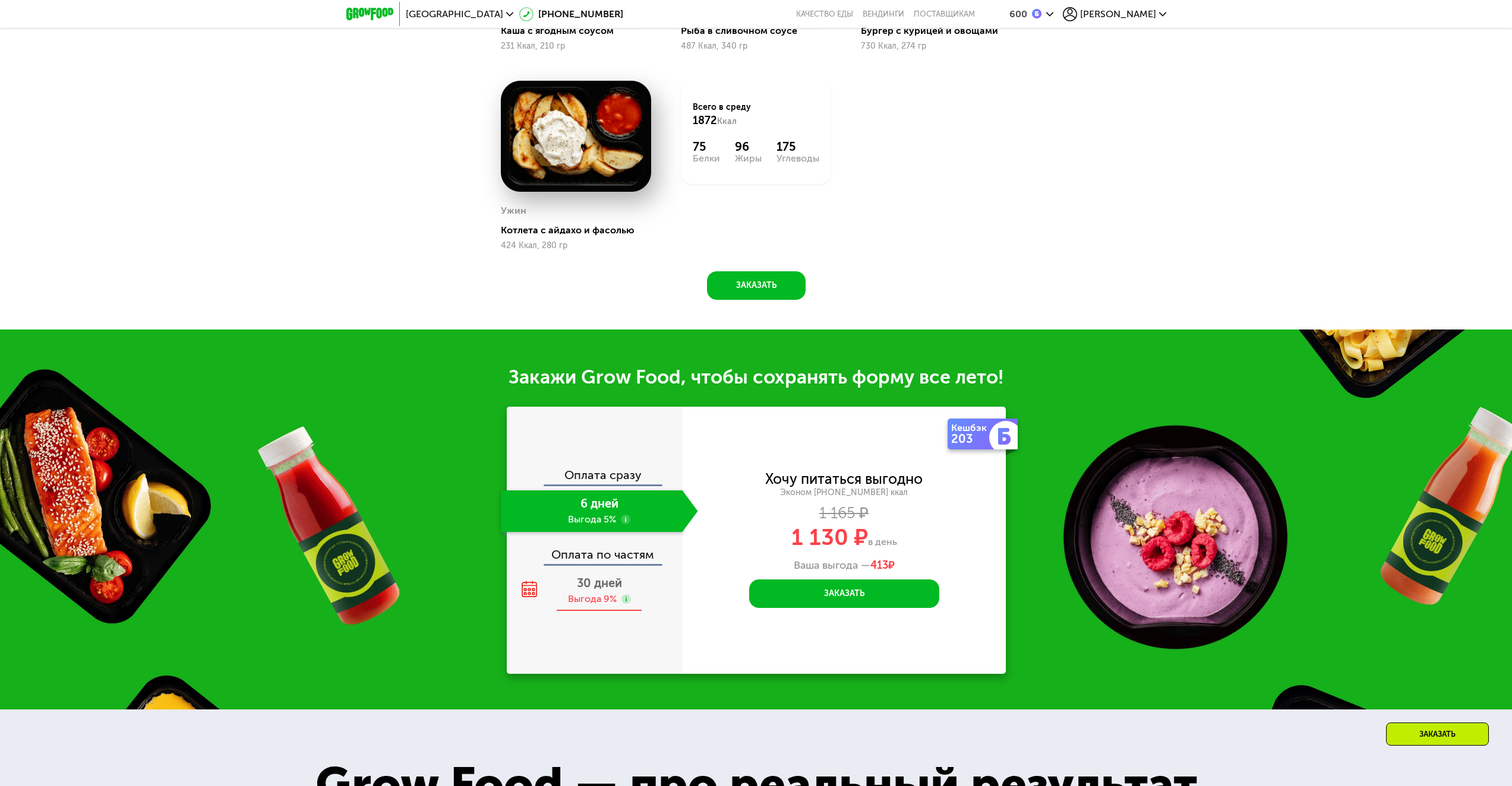
scroll to position [1484, 0]
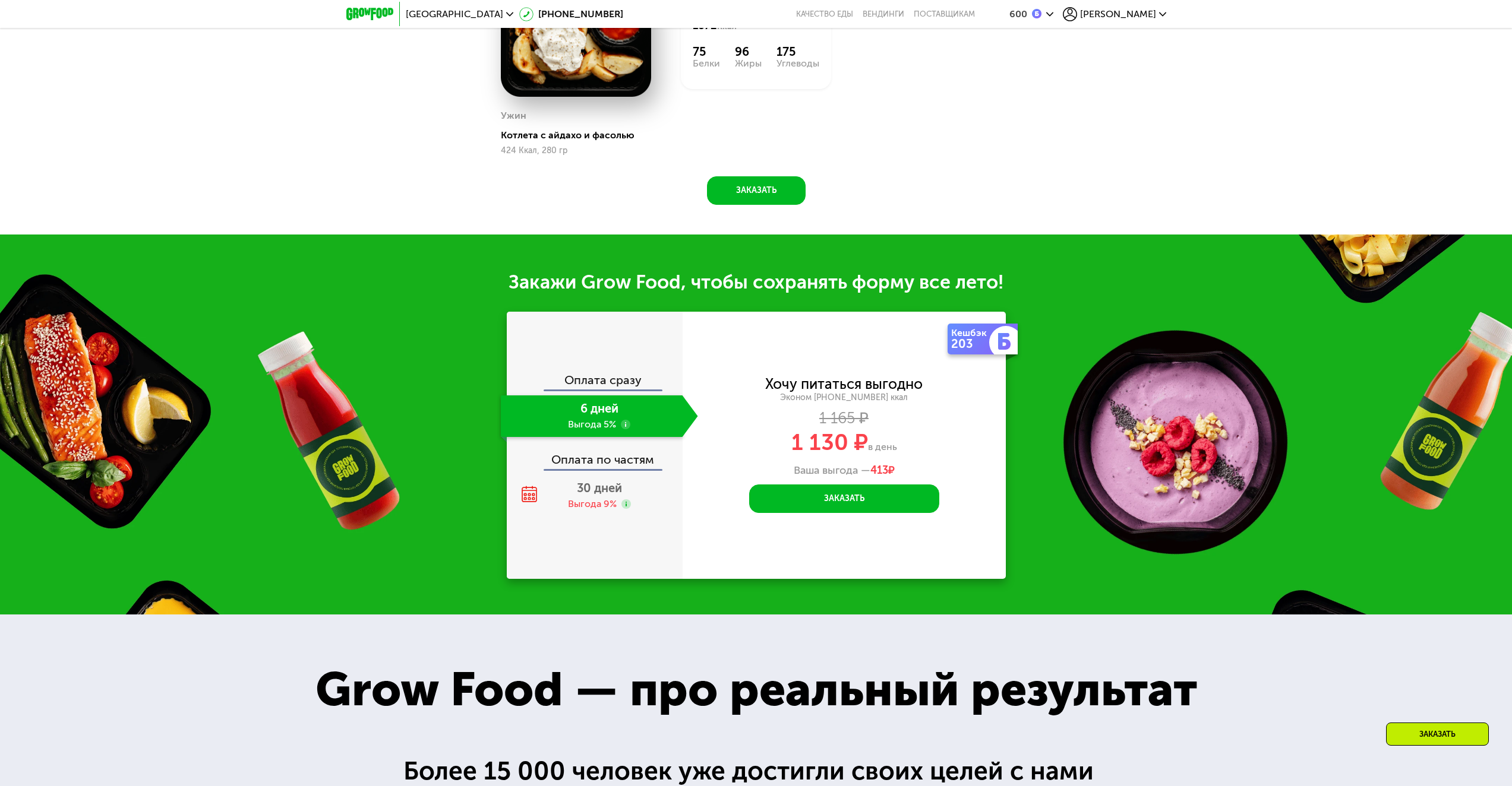
click at [599, 524] on div "Оплата сразу 6 дней Выгода 5% Оплата по частям 30 дней Выгода 9%" at bounding box center [594, 446] width 175 height 268
click at [595, 505] on div "Выгода 9%" at bounding box center [592, 504] width 49 height 13
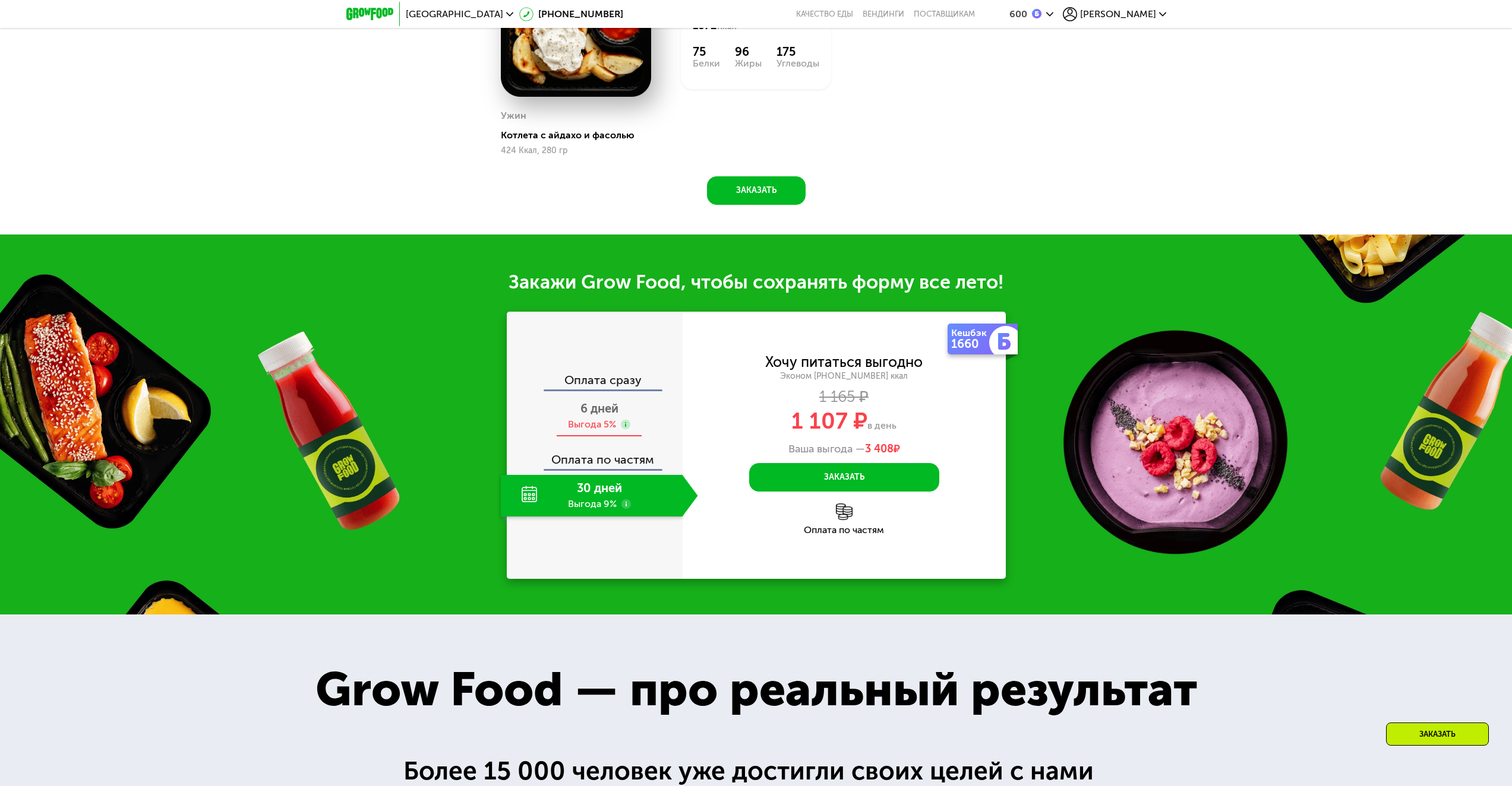
click at [634, 403] on div "6 дней Выгода 5%" at bounding box center [599, 416] width 198 height 42
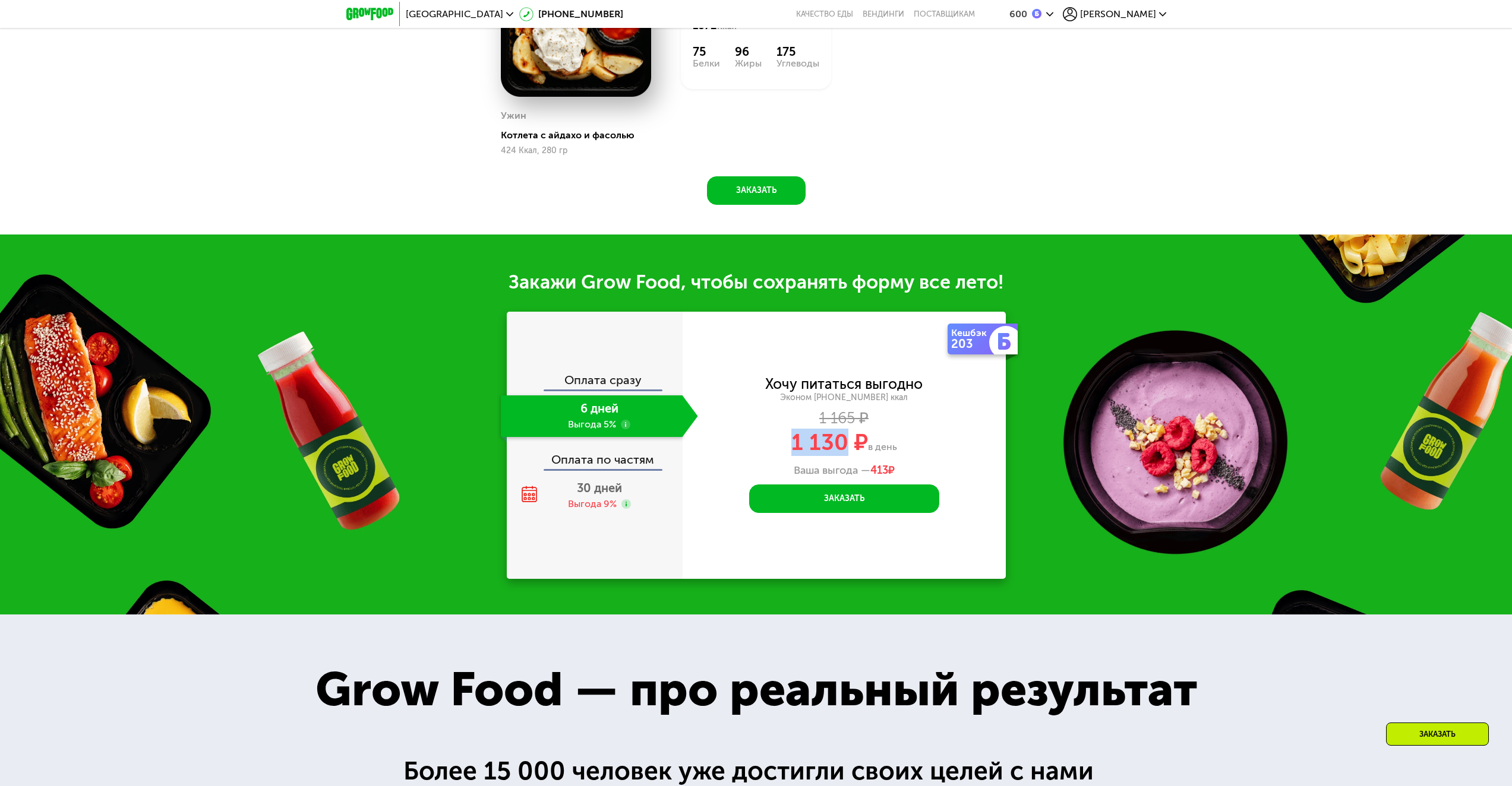
drag, startPoint x: 781, startPoint y: 449, endPoint x: 845, endPoint y: 446, distance: 64.1
click at [845, 446] on div "1 130 ₽ в день" at bounding box center [844, 442] width 323 height 22
copy span "1 130"
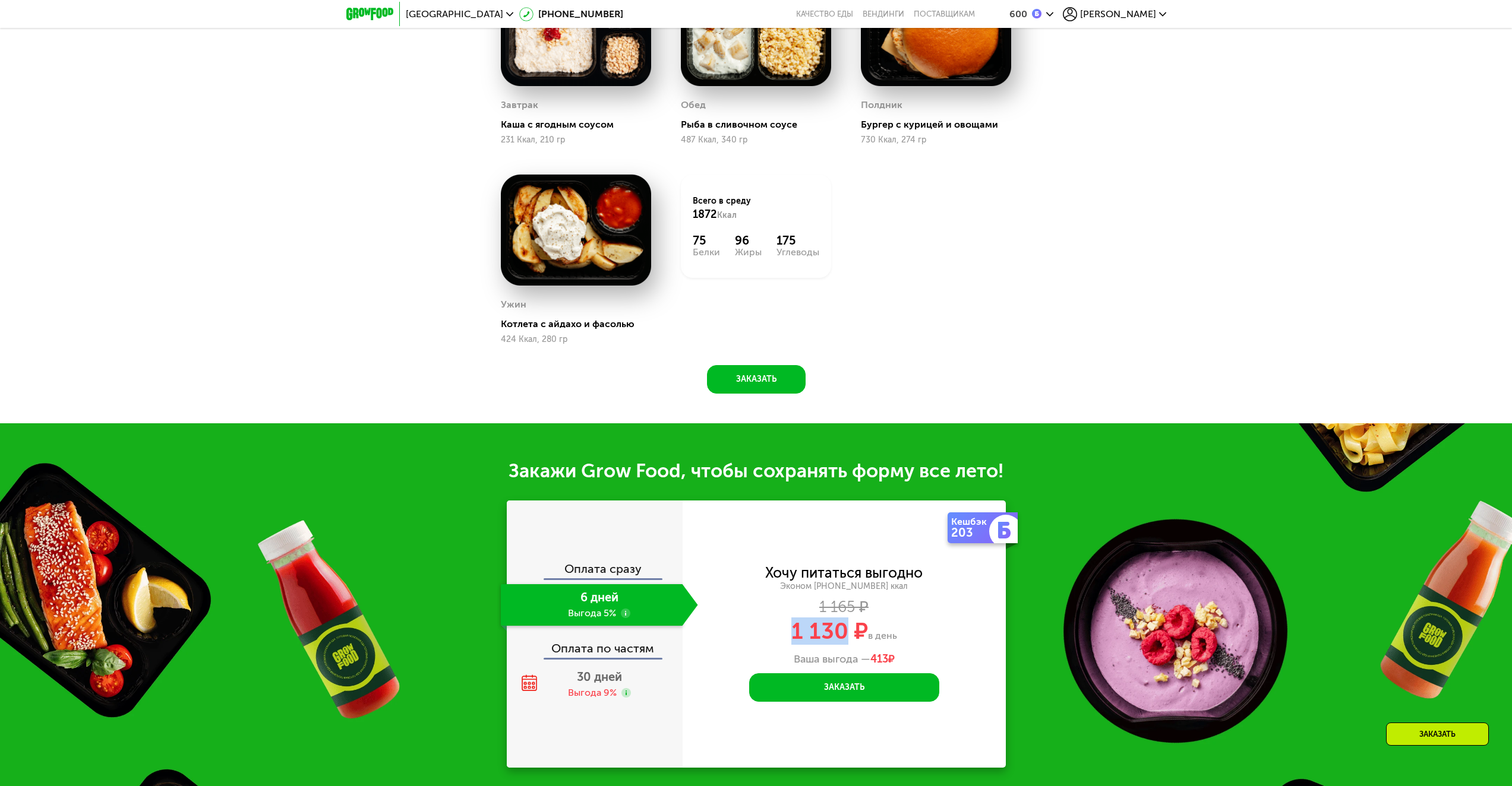
scroll to position [1128, 0]
